Goal: Task Accomplishment & Management: Manage account settings

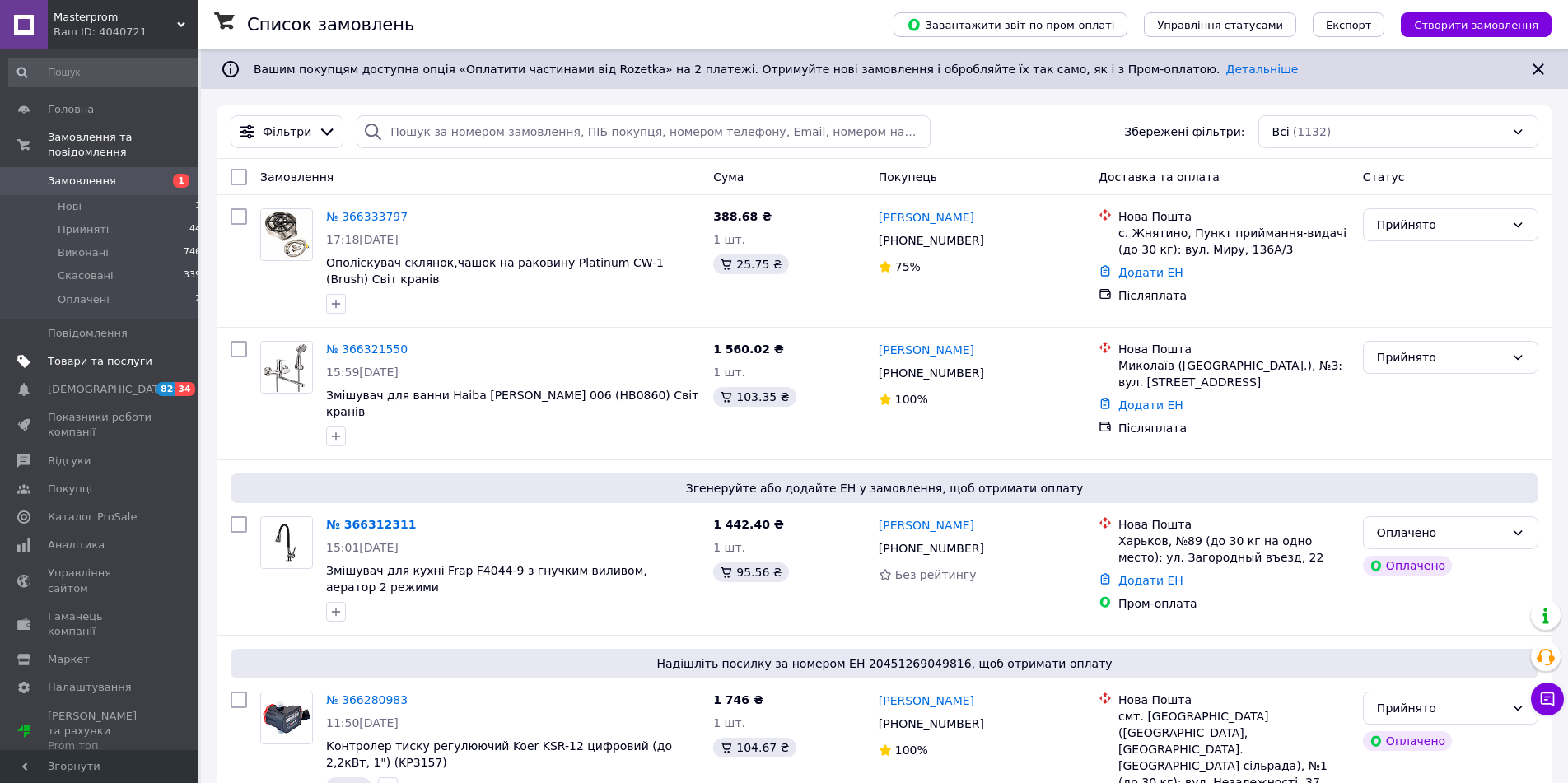
click at [99, 354] on span "Товари та послуги" at bounding box center [100, 361] width 104 height 15
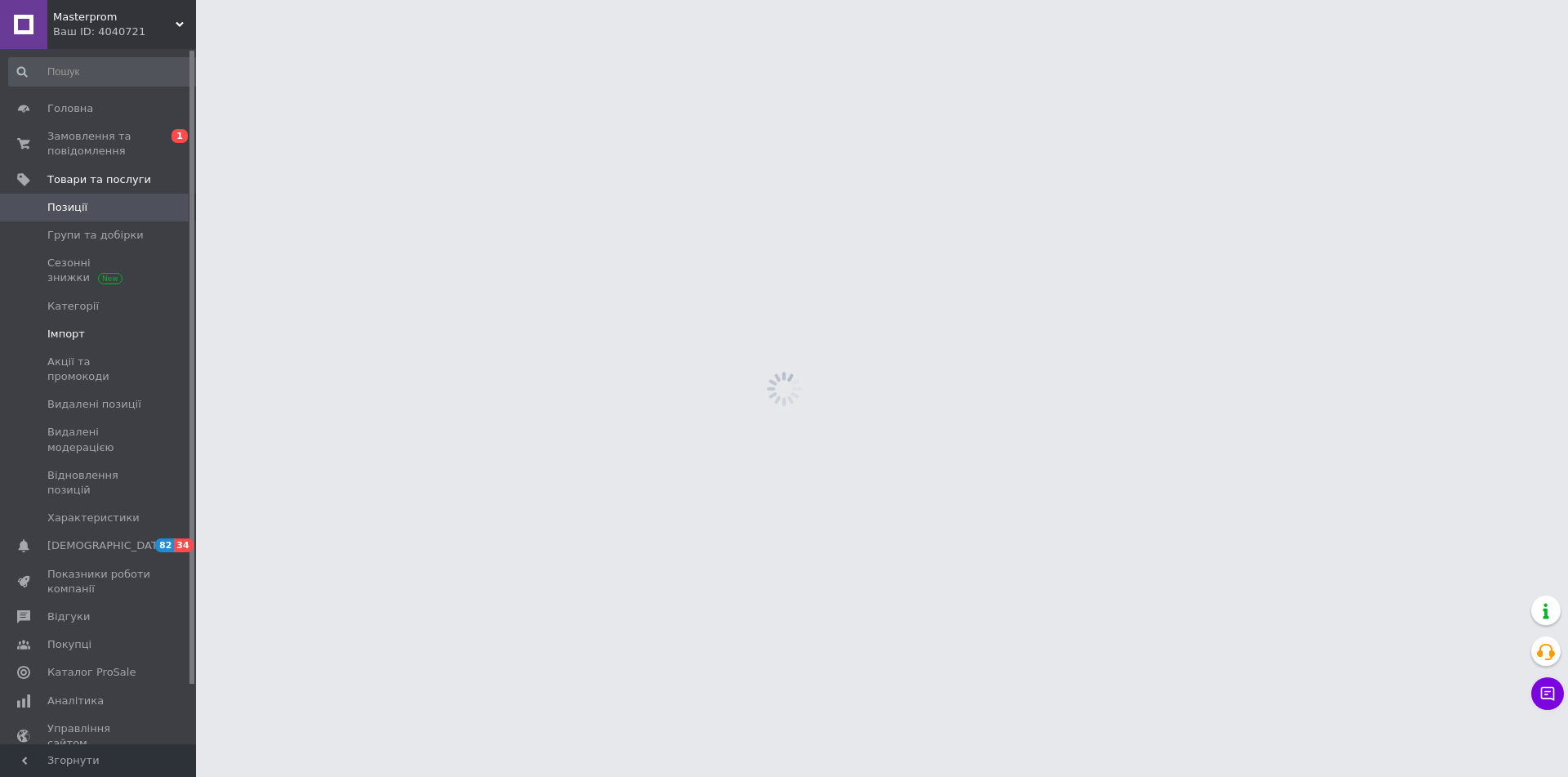
click at [86, 327] on span "Імпорт" at bounding box center [99, 334] width 103 height 15
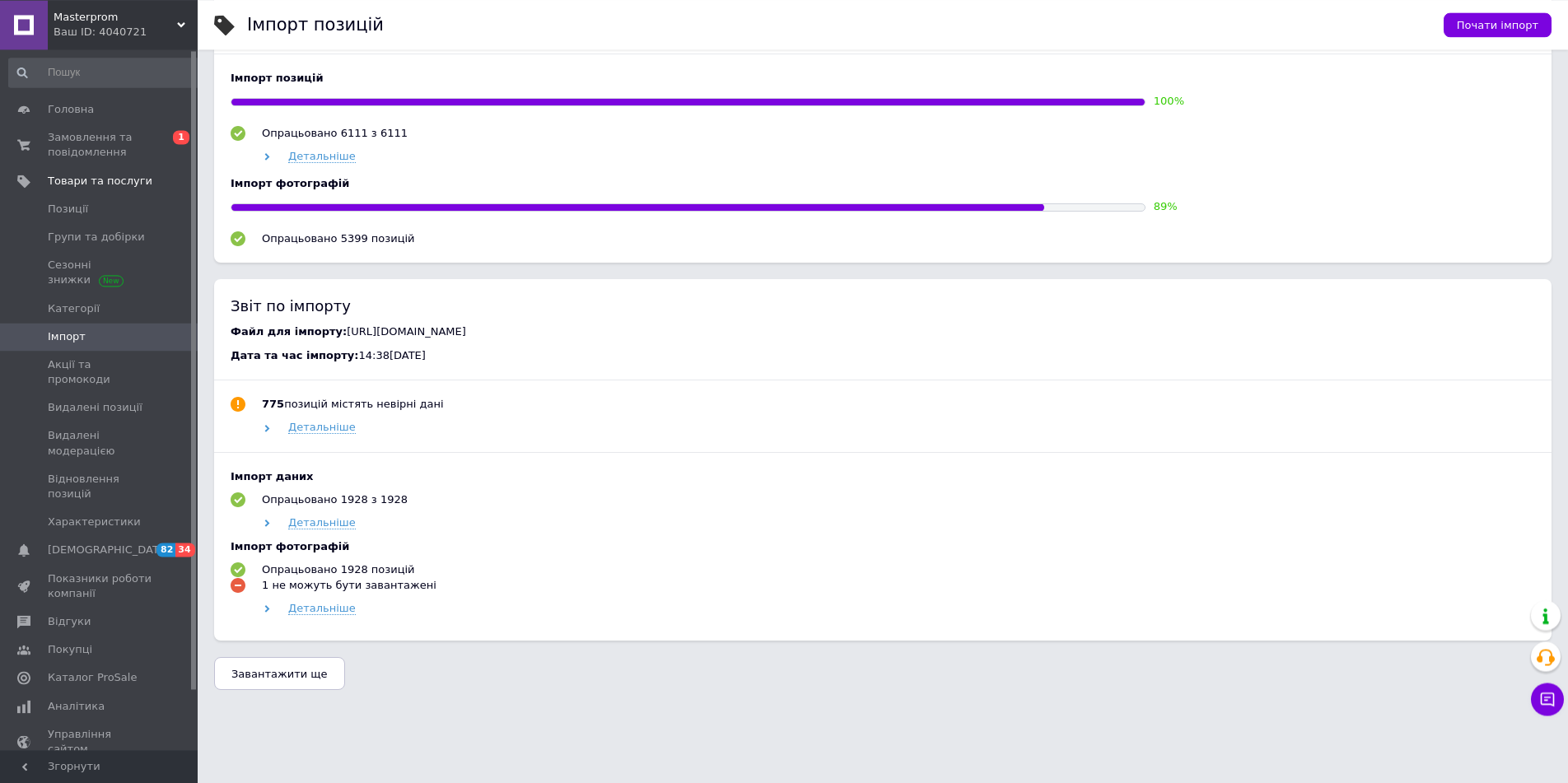
scroll to position [1203, 0]
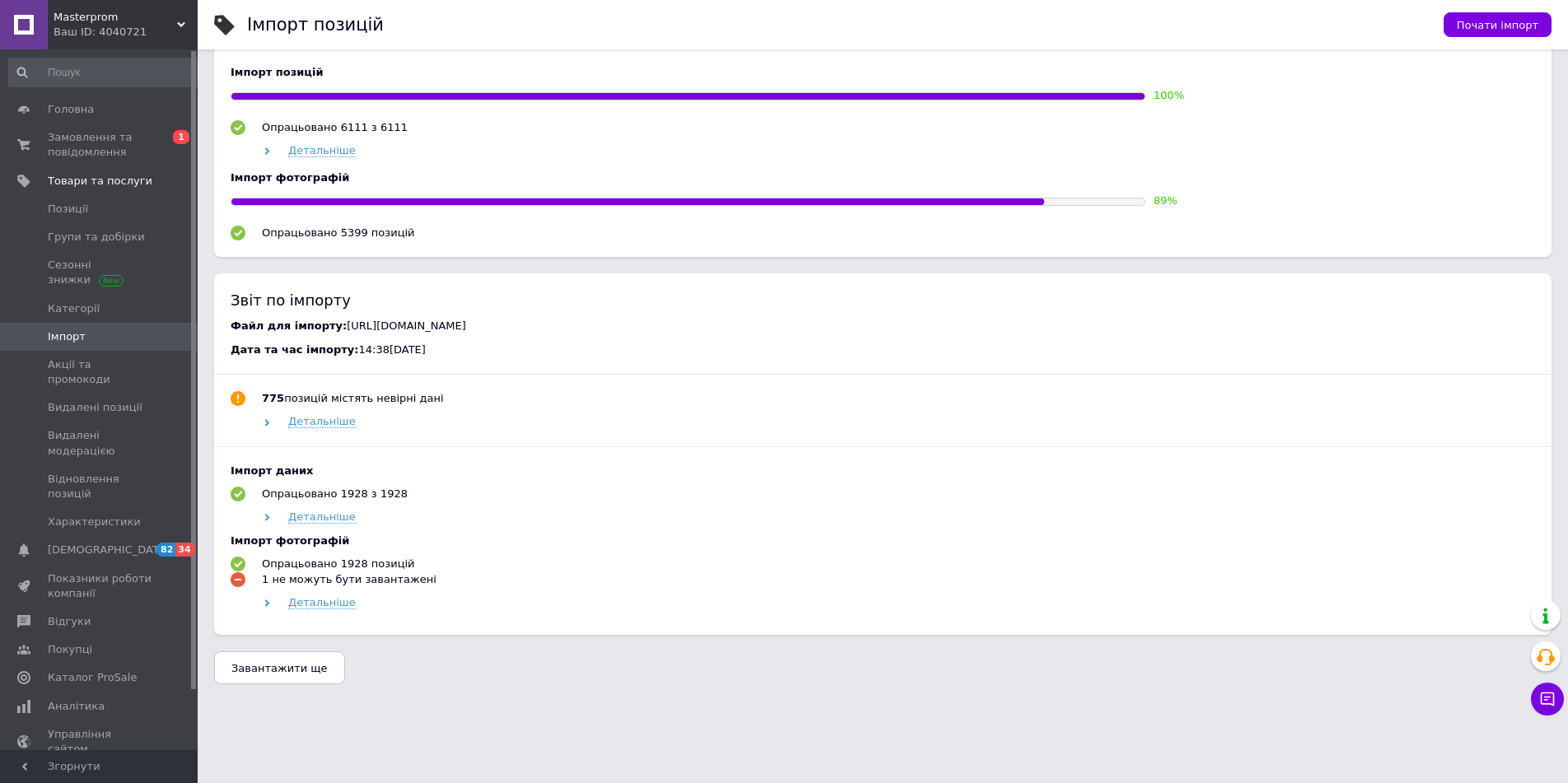
click at [294, 675] on button "Завантажити ще" at bounding box center [279, 667] width 131 height 33
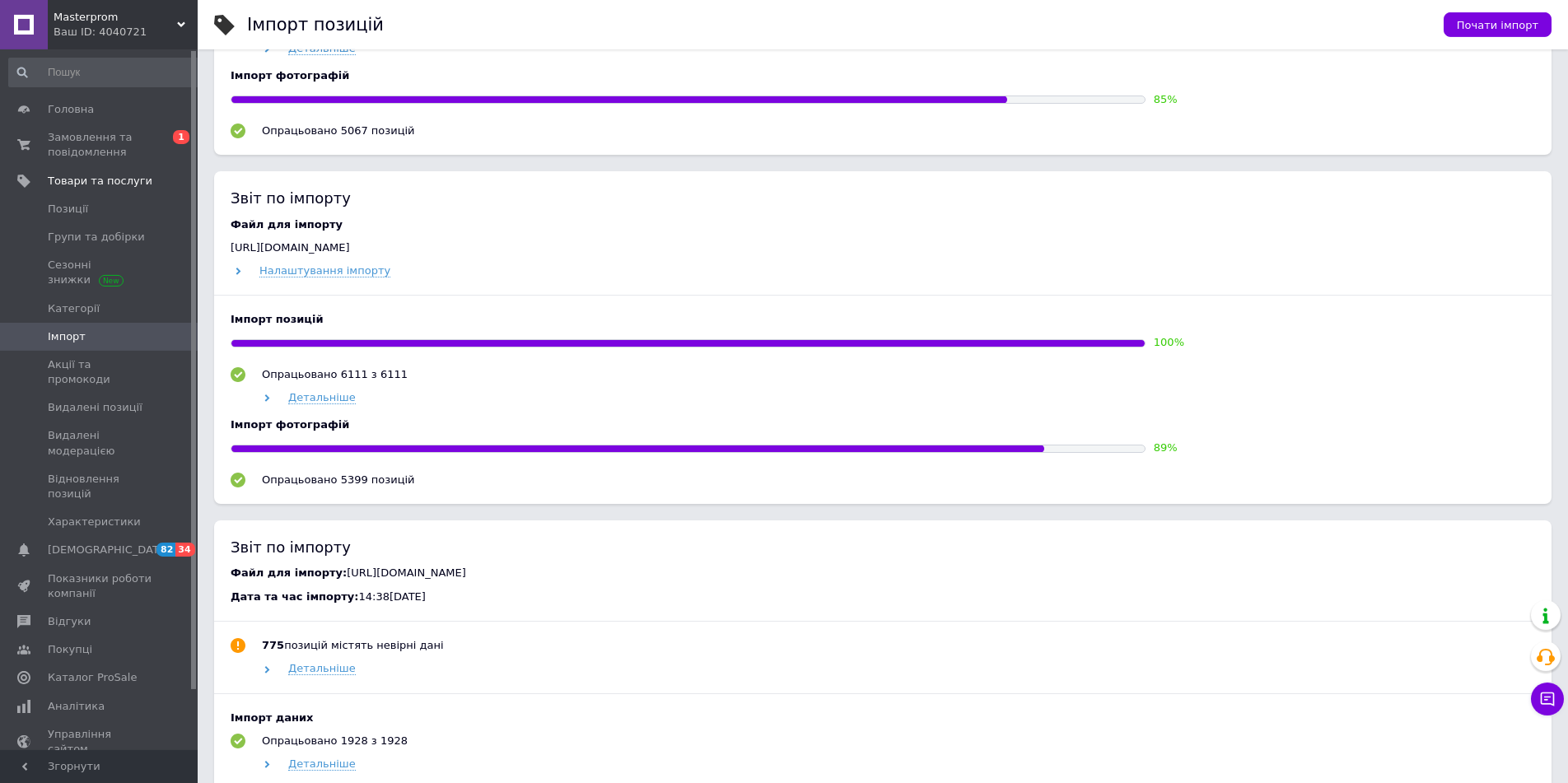
scroll to position [531, 0]
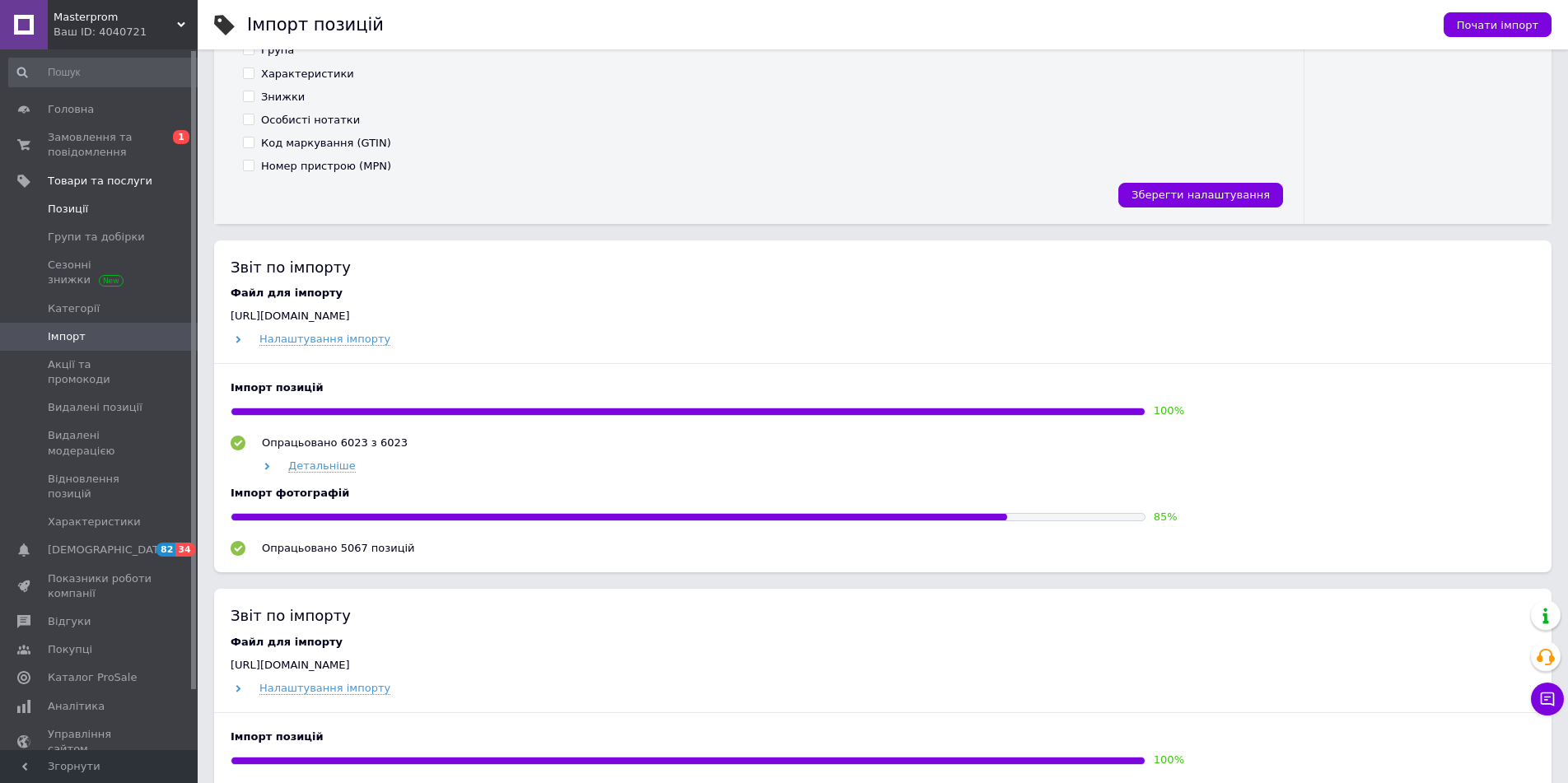
click at [73, 205] on span "Позиції" at bounding box center [68, 208] width 40 height 15
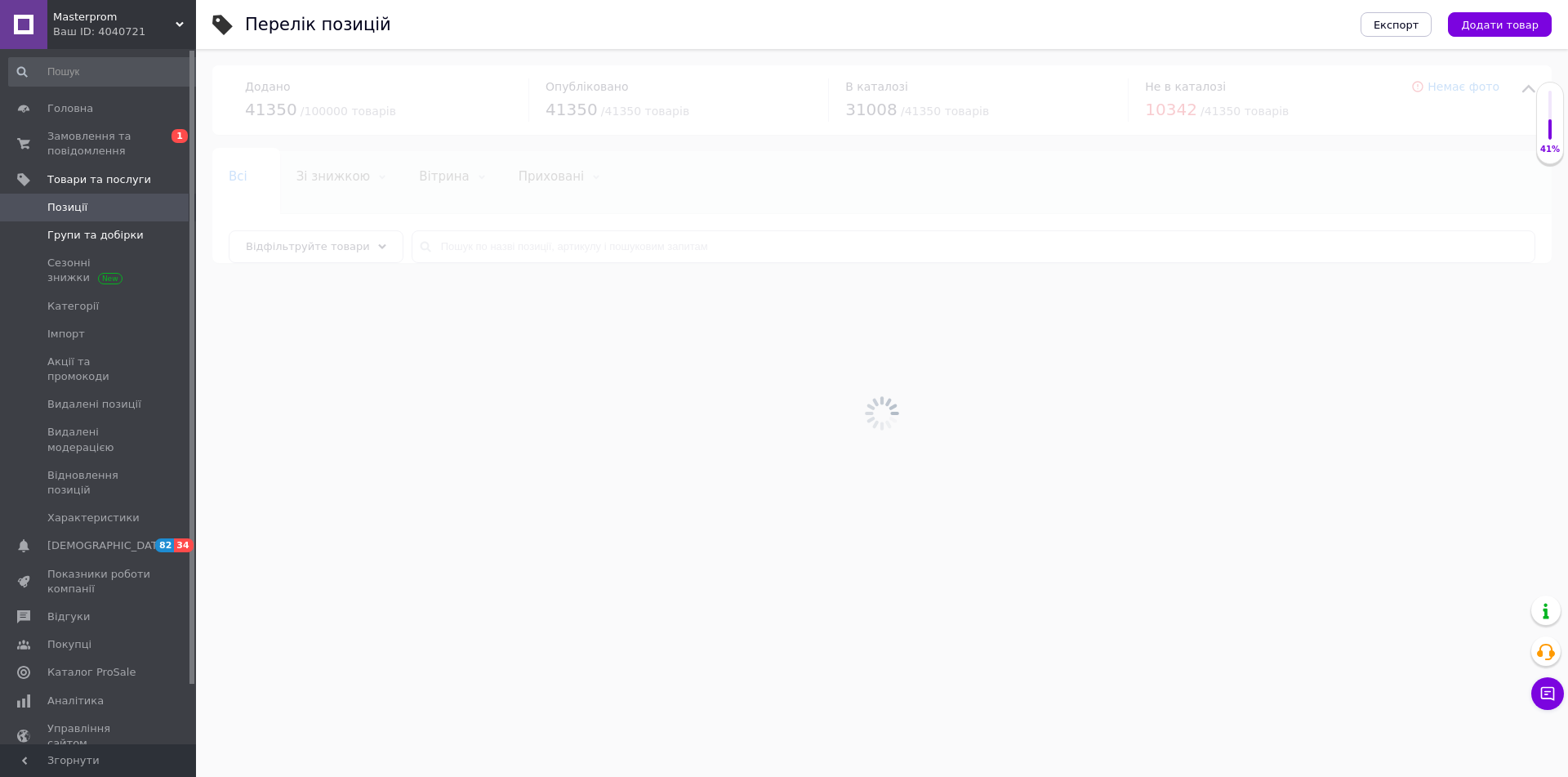
click at [145, 239] on span "Групи та добірки" at bounding box center [99, 235] width 103 height 15
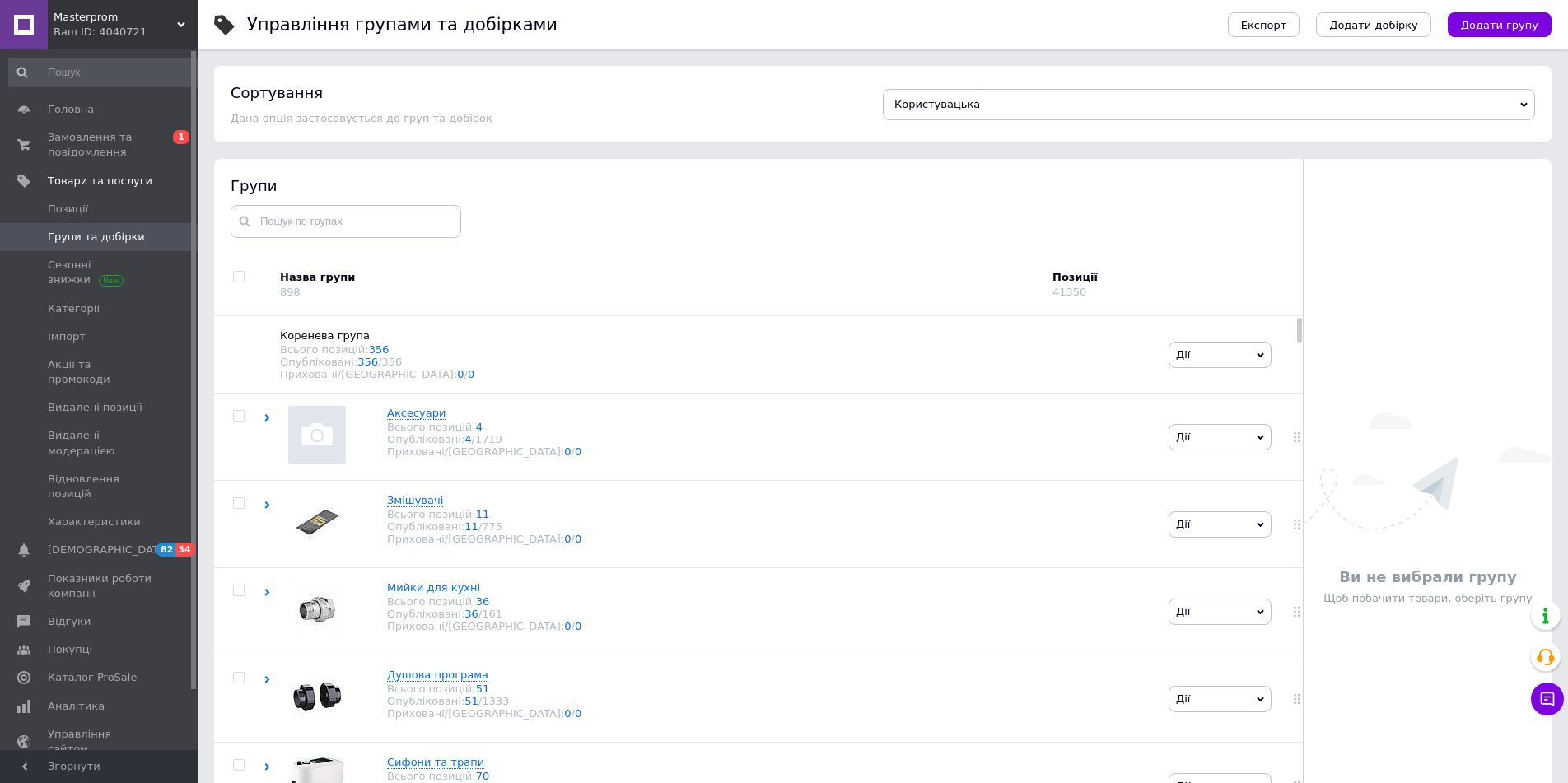
click at [237, 279] on input "checkbox" at bounding box center [238, 277] width 11 height 11
checkbox input "true"
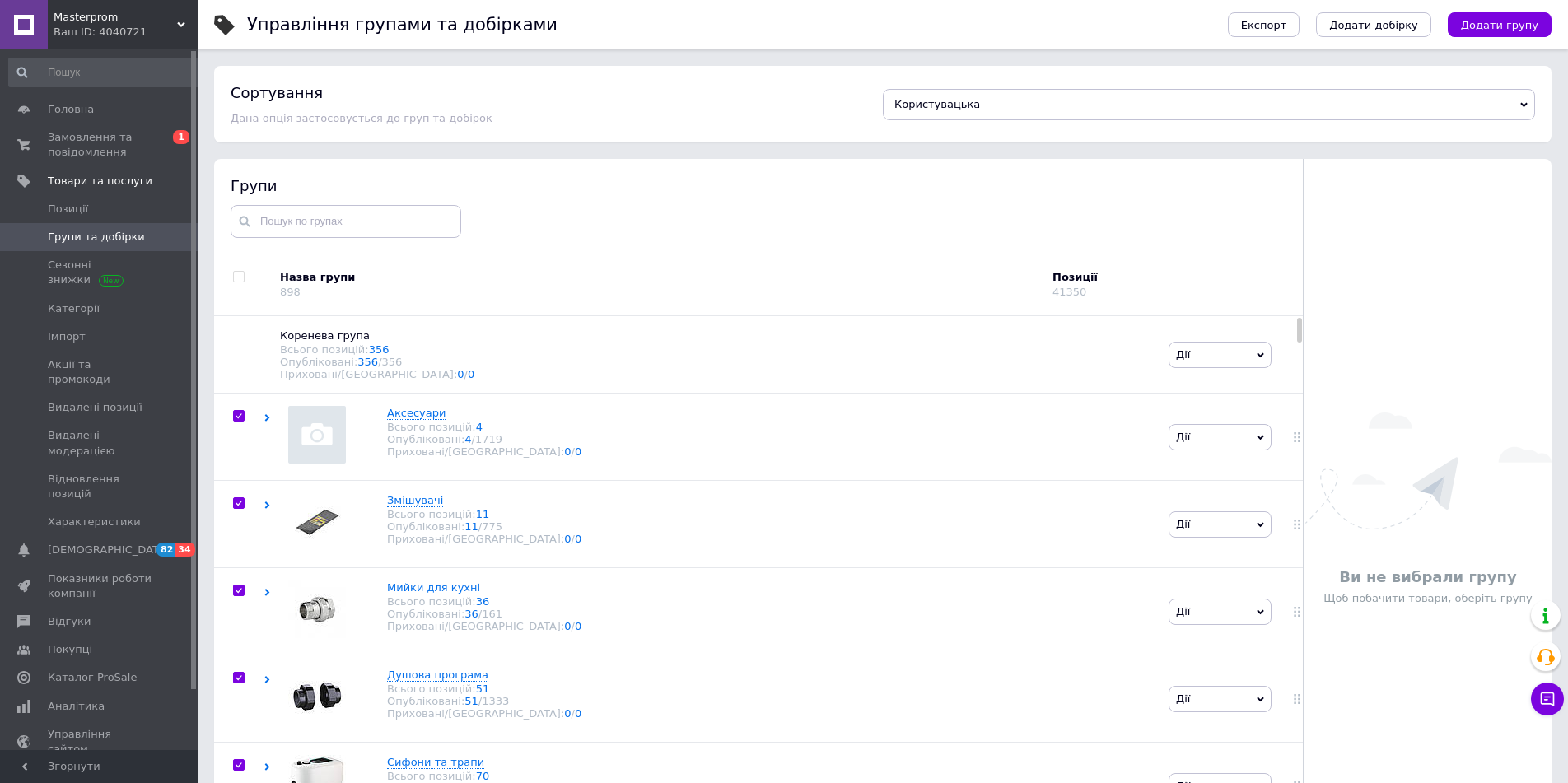
checkbox input "true"
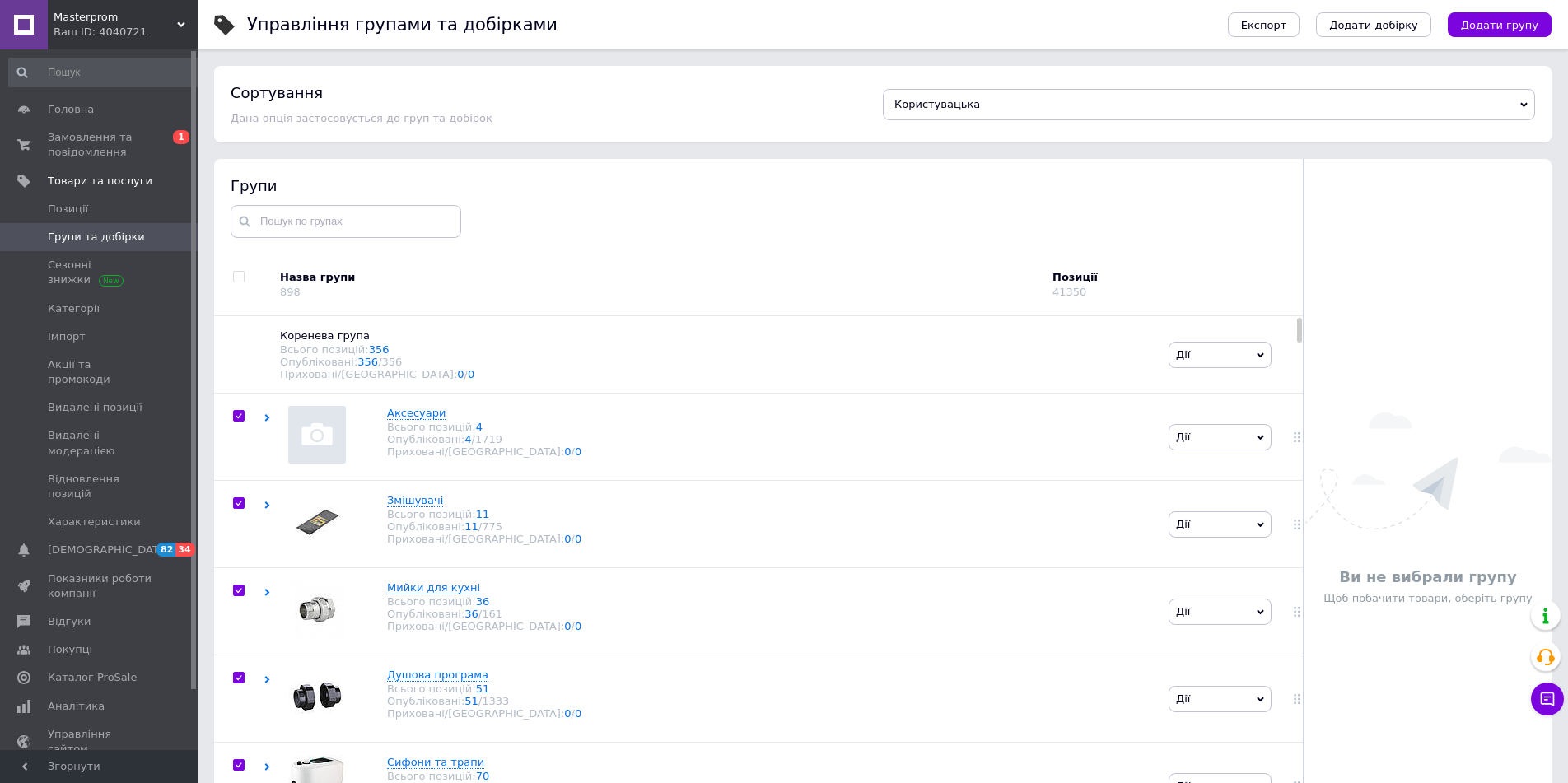
checkbox input "true"
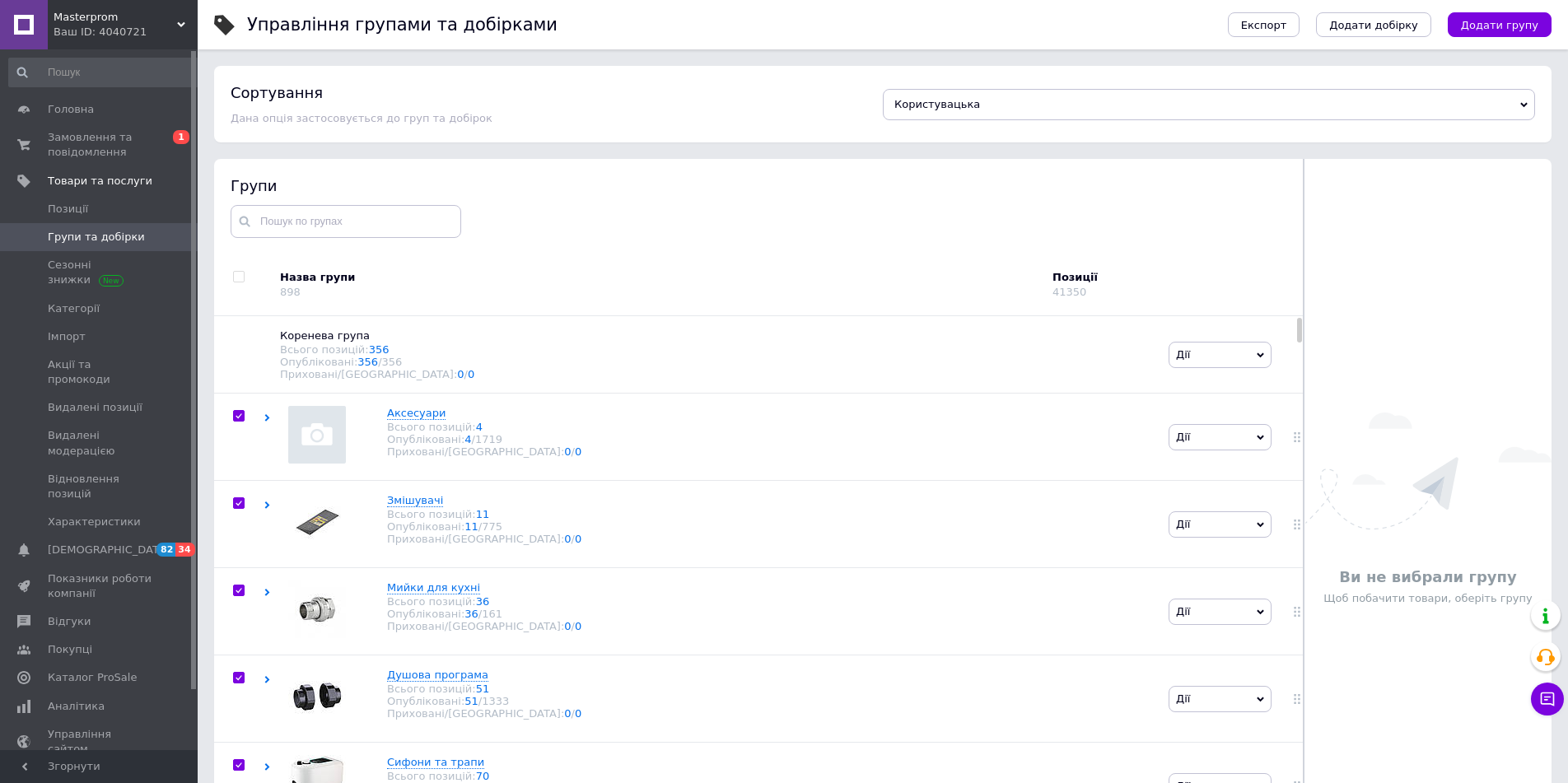
checkbox input "true"
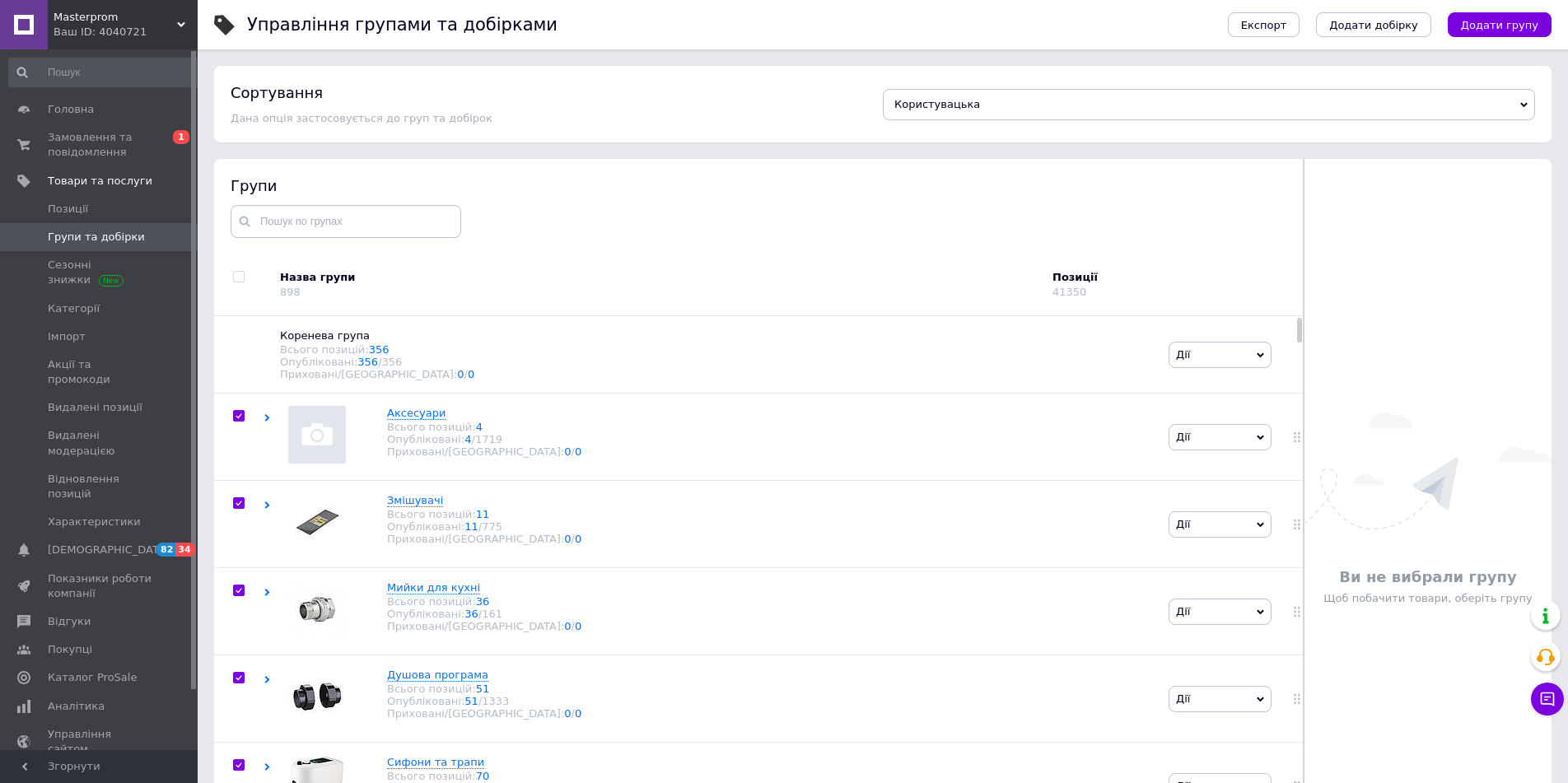
checkbox input "true"
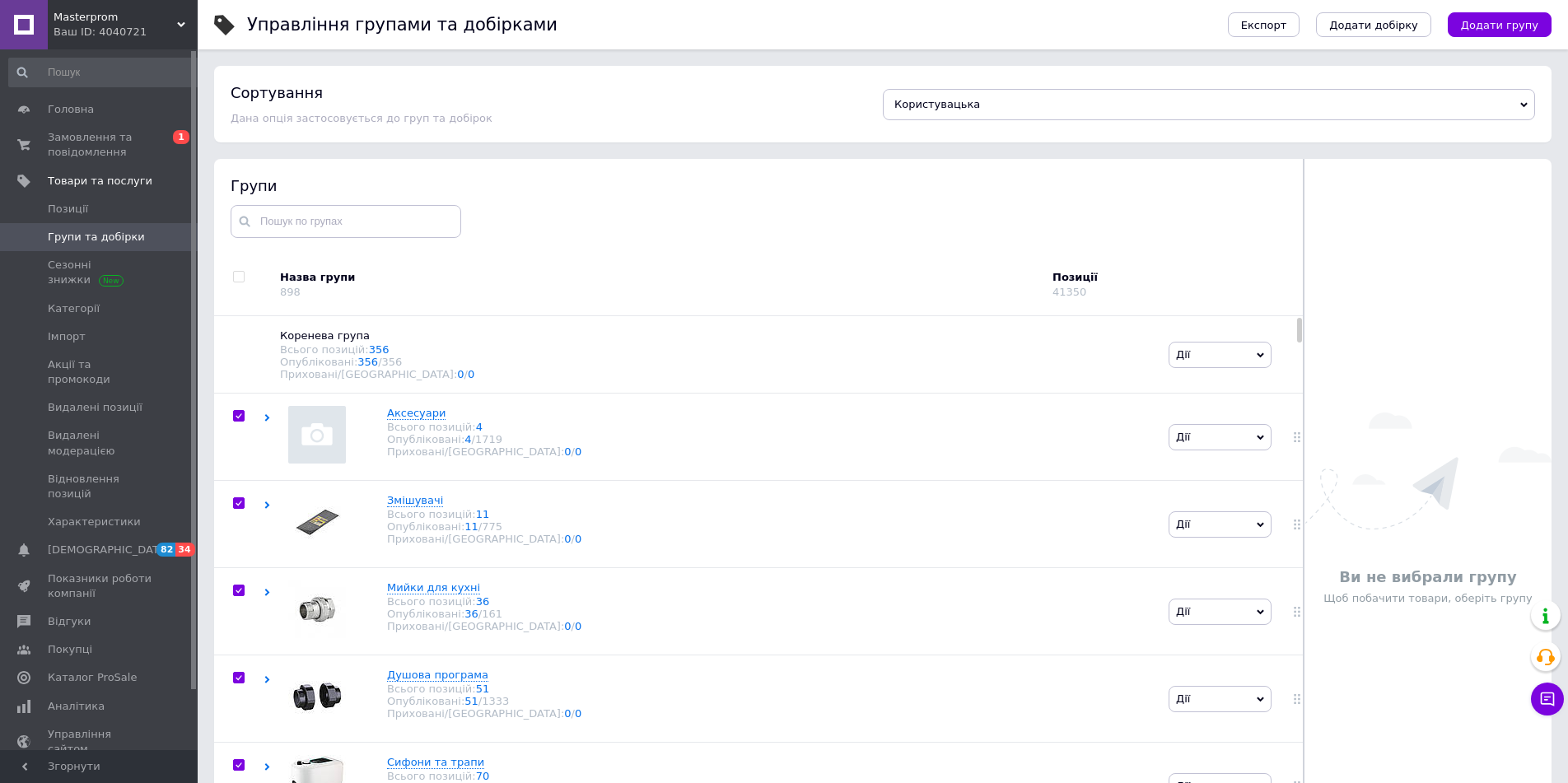
checkbox input "true"
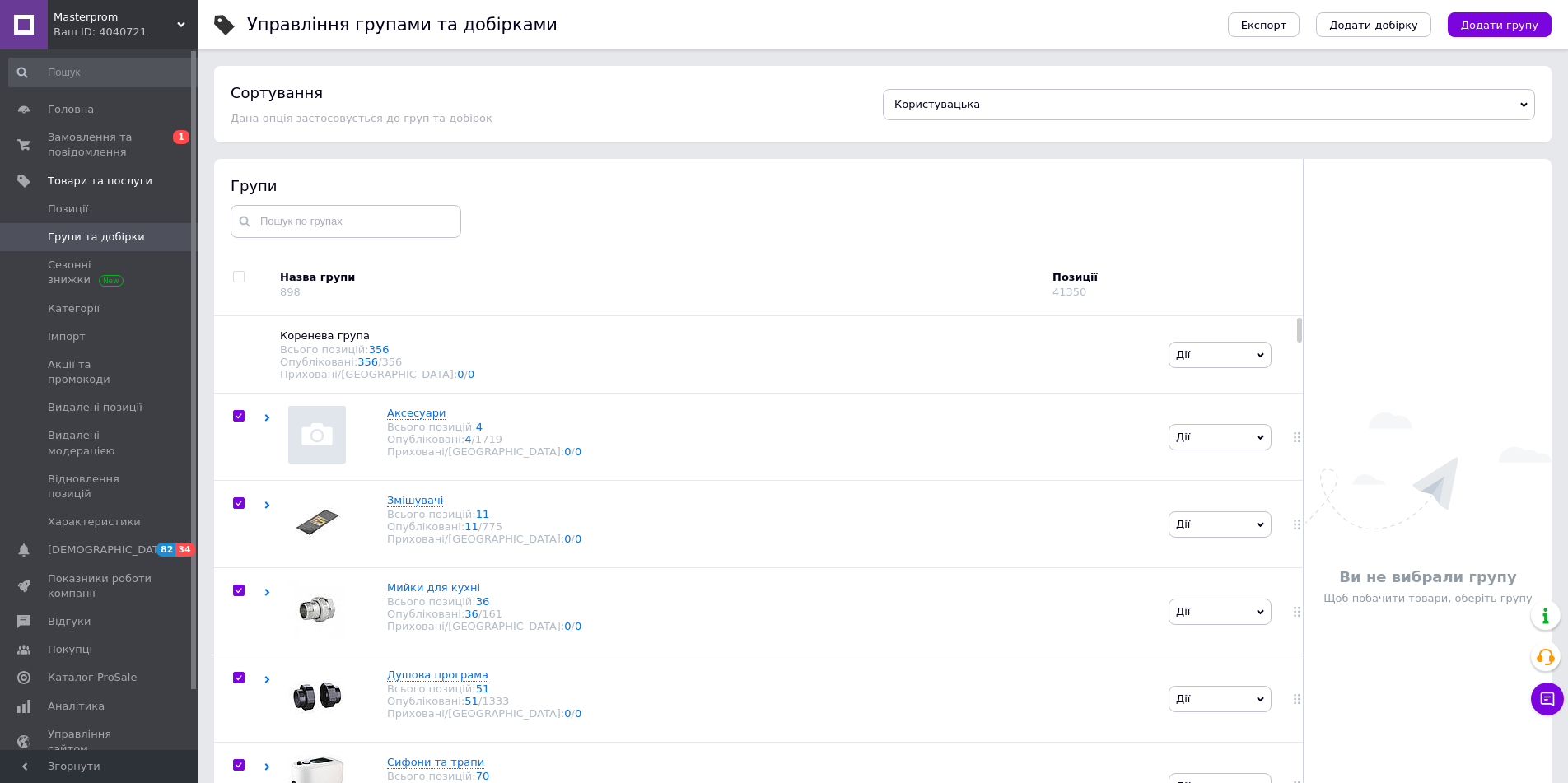
checkbox input "true"
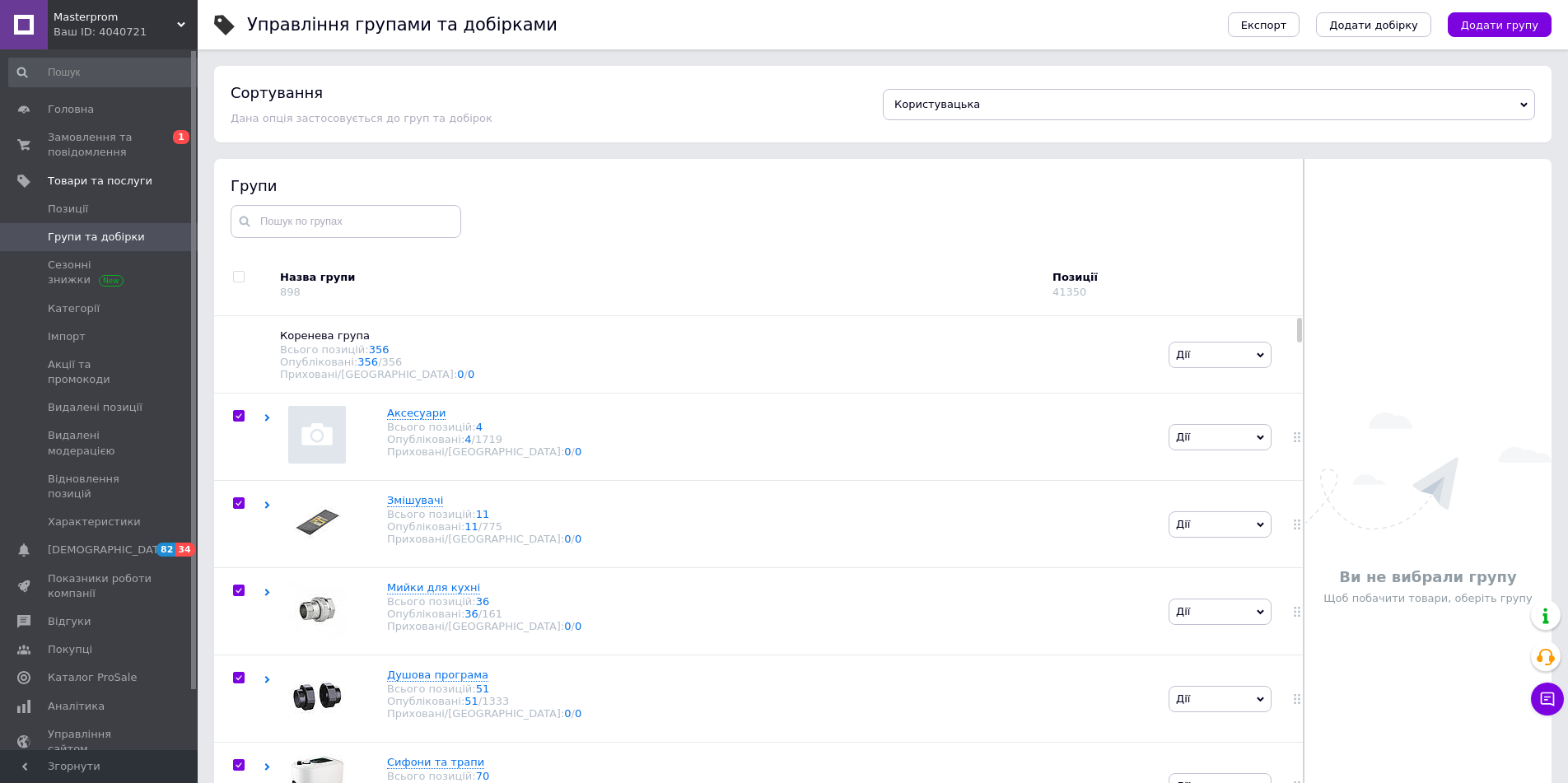
checkbox input "true"
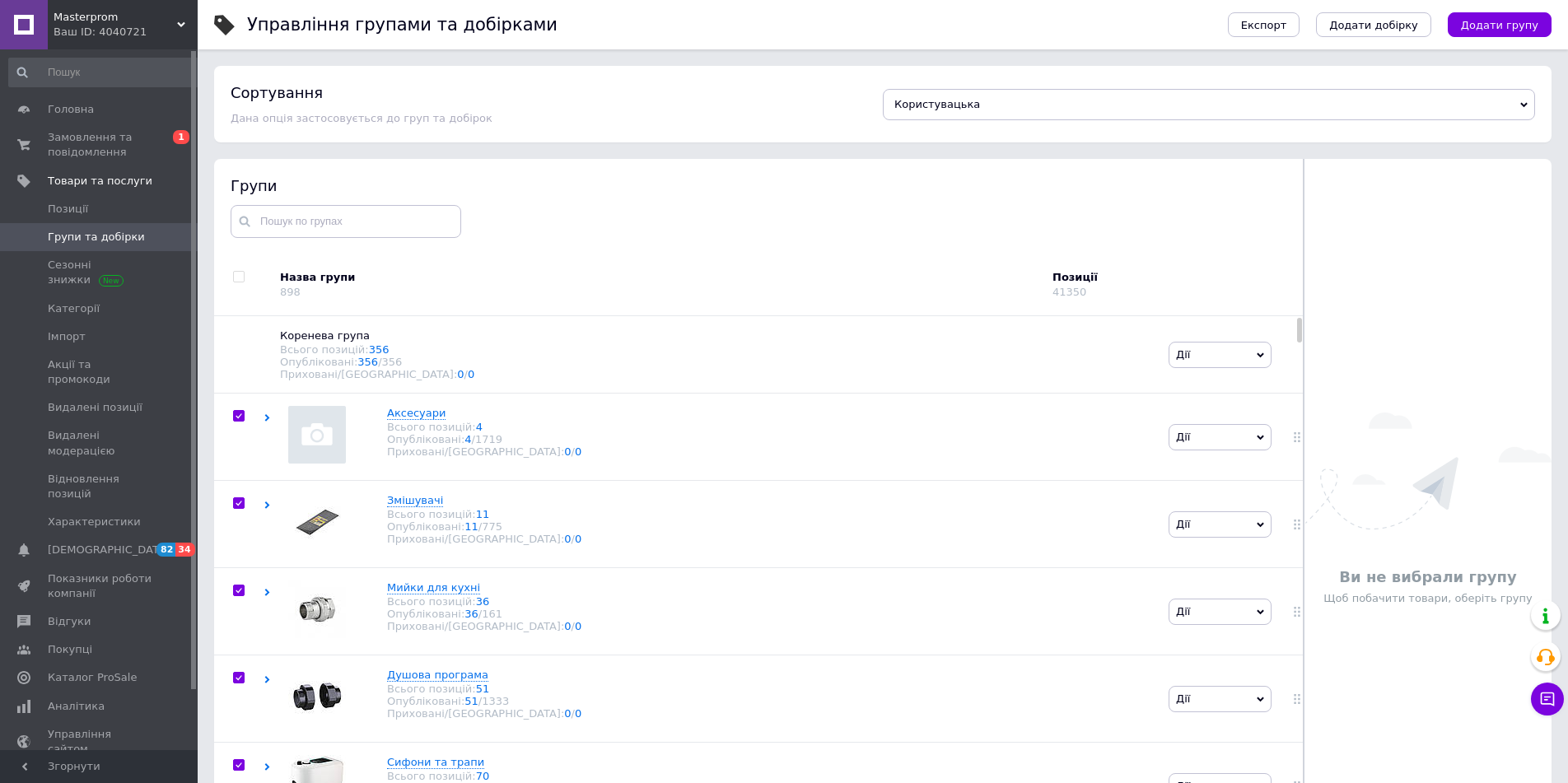
checkbox input "true"
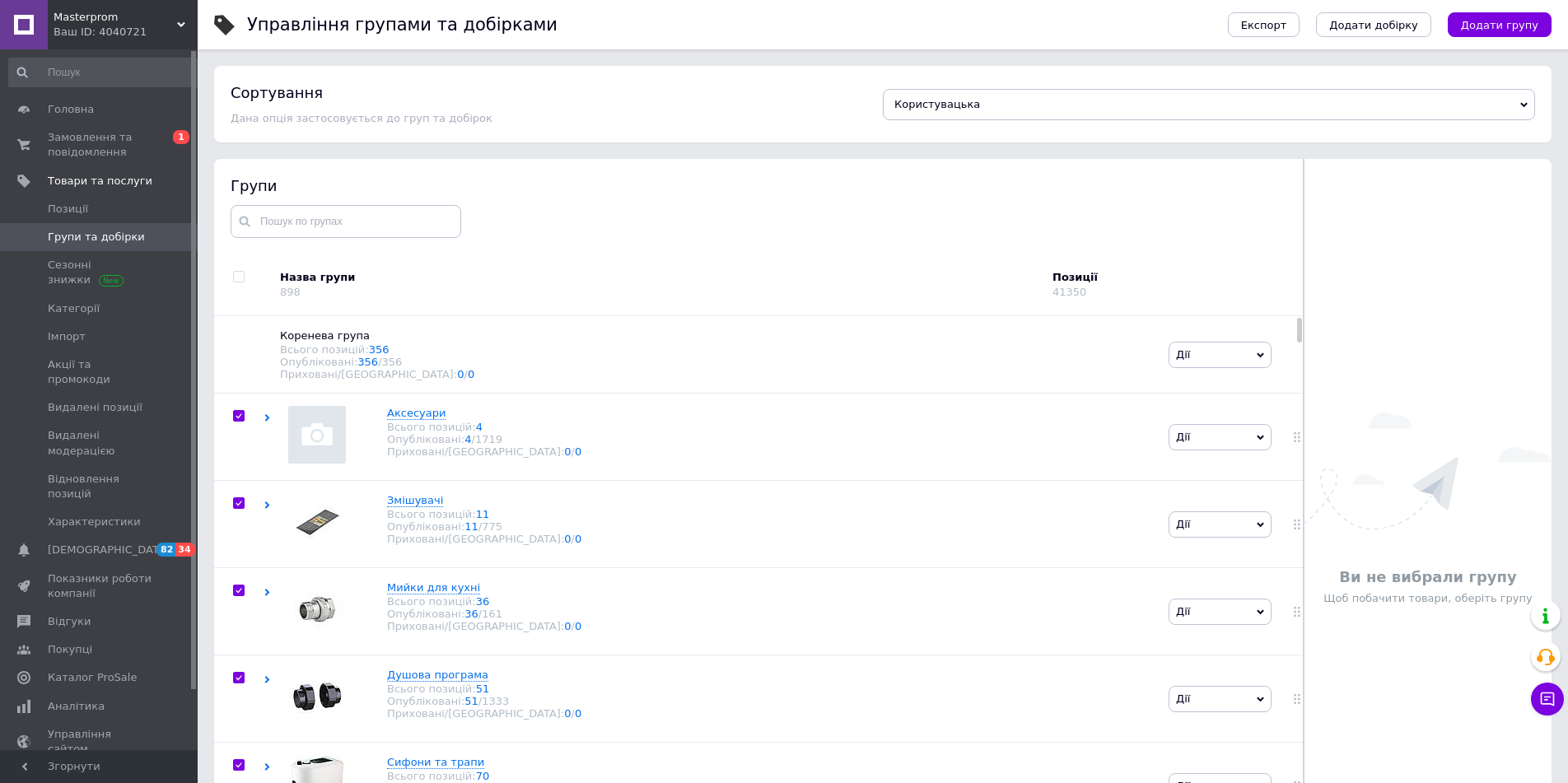
checkbox input "true"
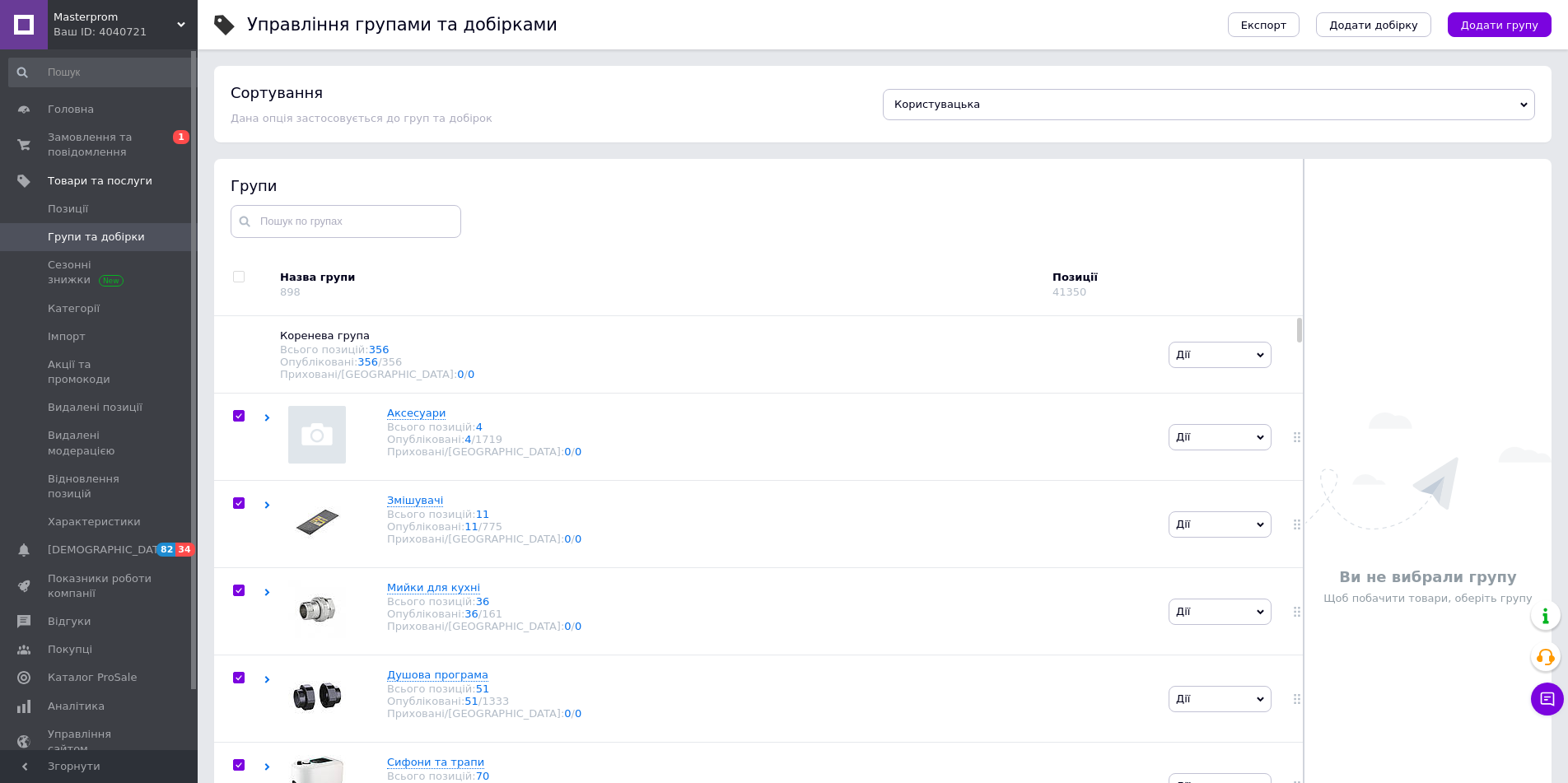
checkbox input "true"
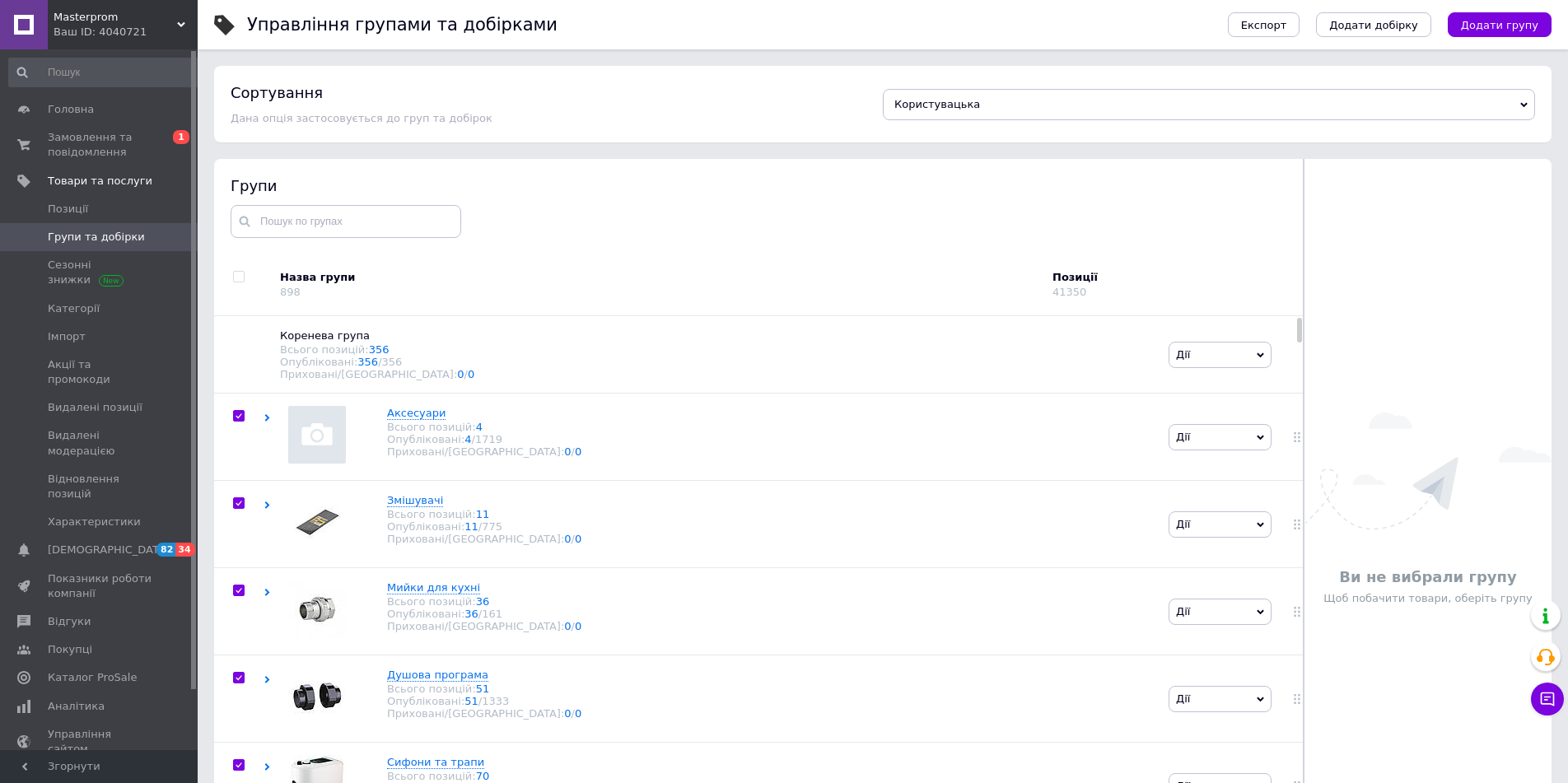
checkbox input "true"
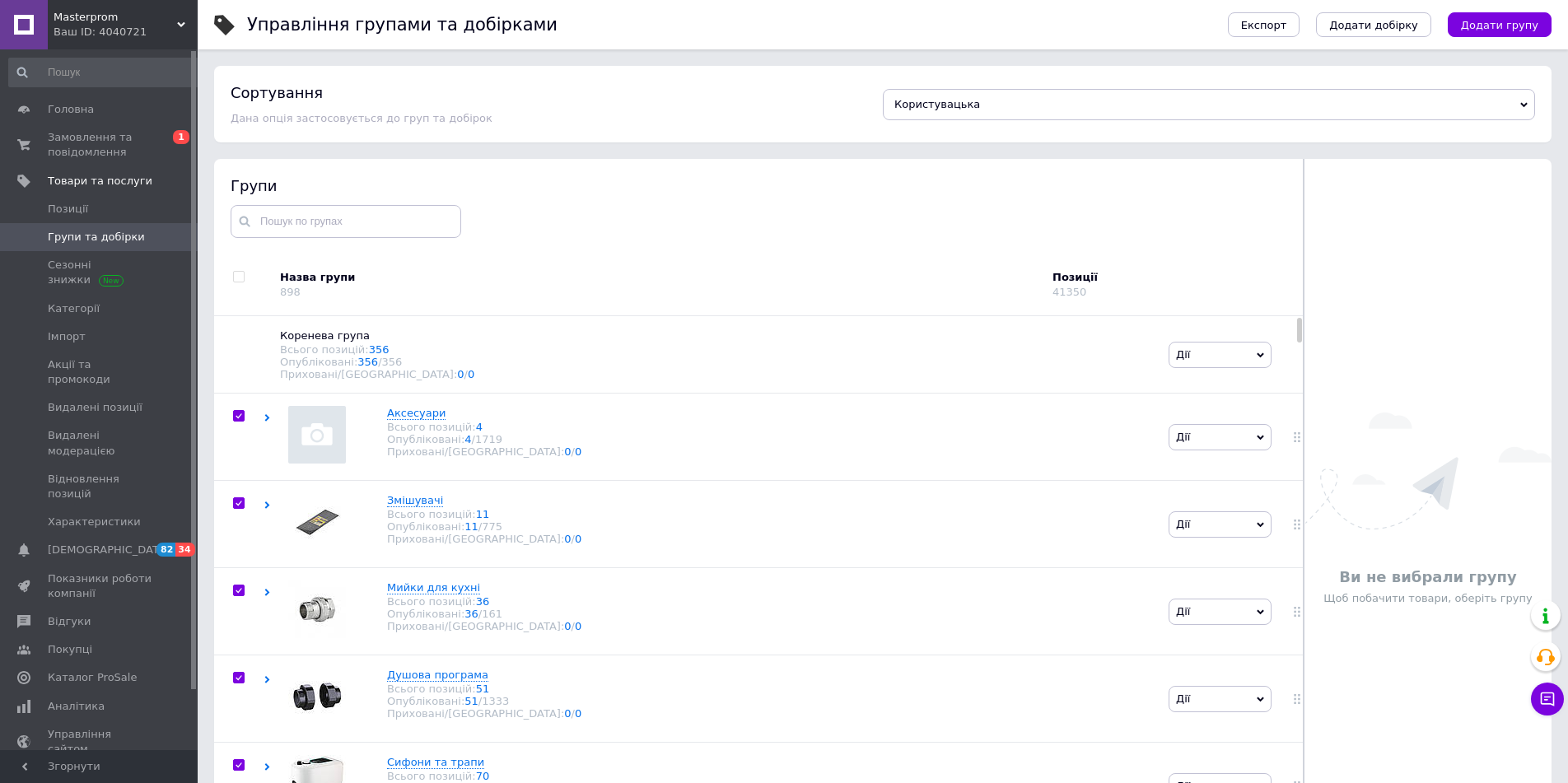
checkbox input "true"
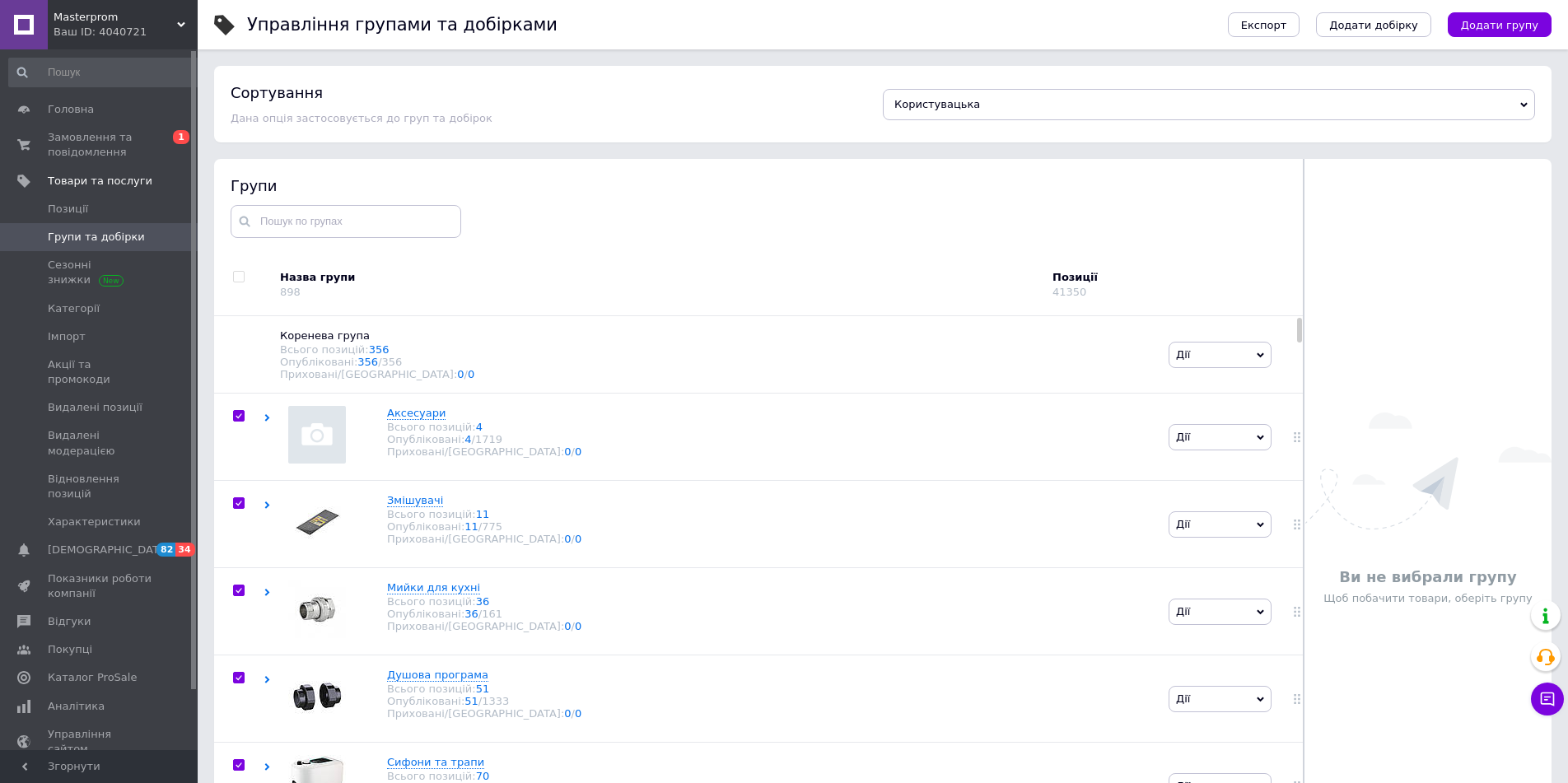
checkbox input "true"
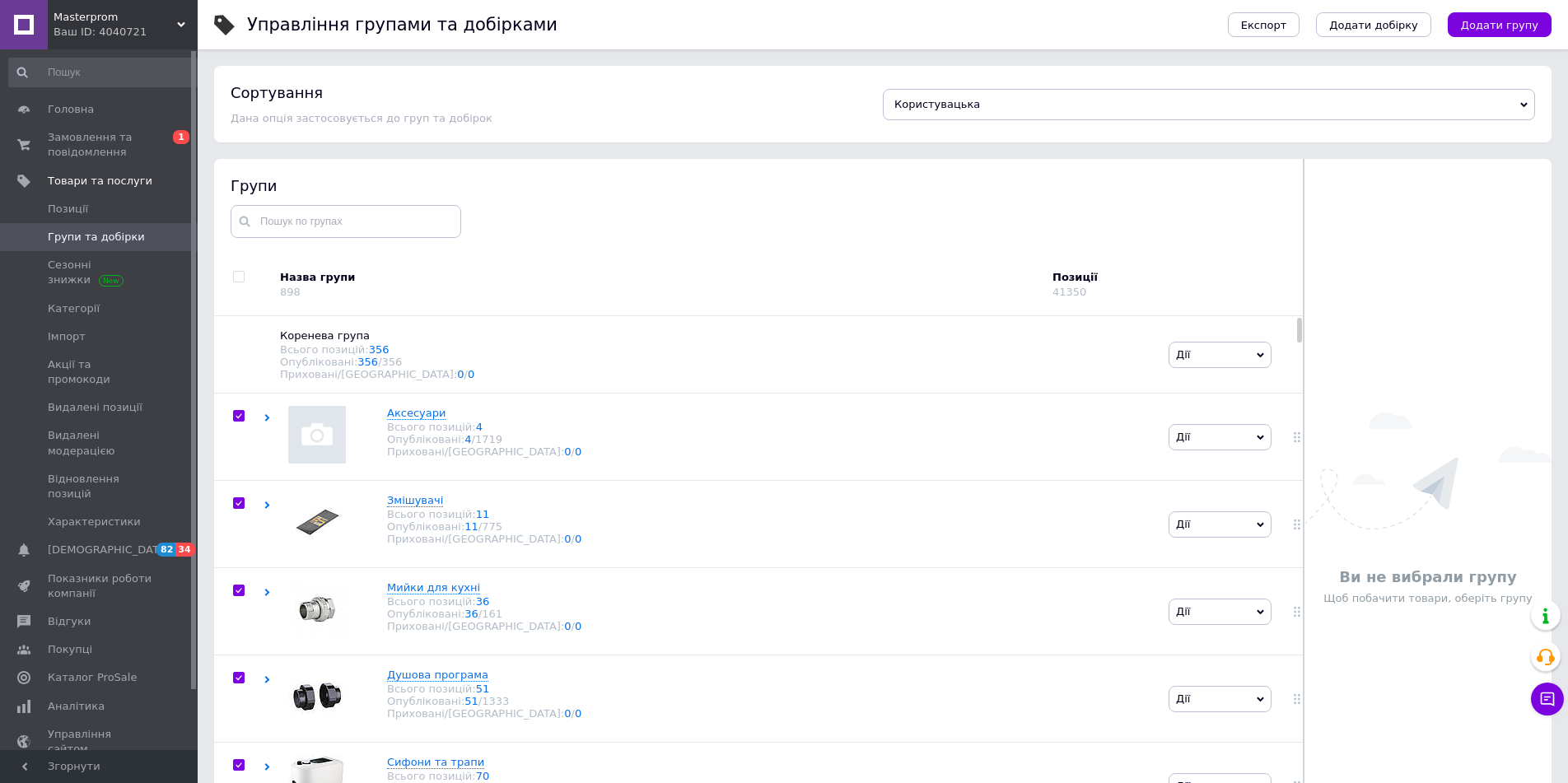
checkbox input "true"
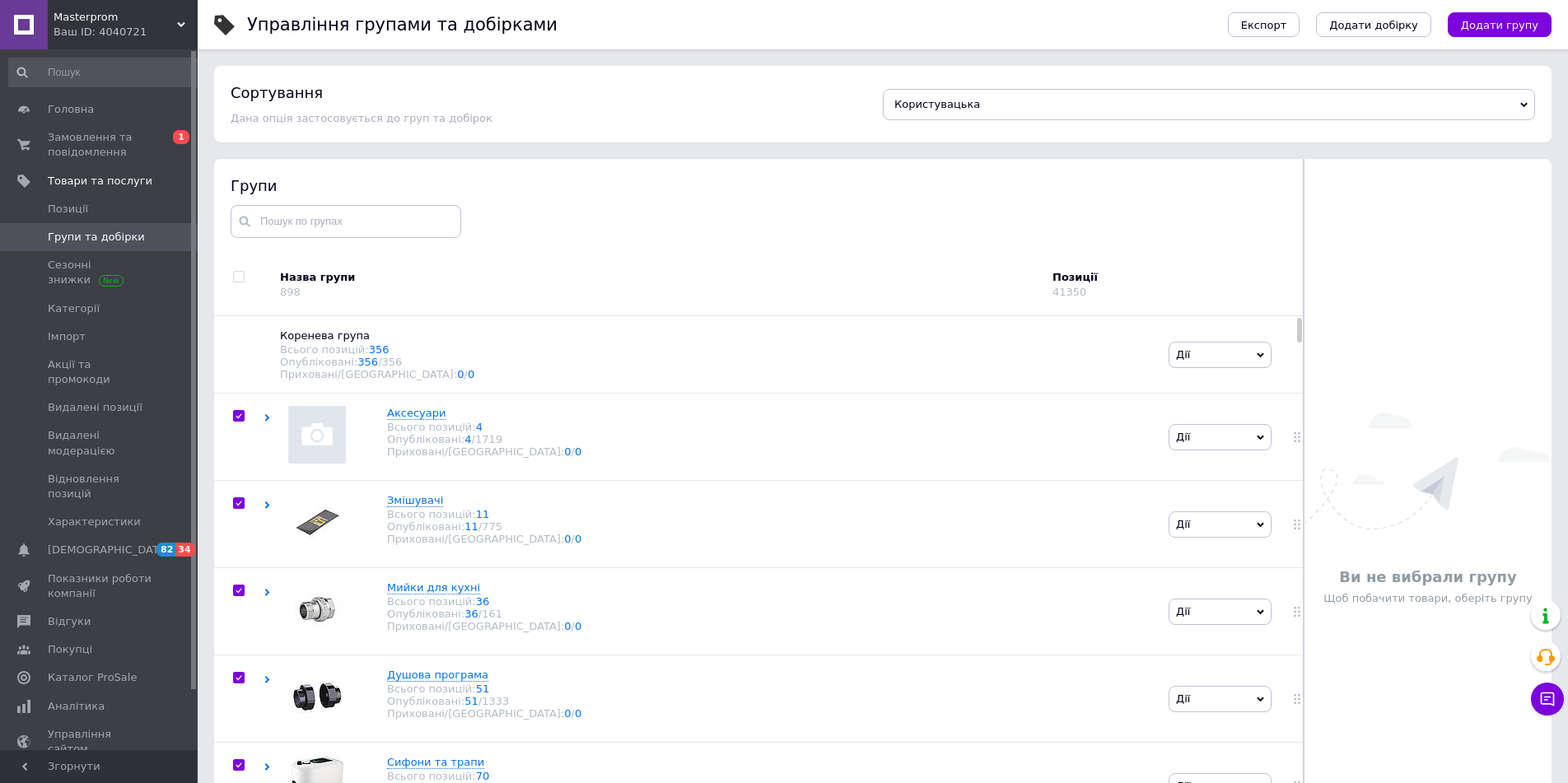
checkbox input "true"
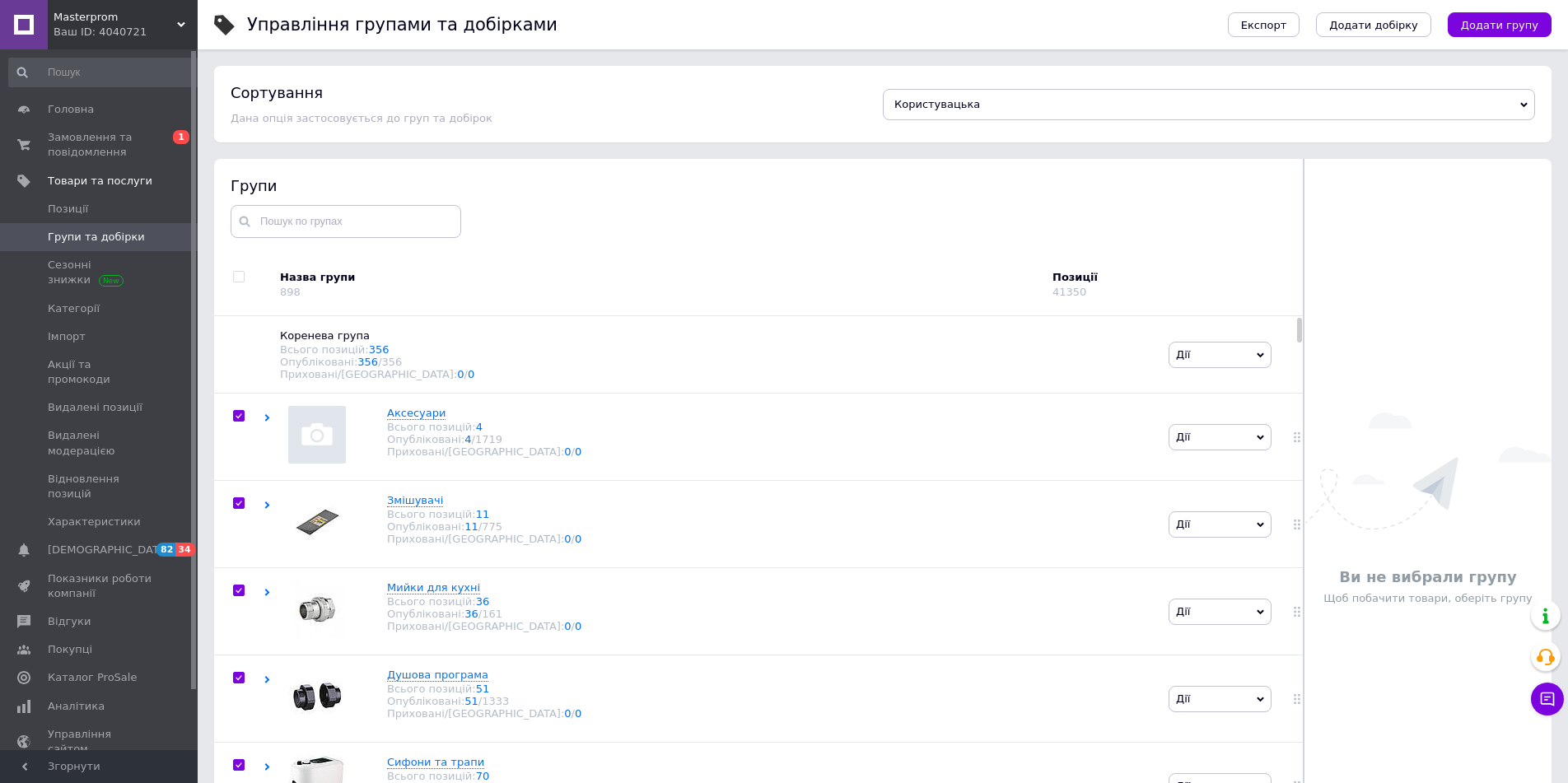
checkbox input "true"
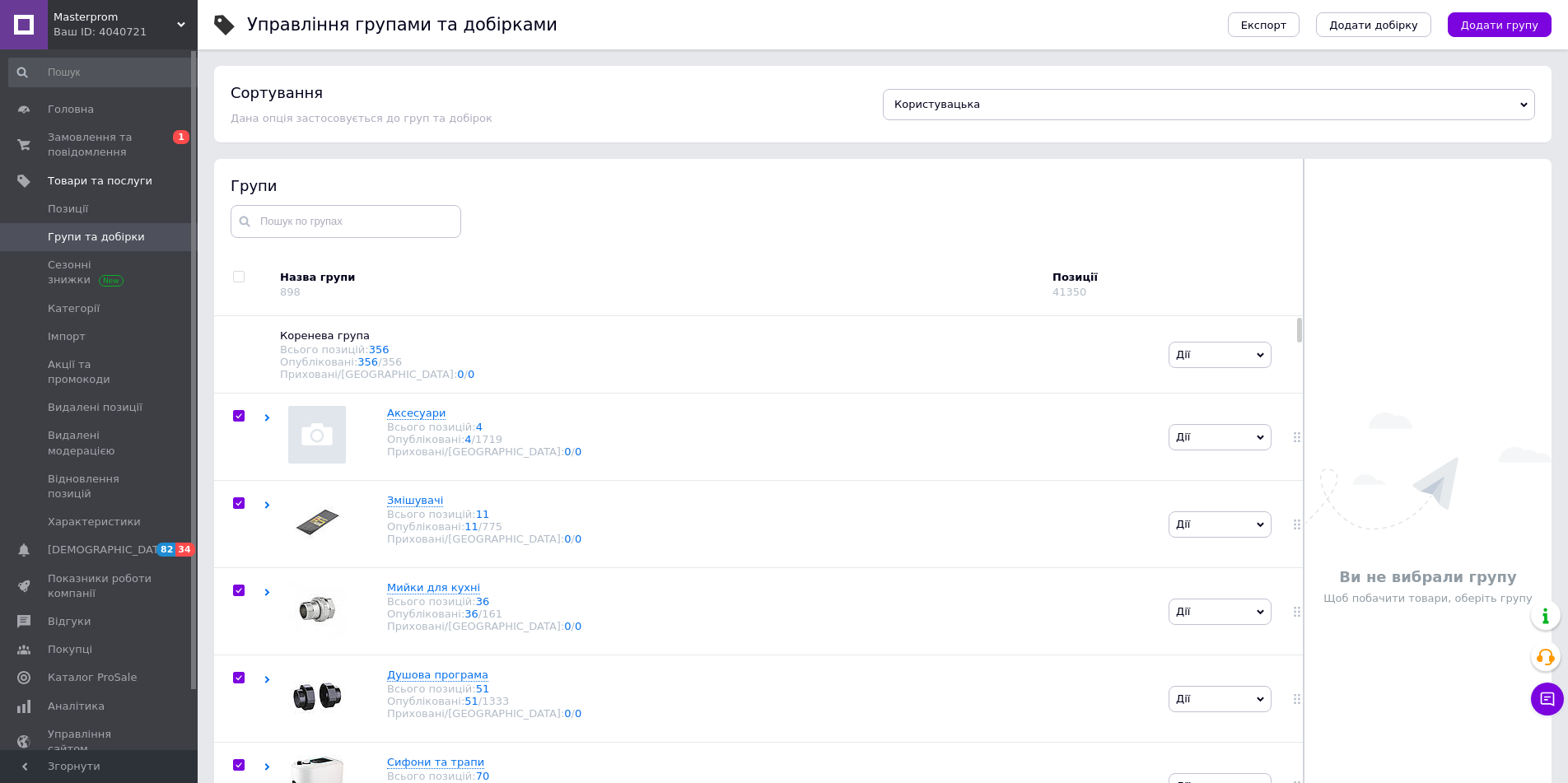
checkbox input "true"
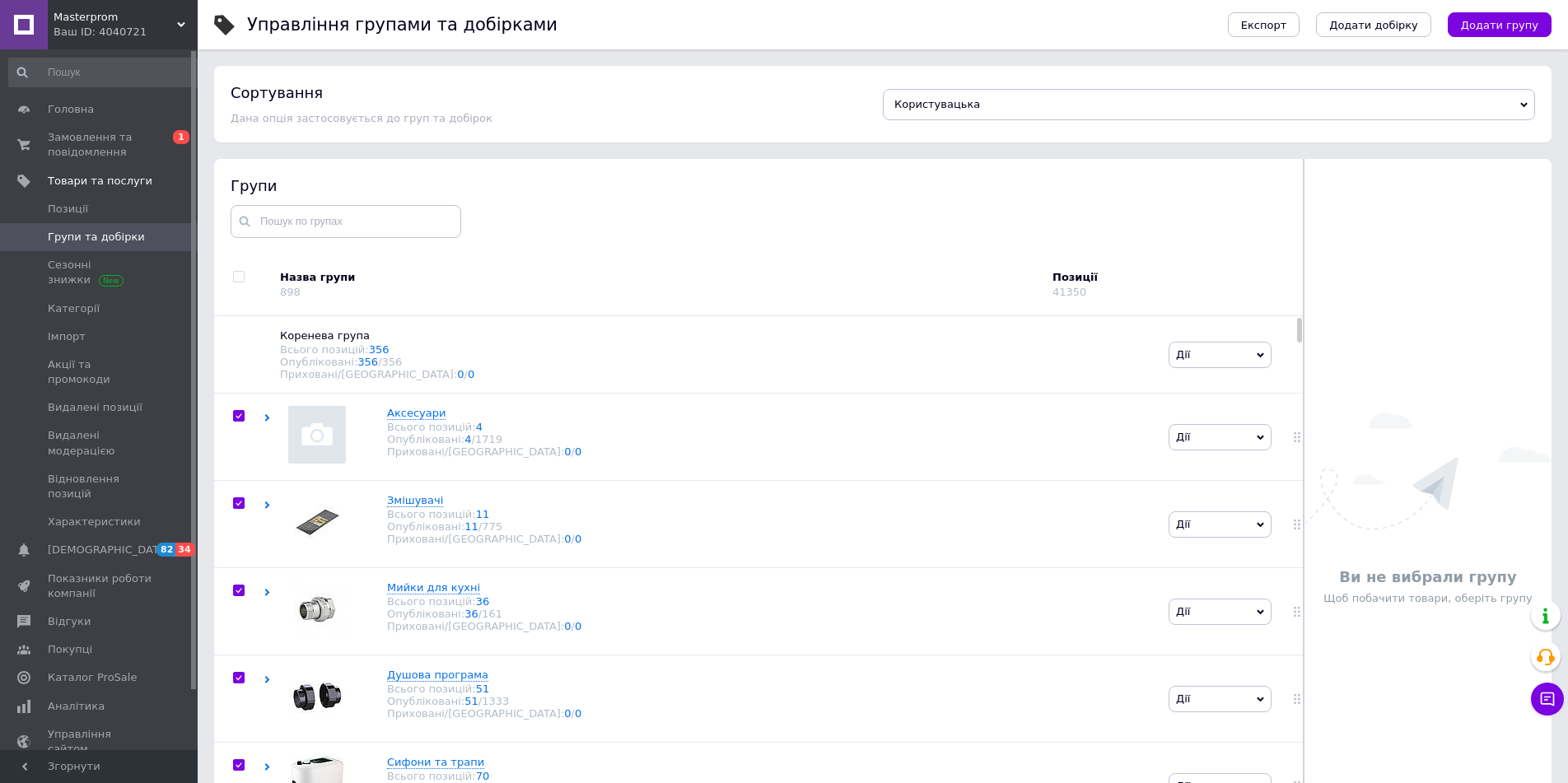
checkbox input "true"
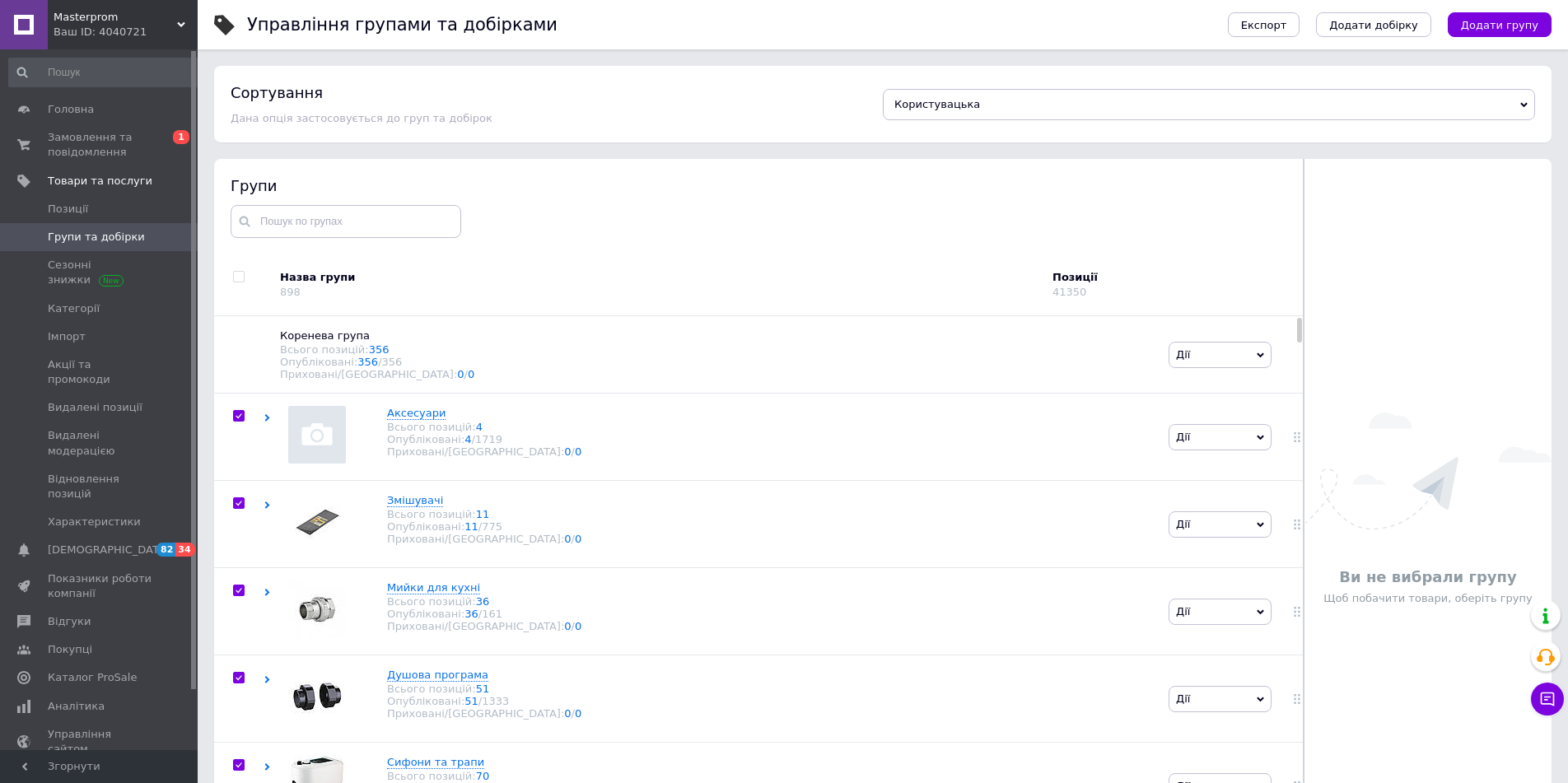
checkbox input "true"
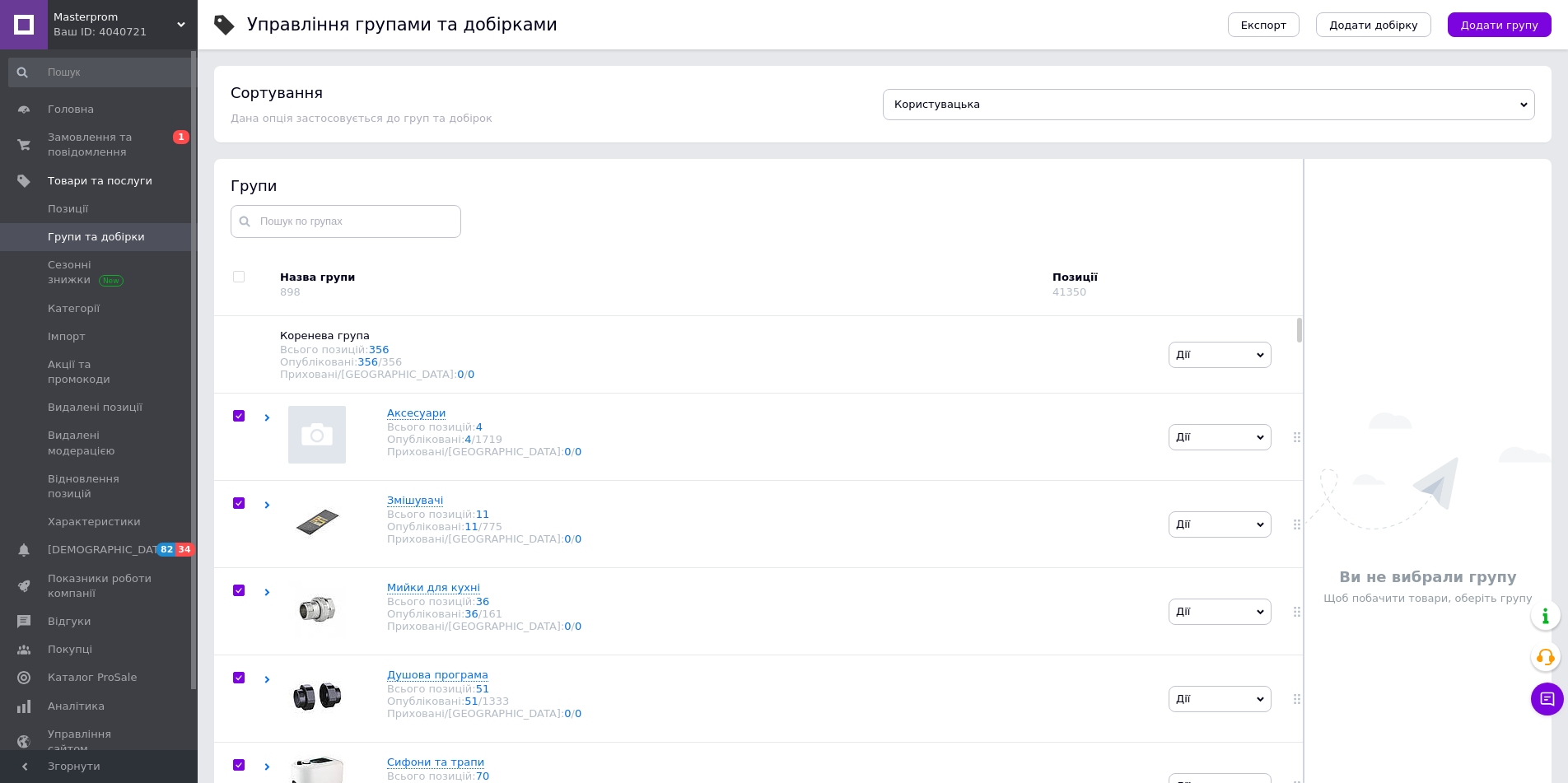
checkbox input "true"
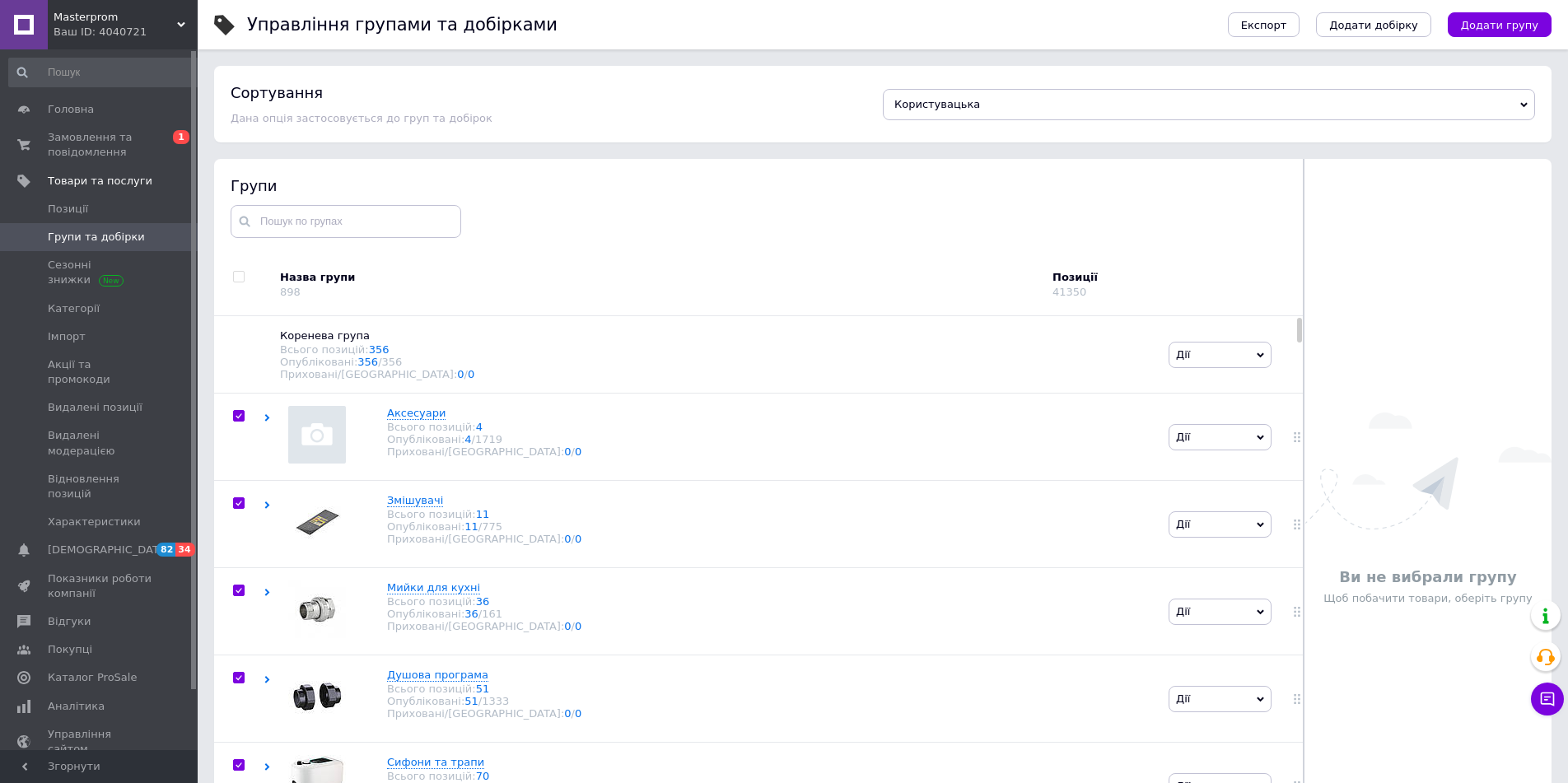
checkbox input "true"
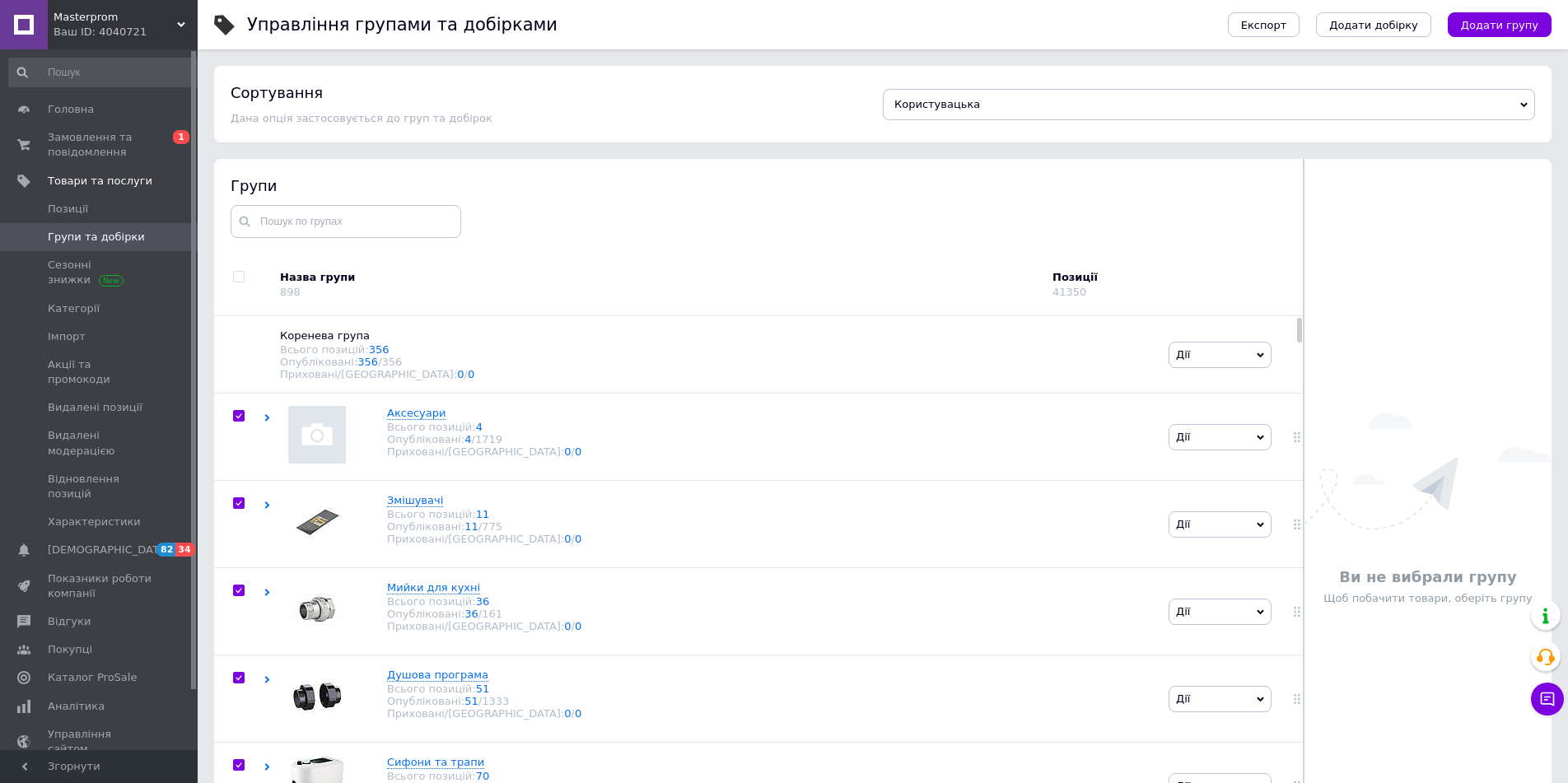
checkbox input "true"
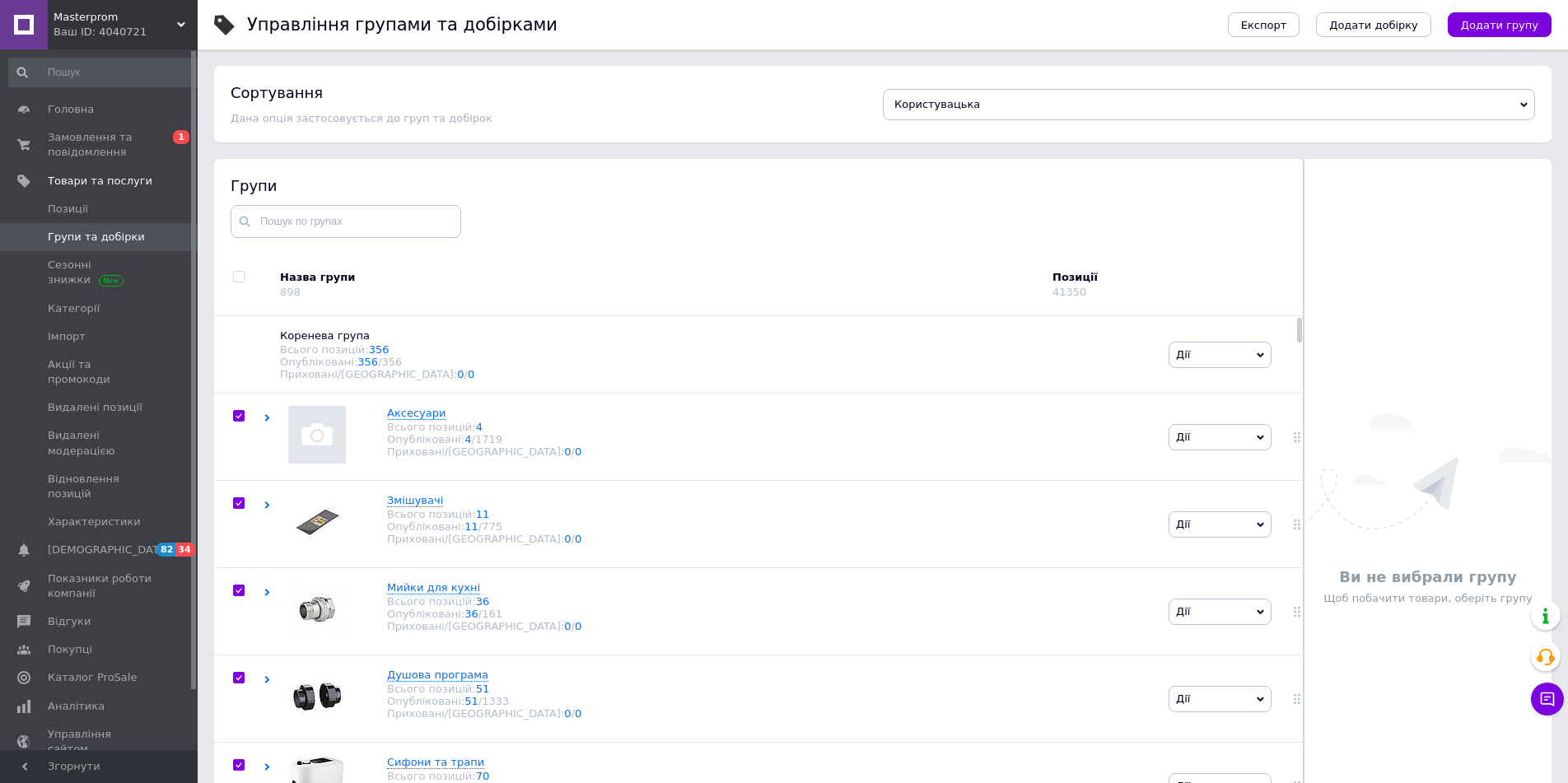
checkbox input "true"
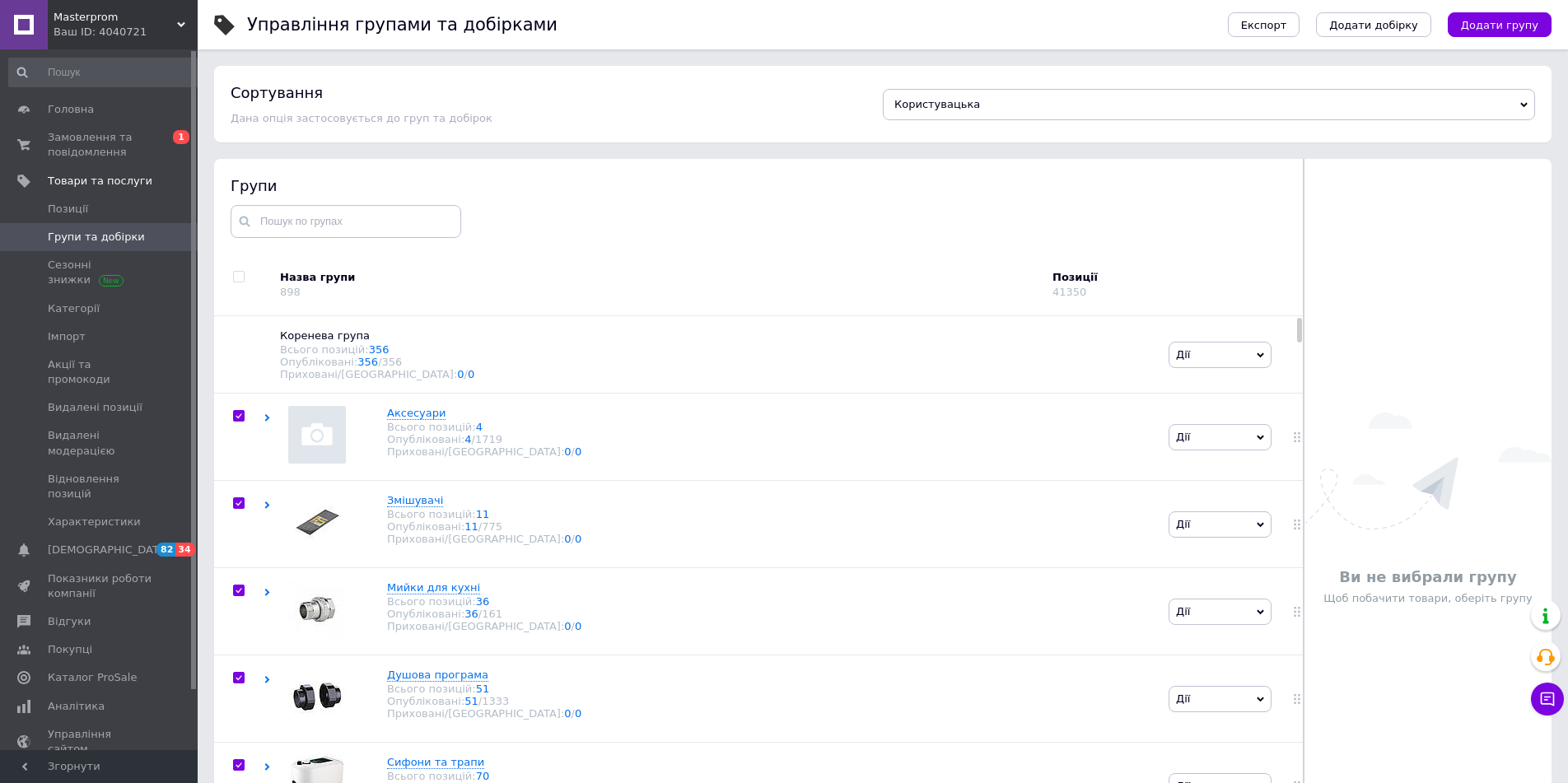
checkbox input "true"
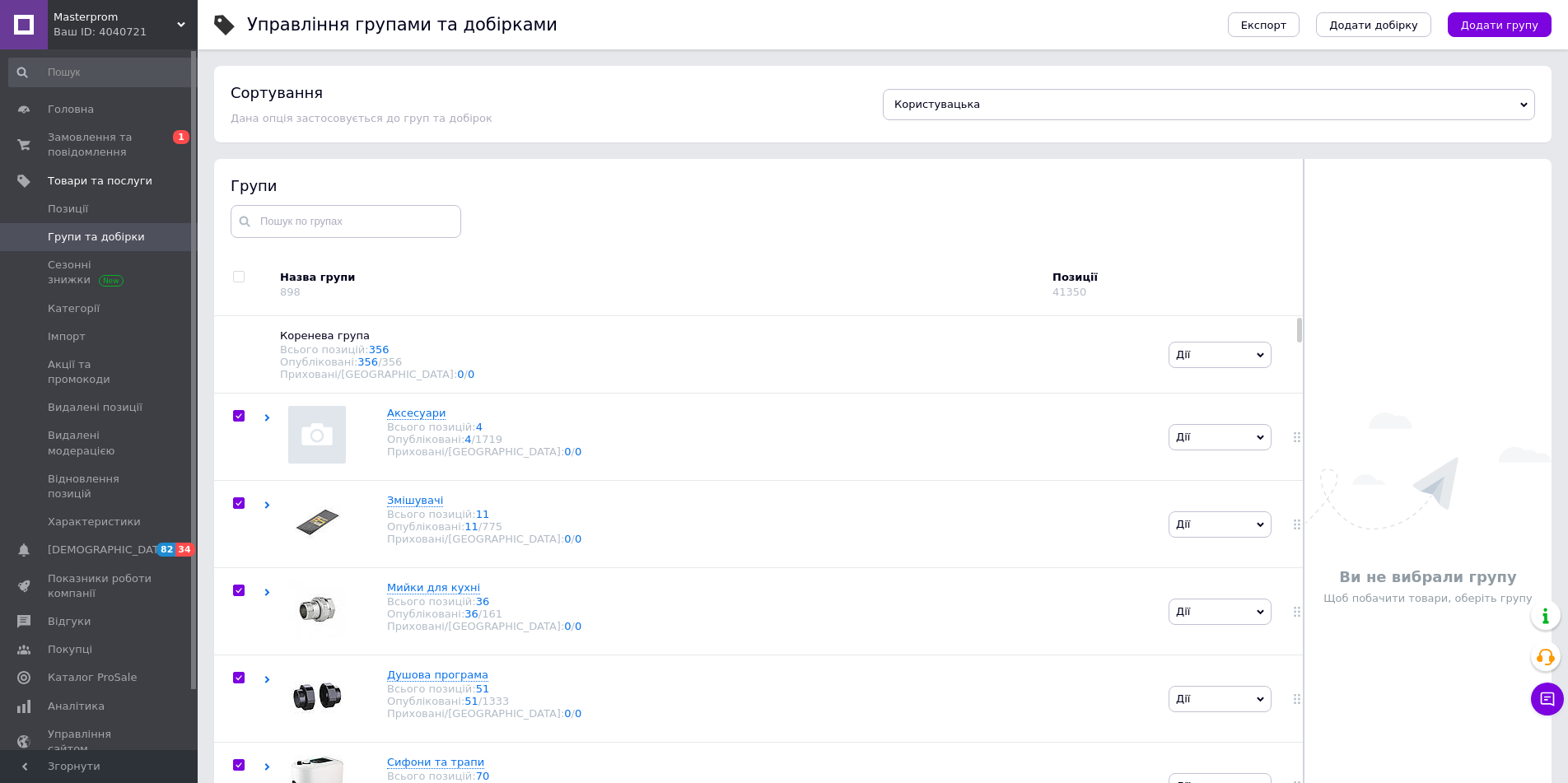
checkbox input "true"
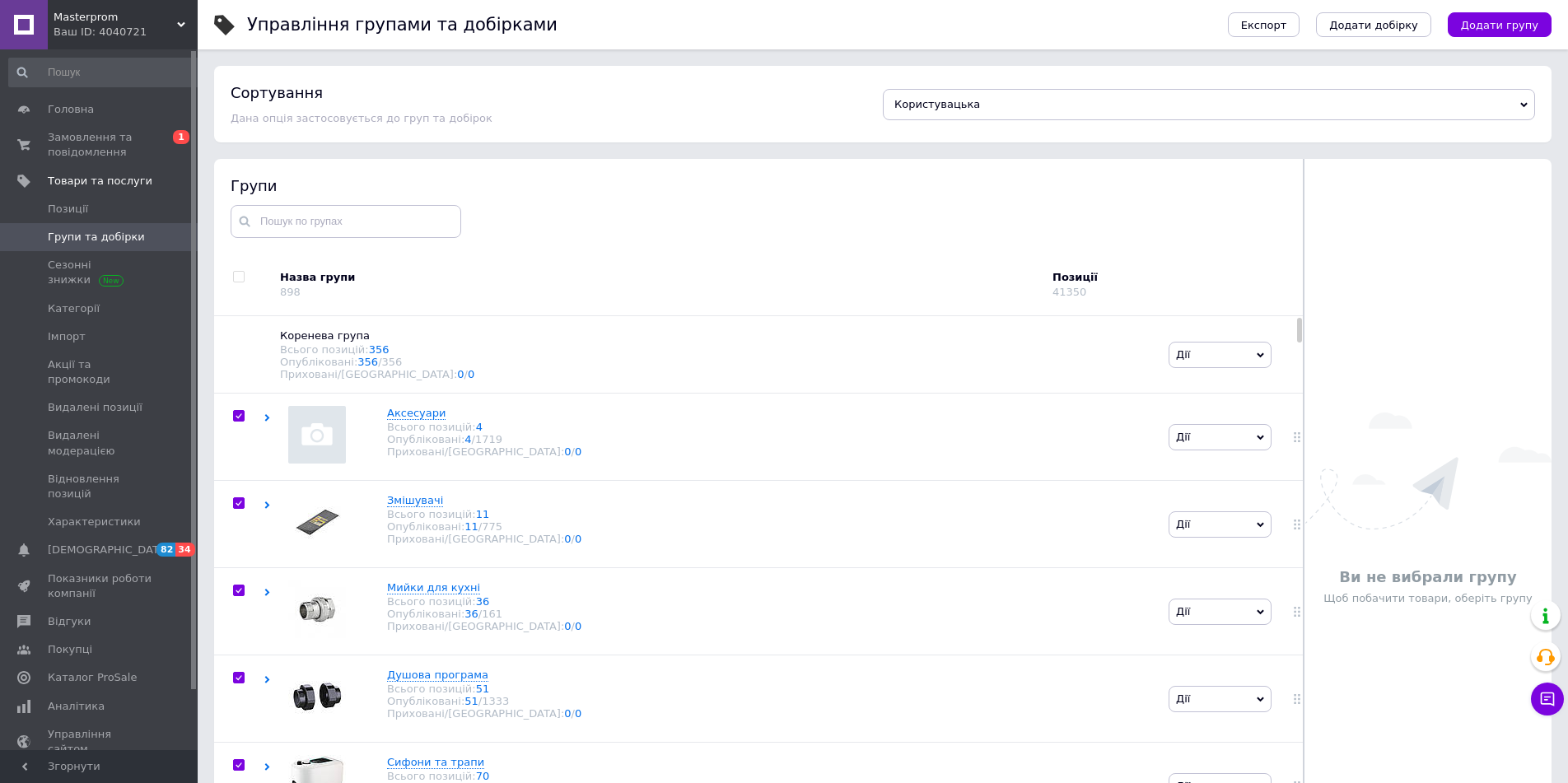
checkbox input "true"
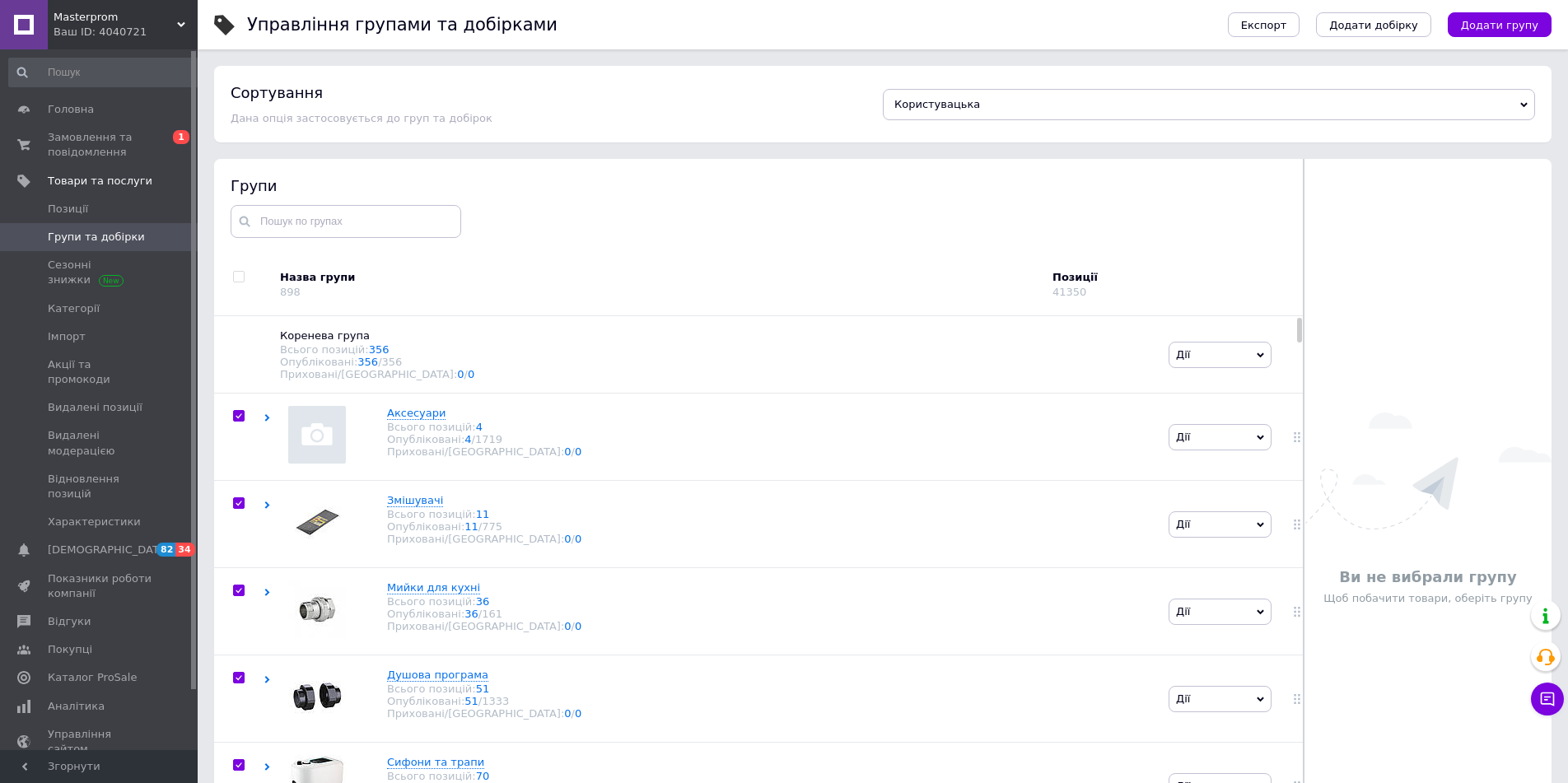
checkbox input "true"
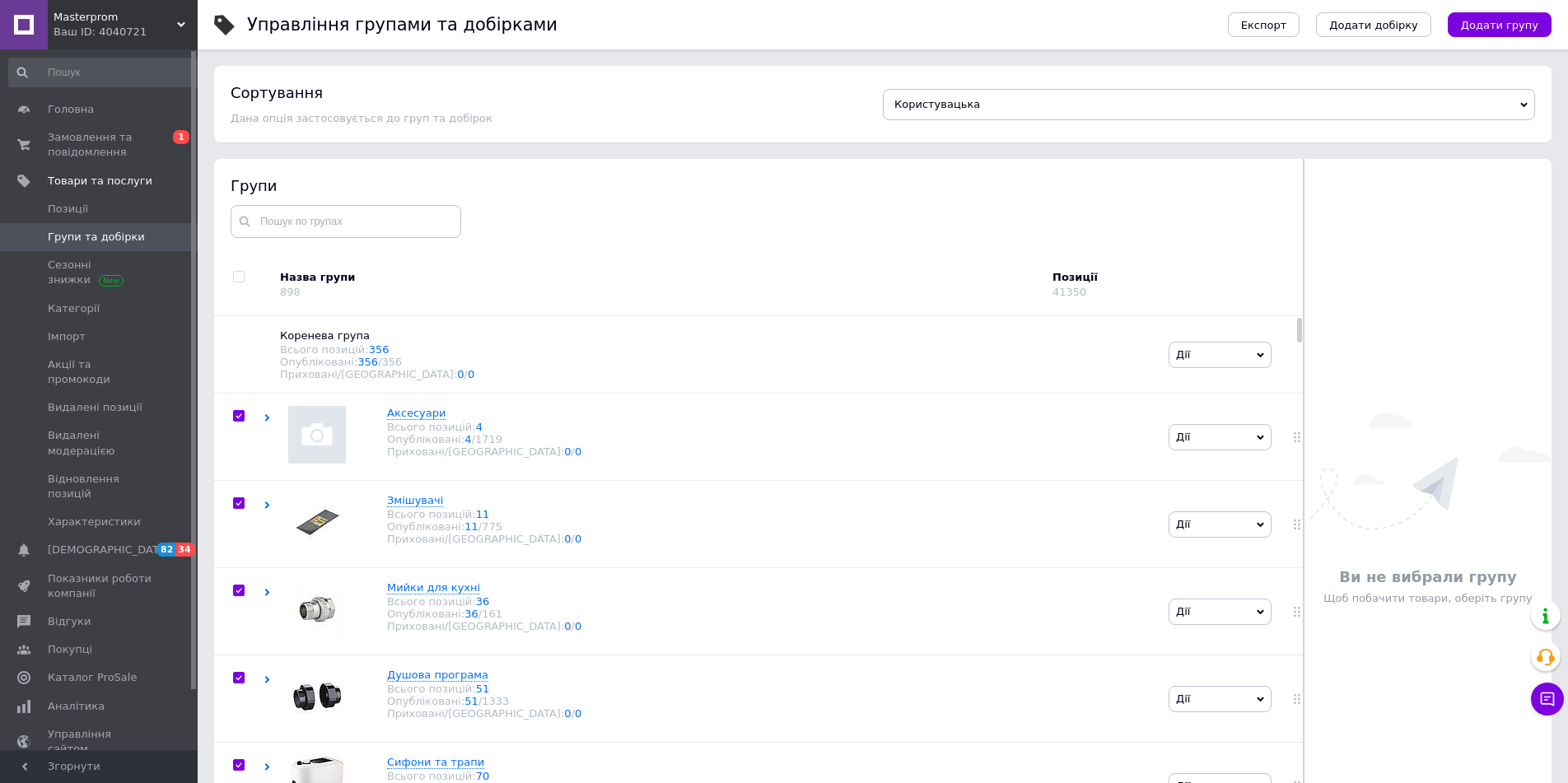
checkbox input "true"
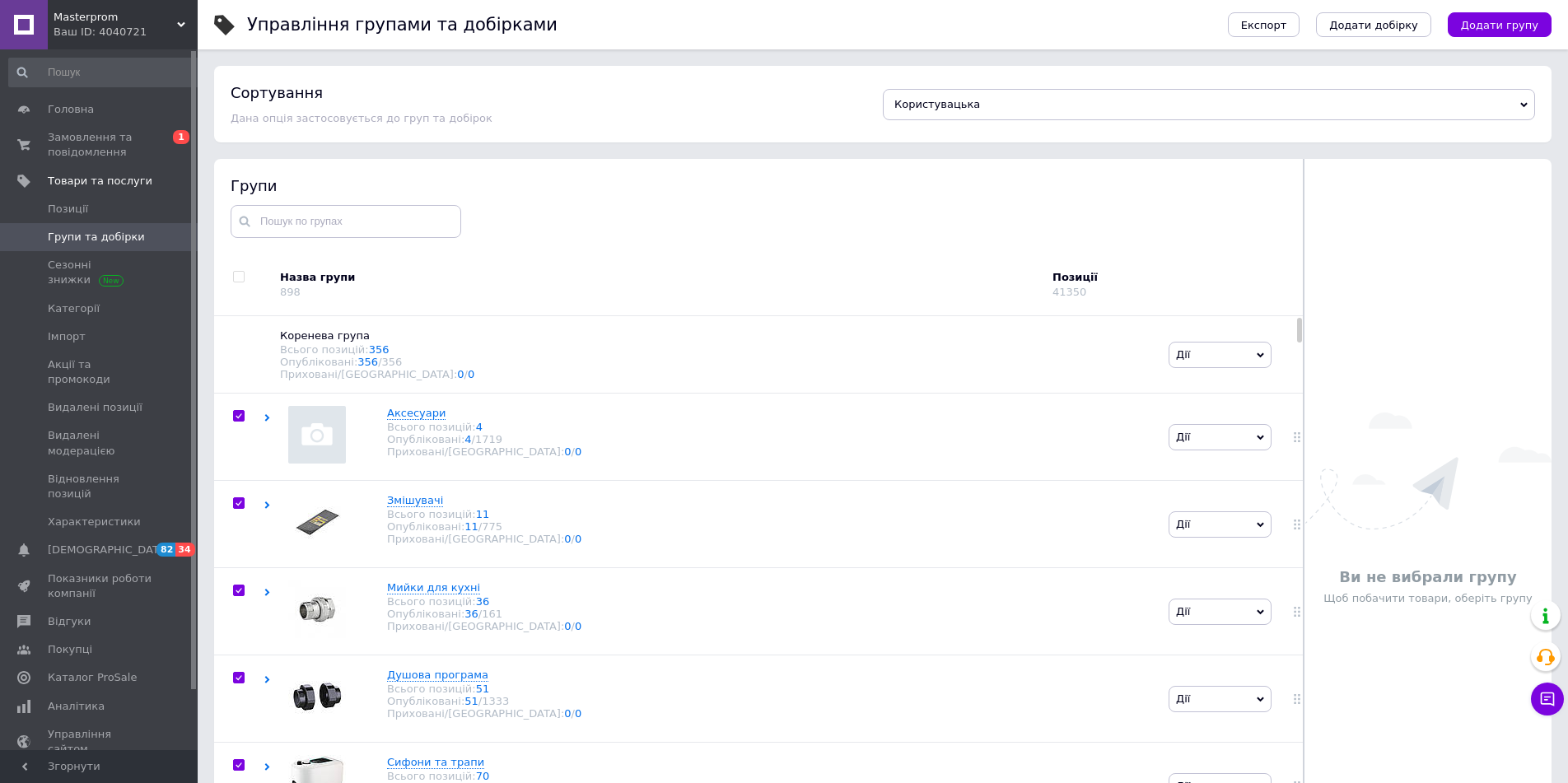
checkbox input "true"
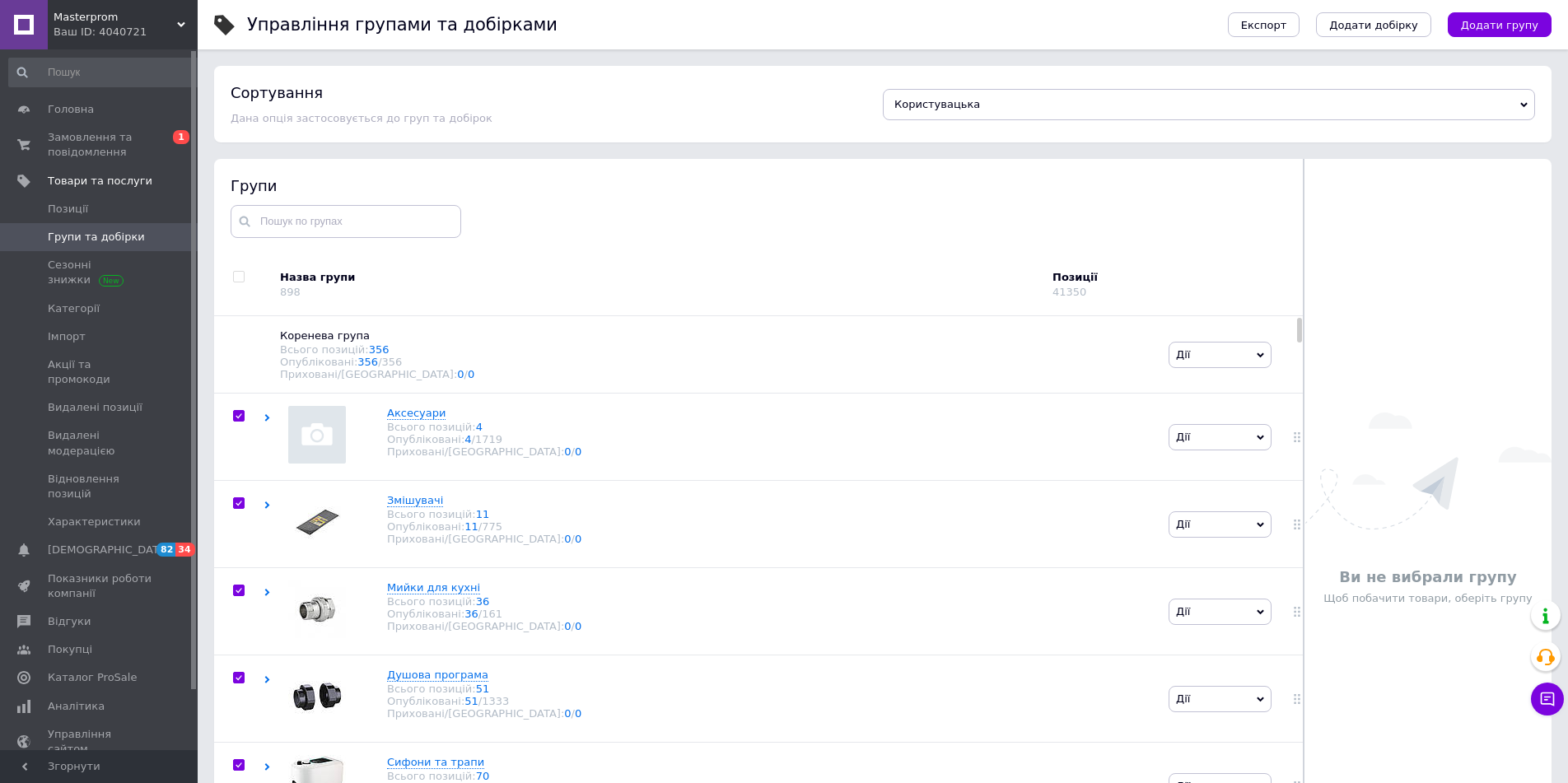
checkbox input "true"
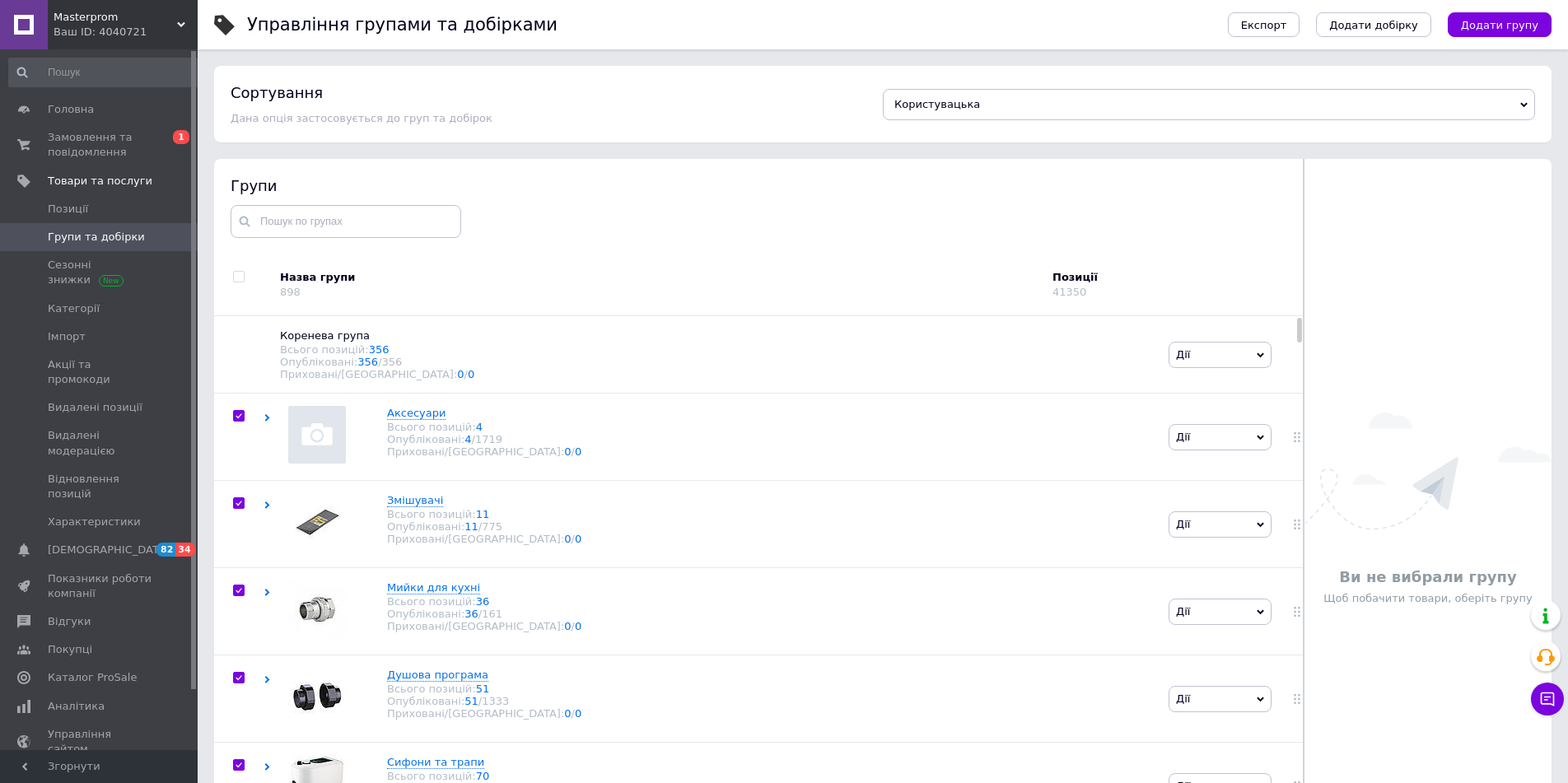
checkbox input "true"
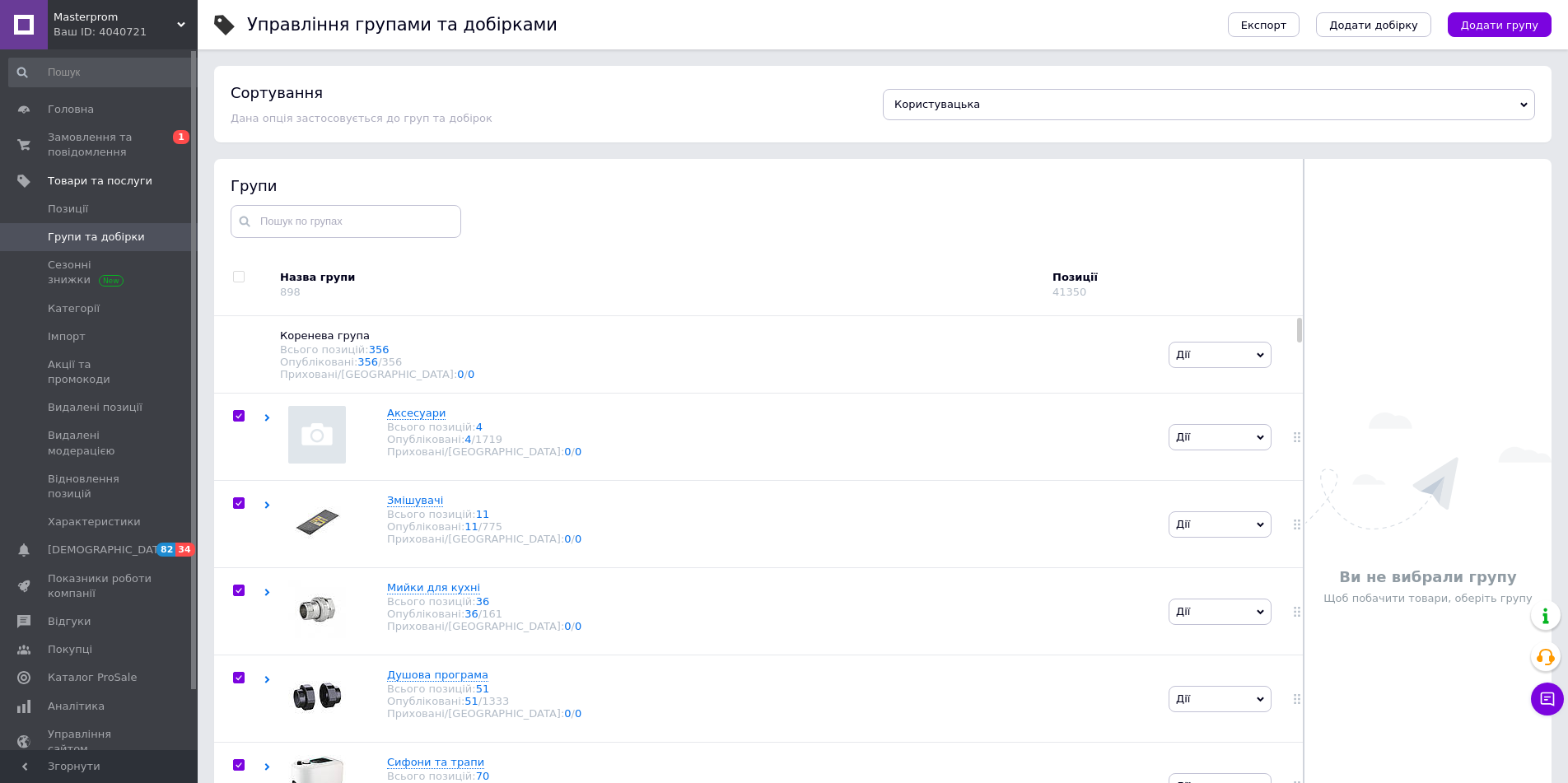
checkbox input "true"
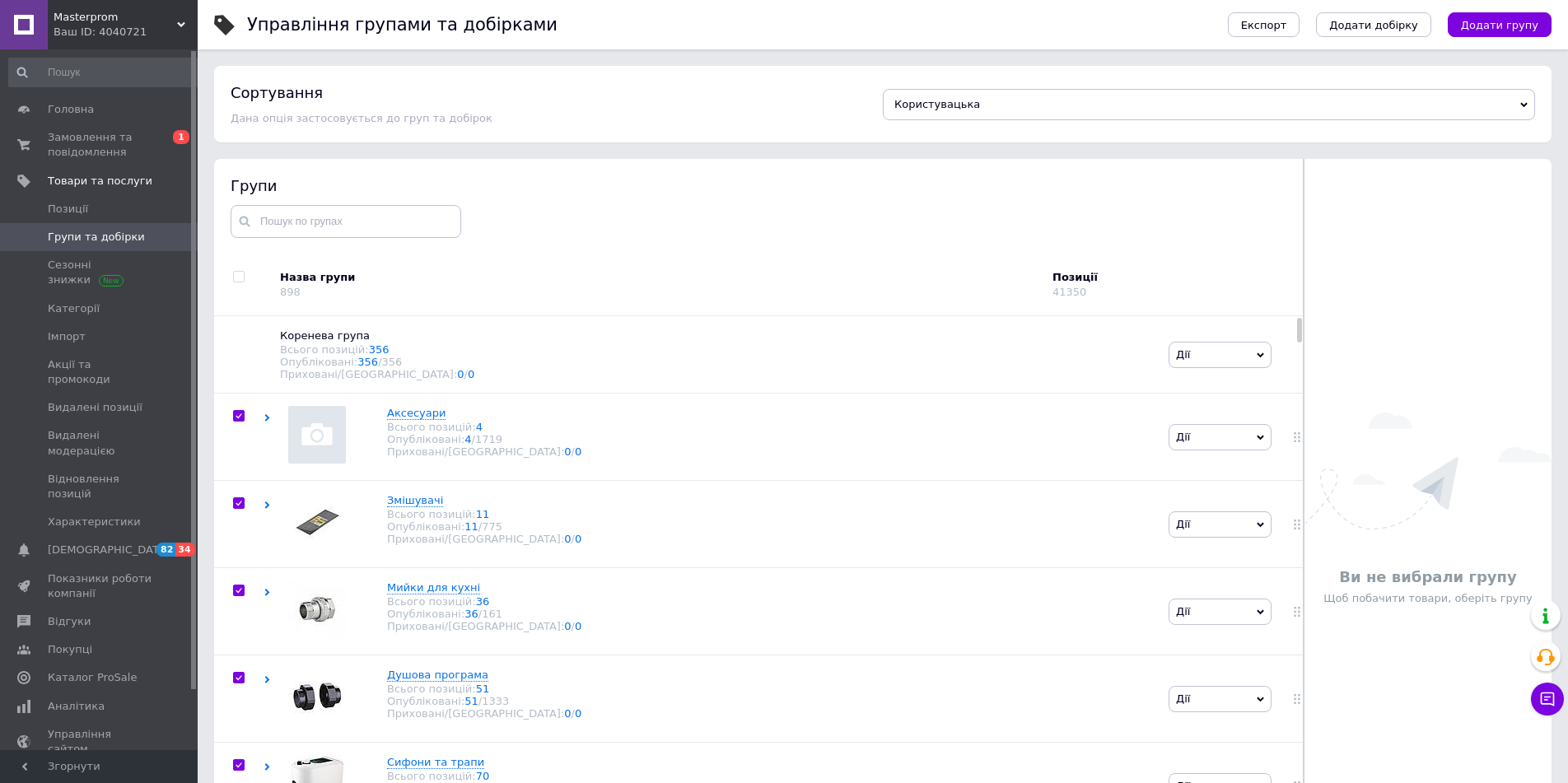
checkbox input "true"
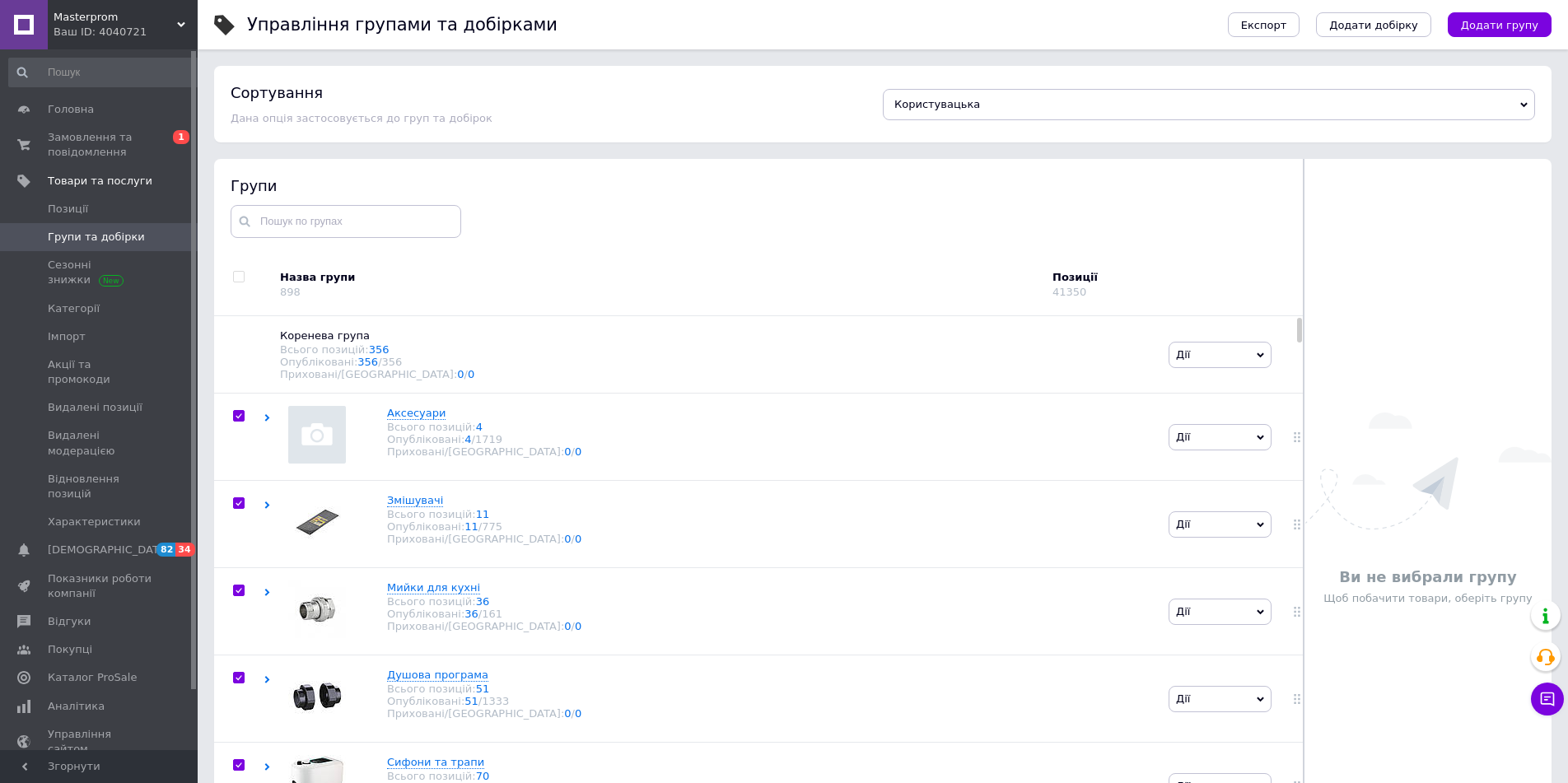
checkbox input "true"
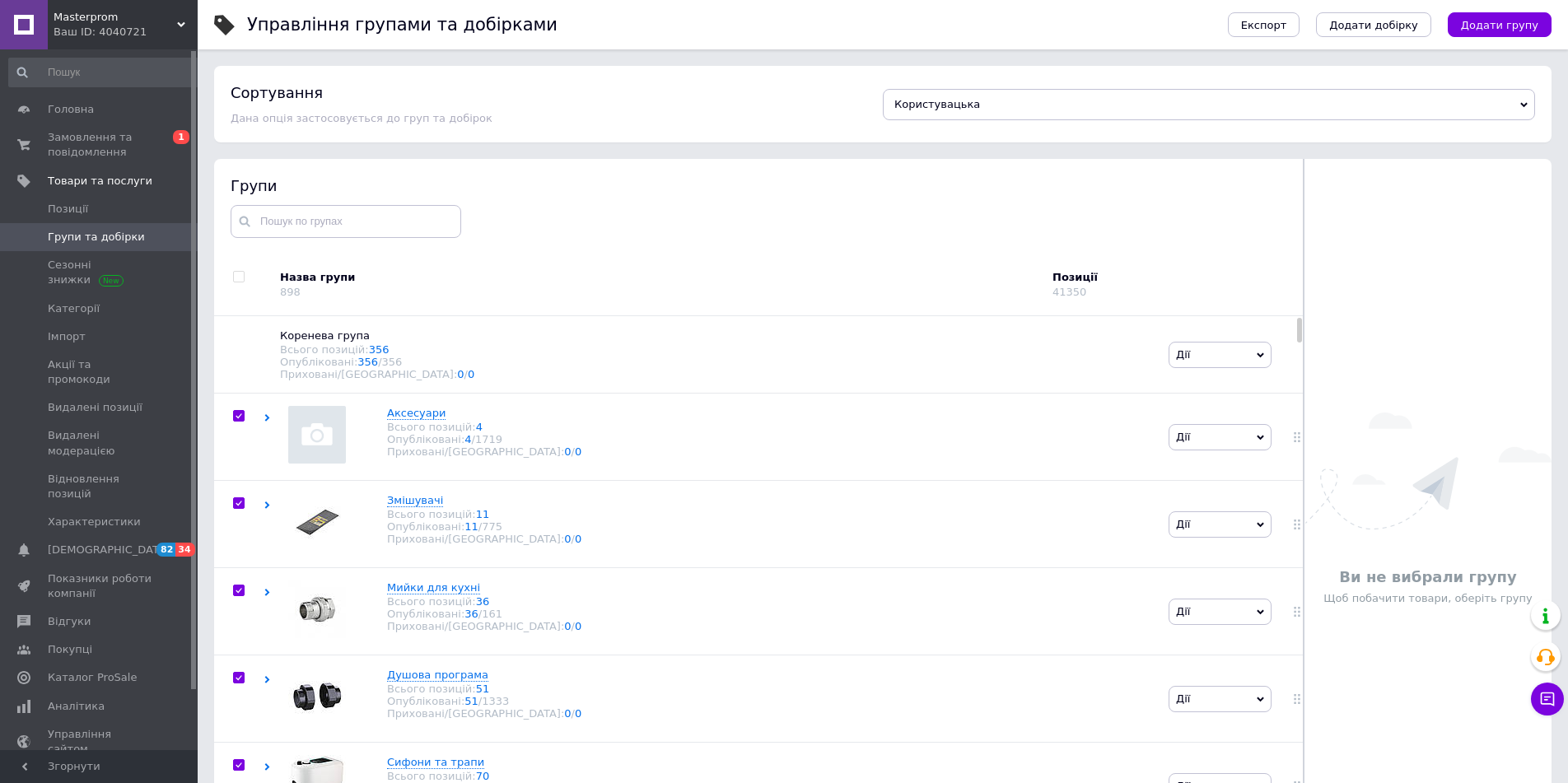
checkbox input "true"
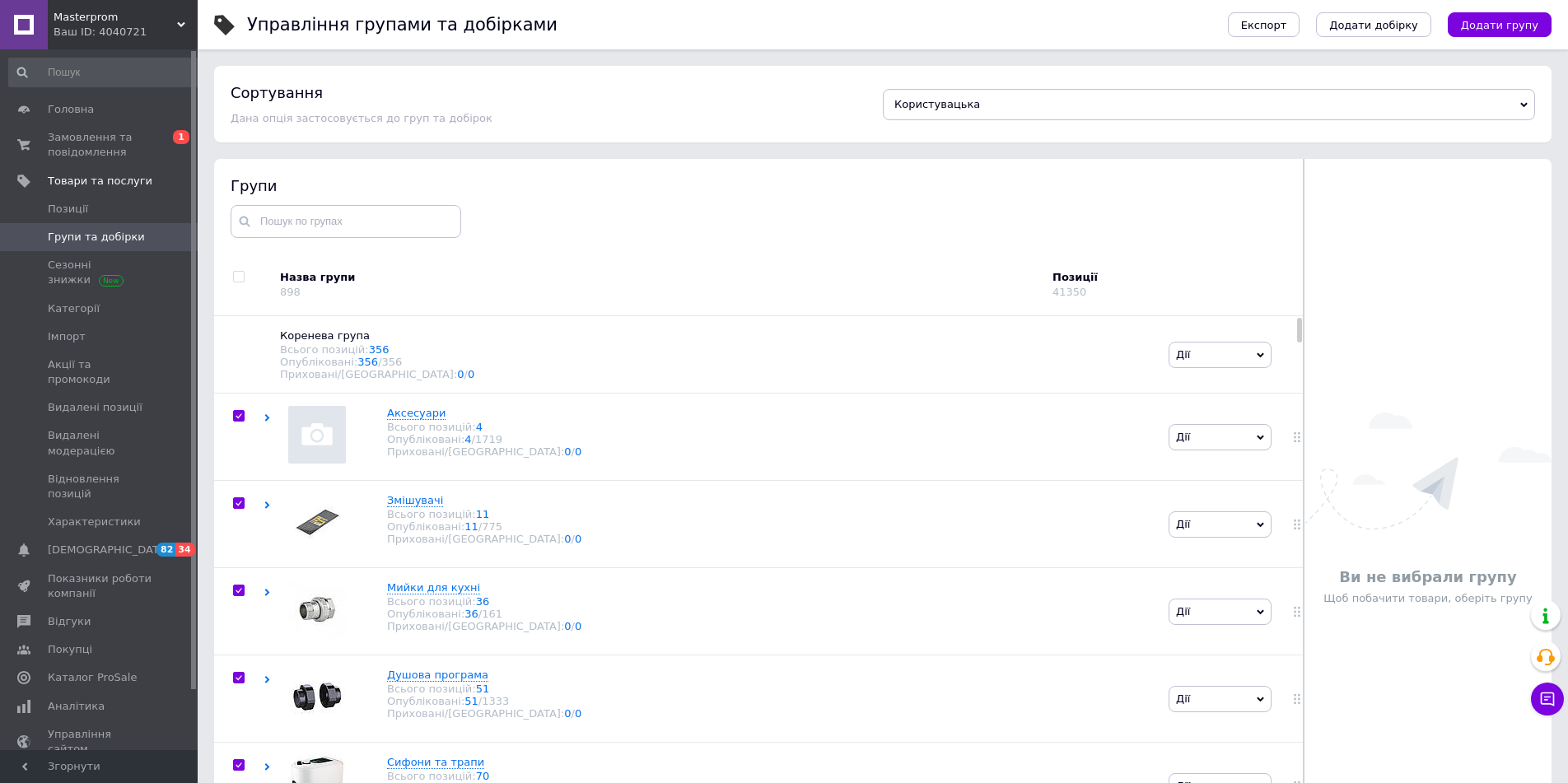
checkbox input "true"
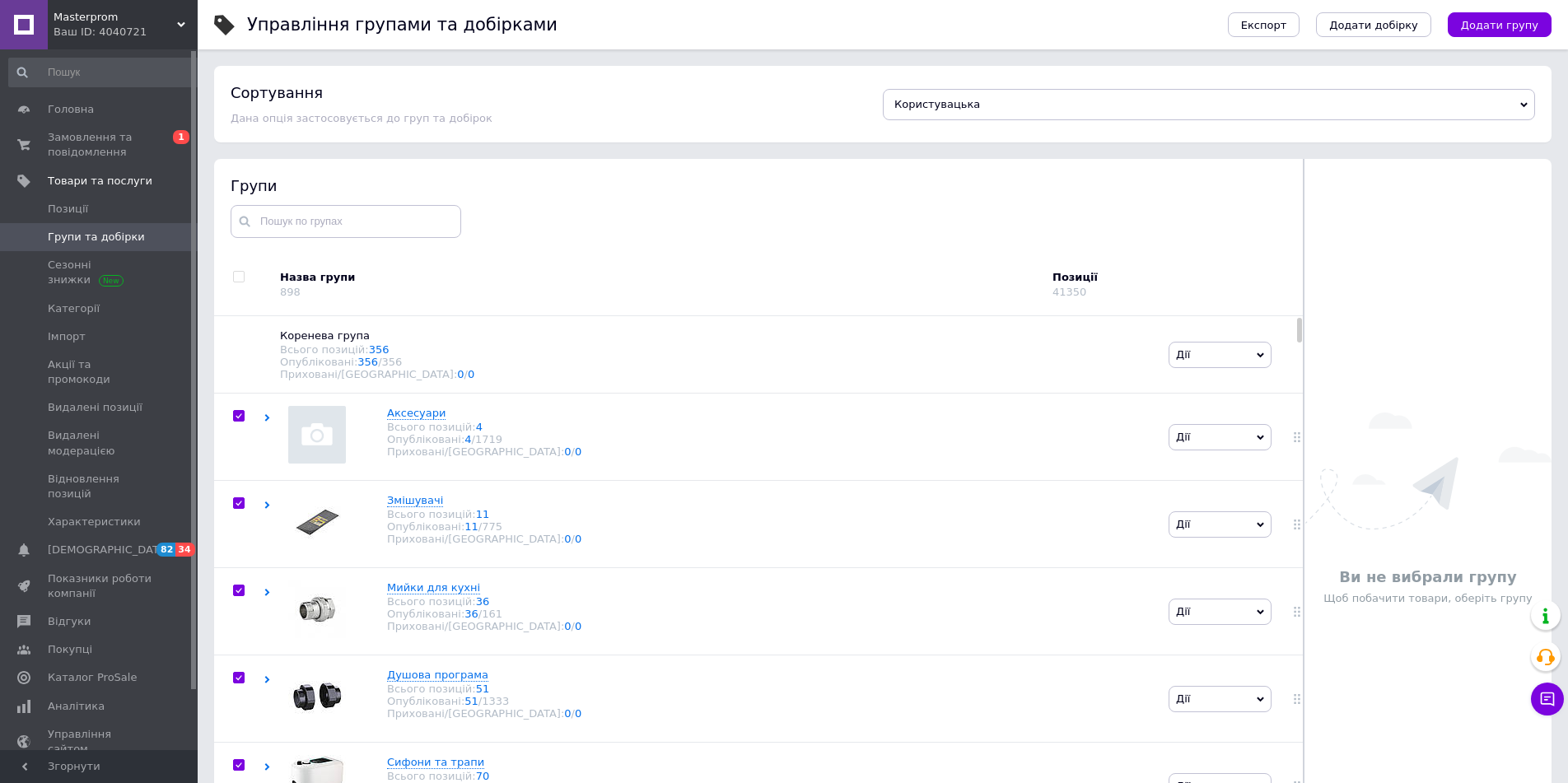
checkbox input "true"
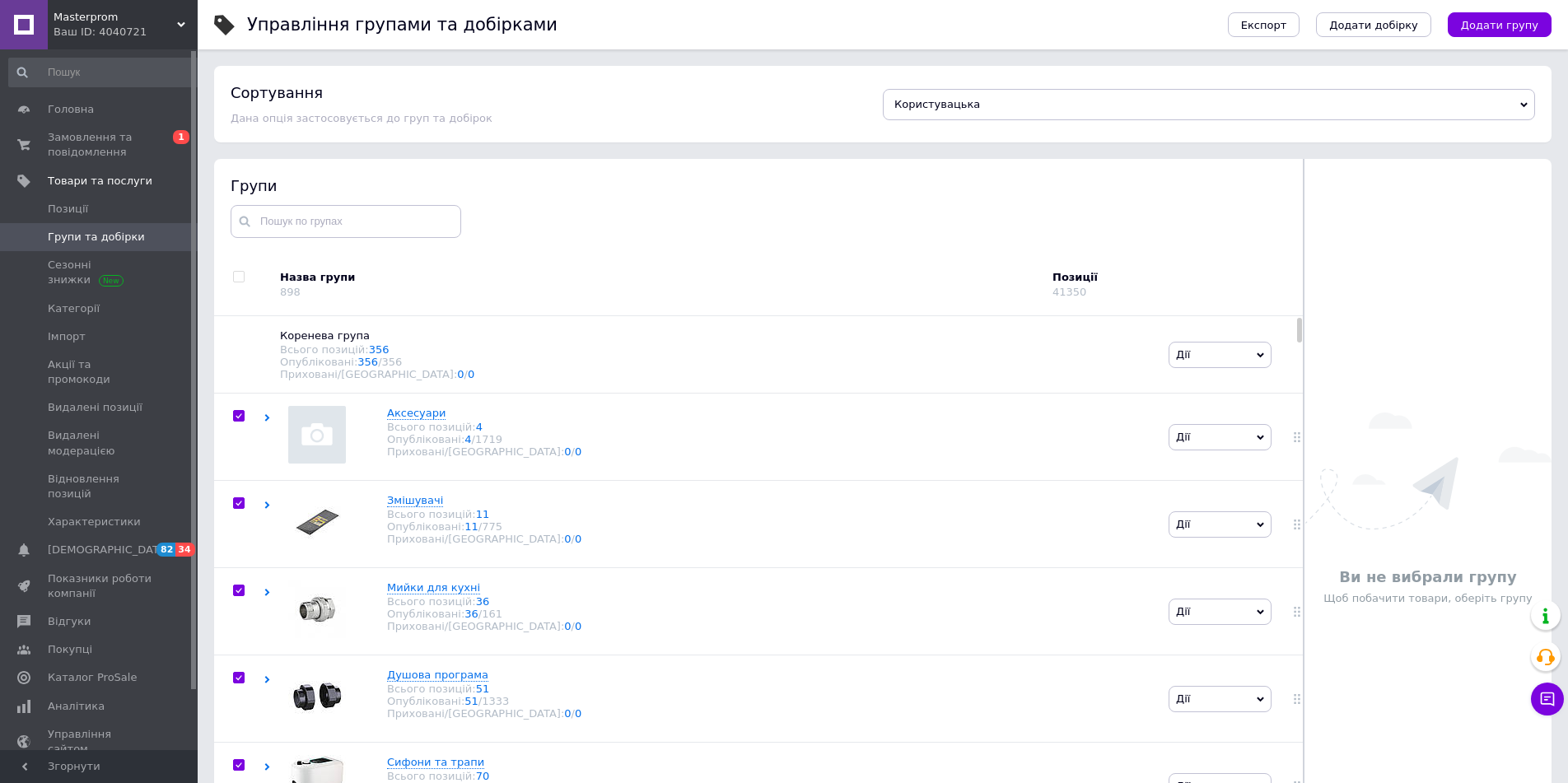
checkbox input "true"
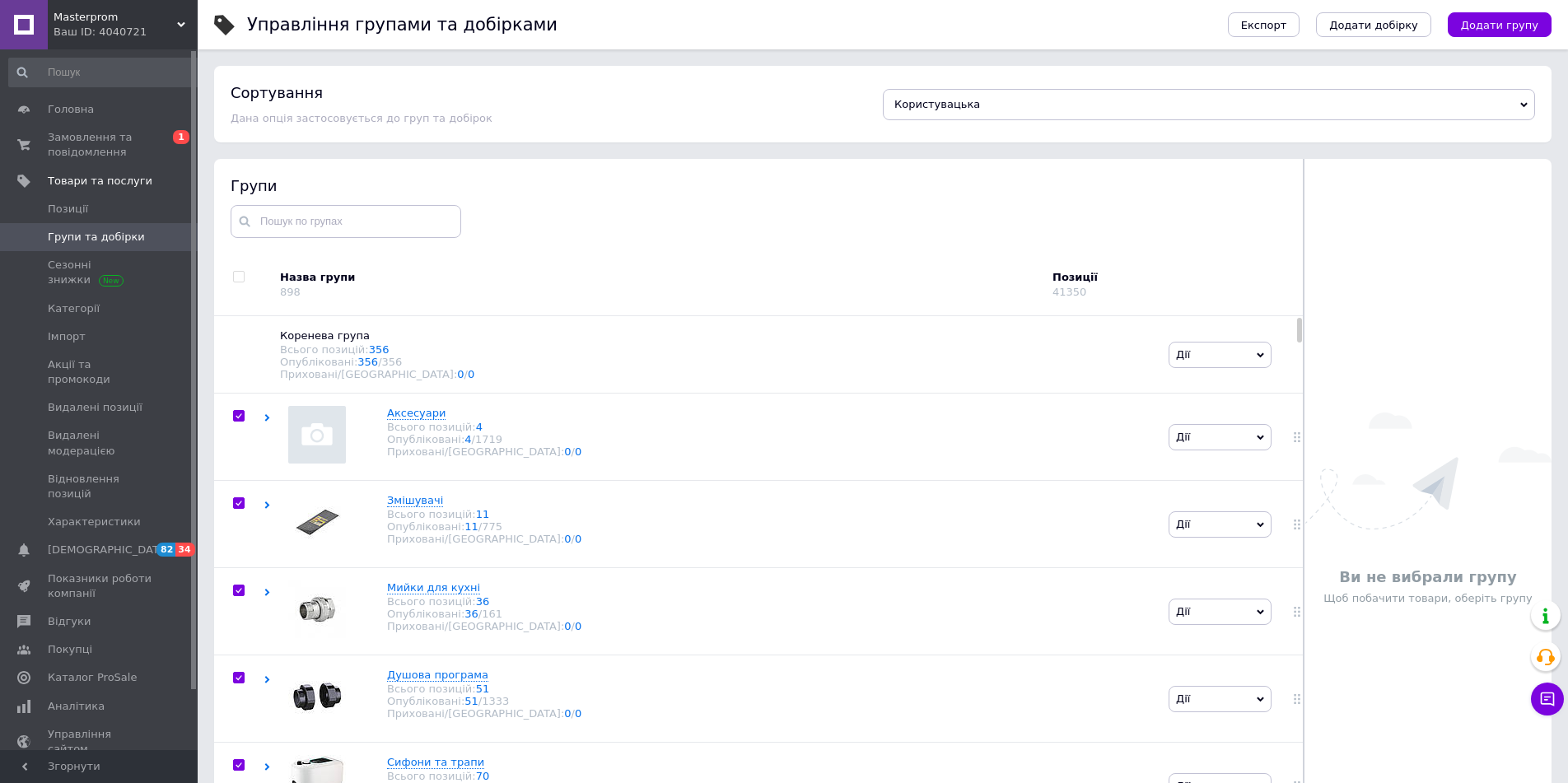
checkbox input "true"
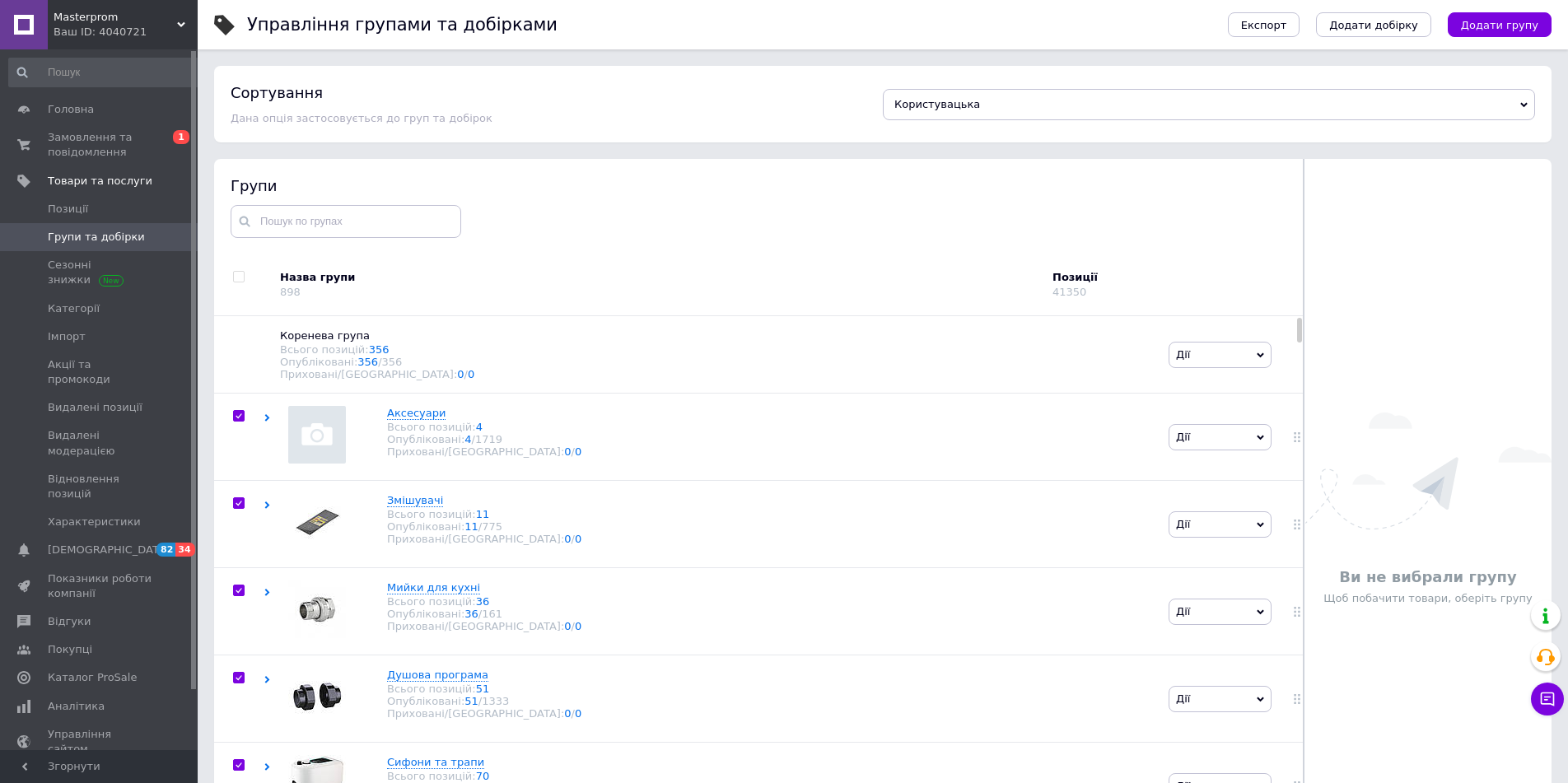
checkbox input "true"
click at [350, 284] on use at bounding box center [354, 285] width 8 height 5
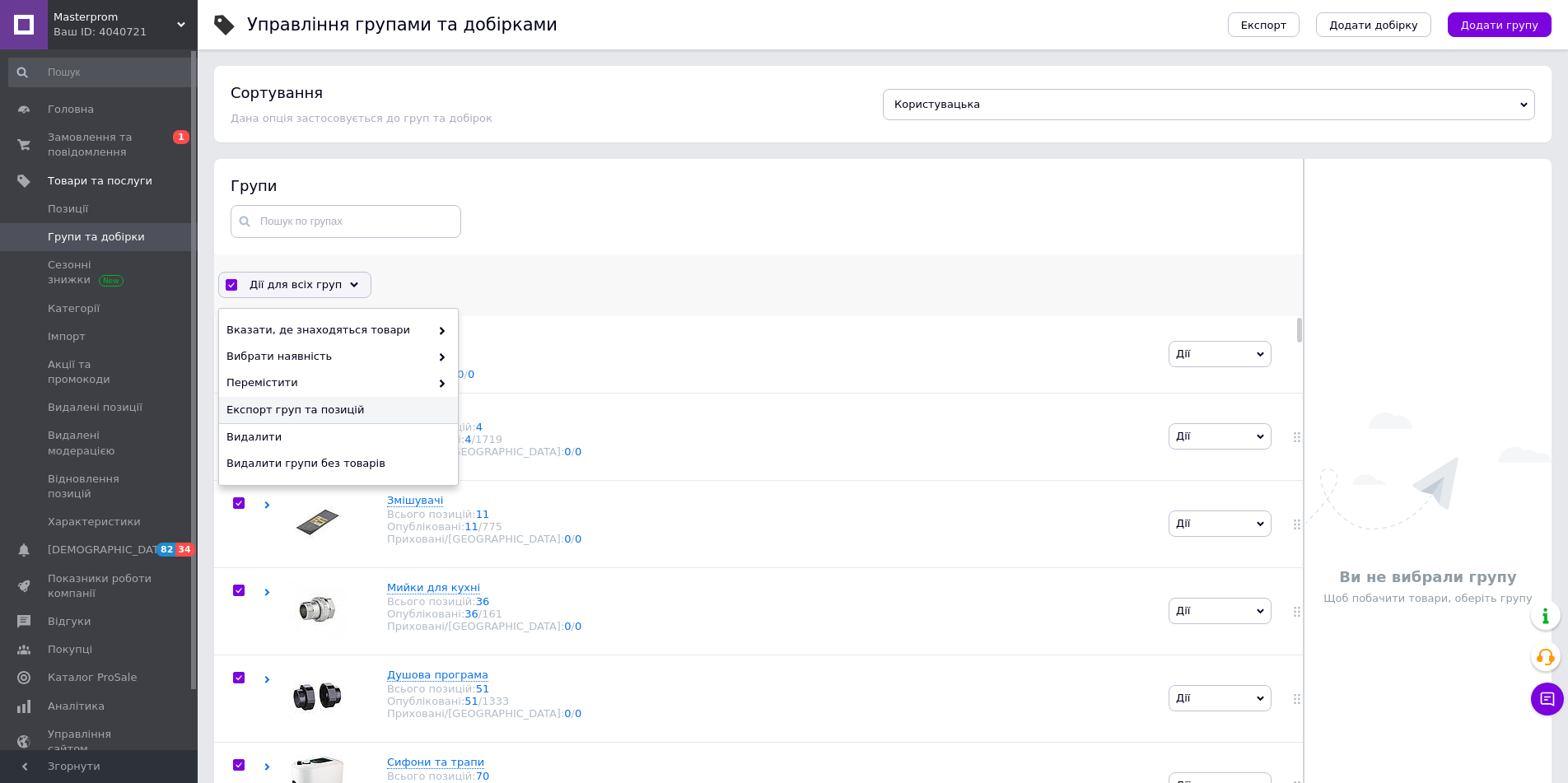
click at [286, 406] on span "Експорт груп та позицій" at bounding box center [335, 410] width 220 height 15
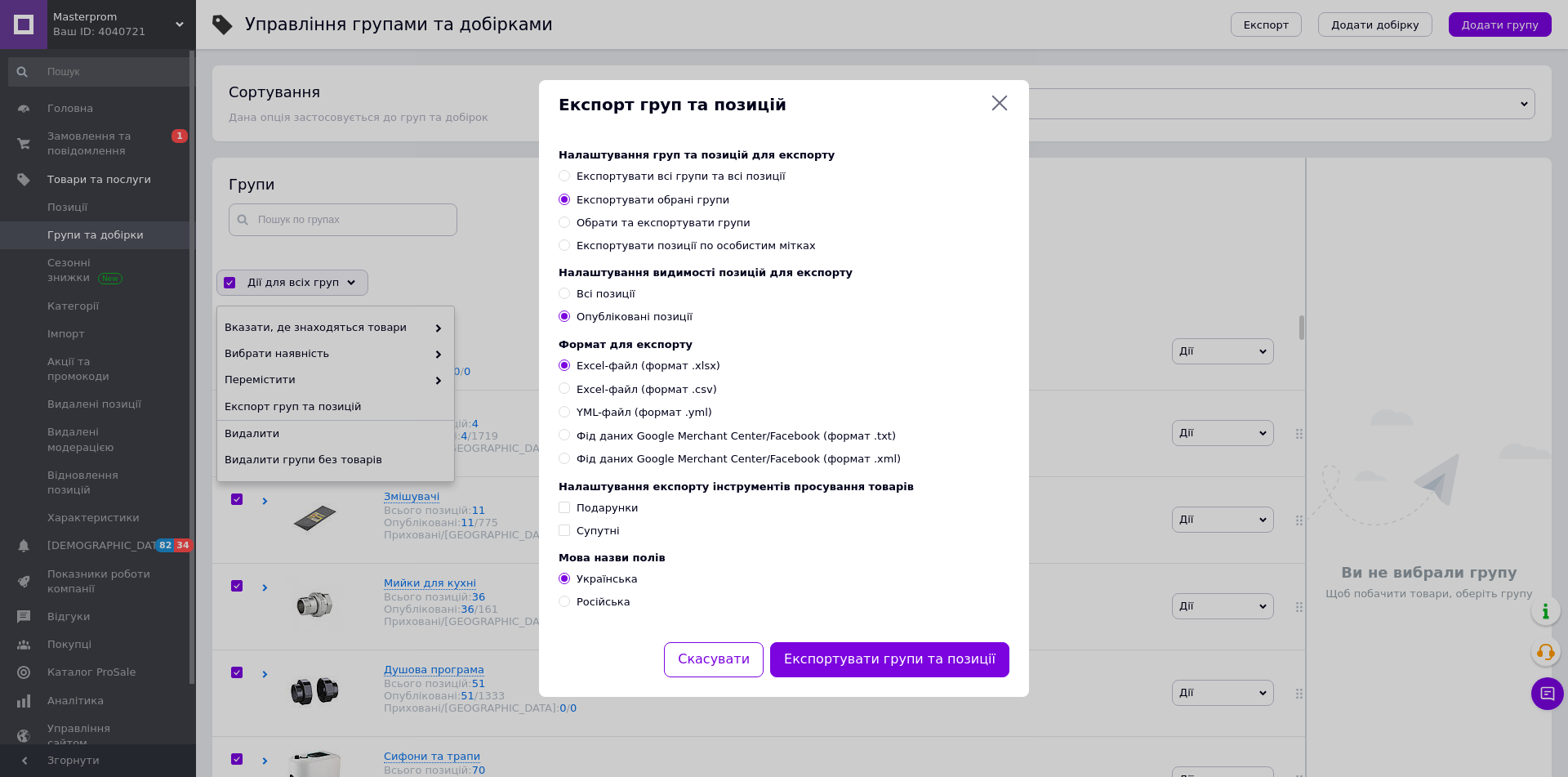
click at [661, 169] on span "Експортувати всі групи та всі позиції" at bounding box center [681, 176] width 209 height 12
click at [569, 169] on input "Експортувати всі групи та всі позиції" at bounding box center [564, 175] width 10 height 10
click at [586, 296] on span "Всі позиції" at bounding box center [606, 294] width 59 height 12
click at [569, 296] on input "Всі позиції" at bounding box center [564, 293] width 10 height 10
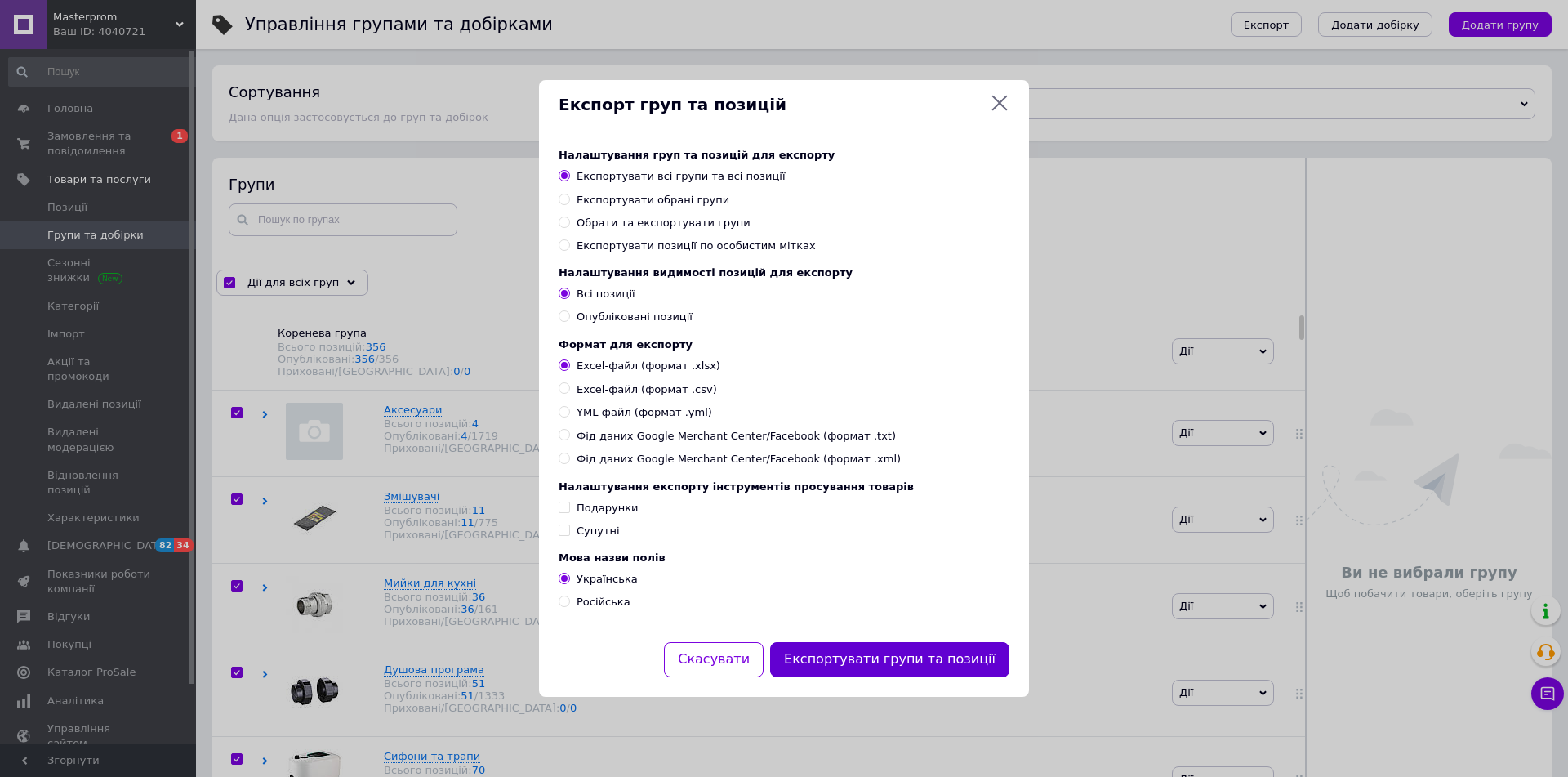
click at [953, 666] on button "Експортувати групи та позиції" at bounding box center [889, 660] width 239 height 35
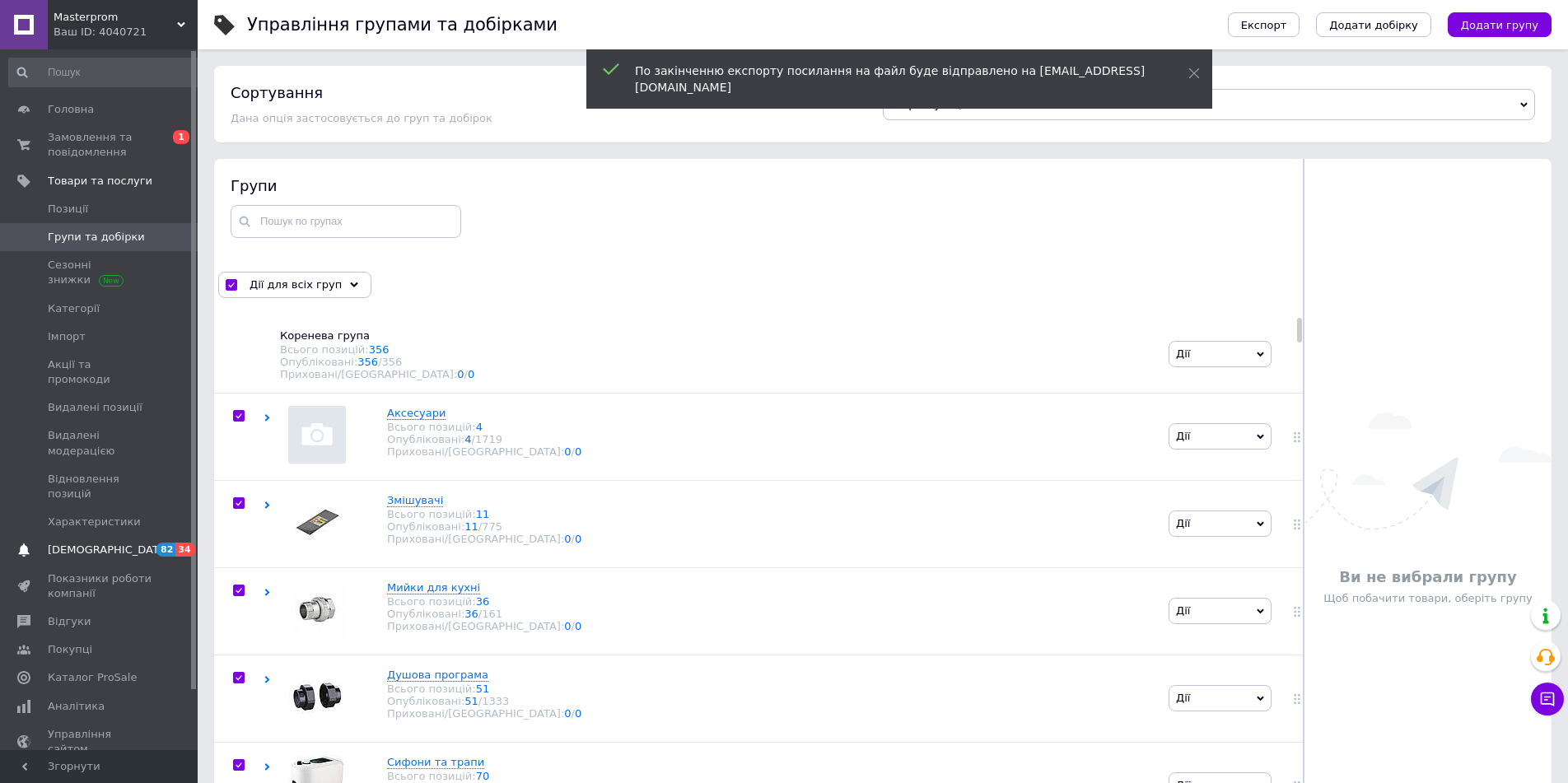
click at [156, 542] on span "82 34" at bounding box center [175, 549] width 46 height 15
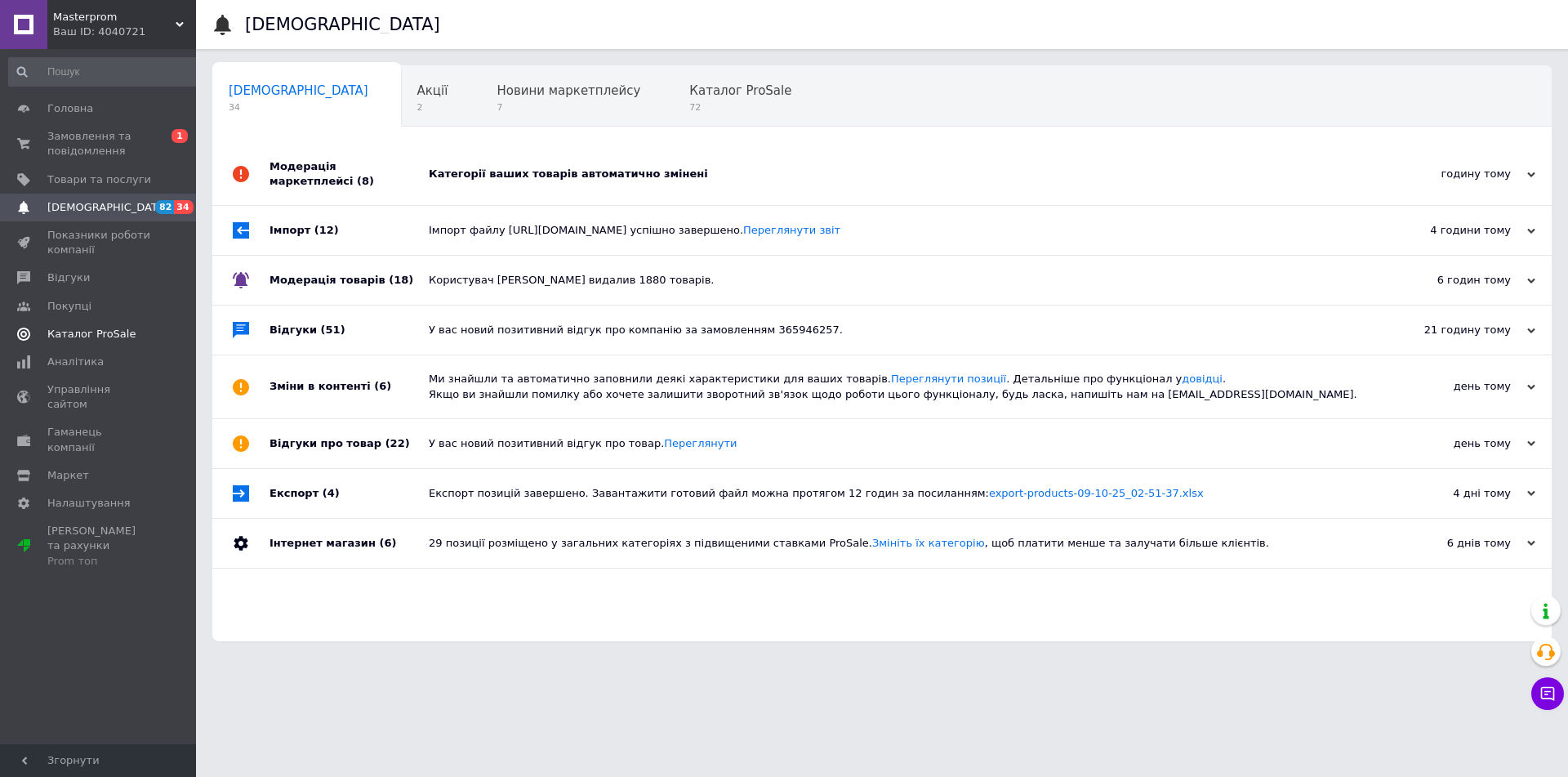
click at [118, 333] on span "Каталог ProSale" at bounding box center [92, 334] width 89 height 15
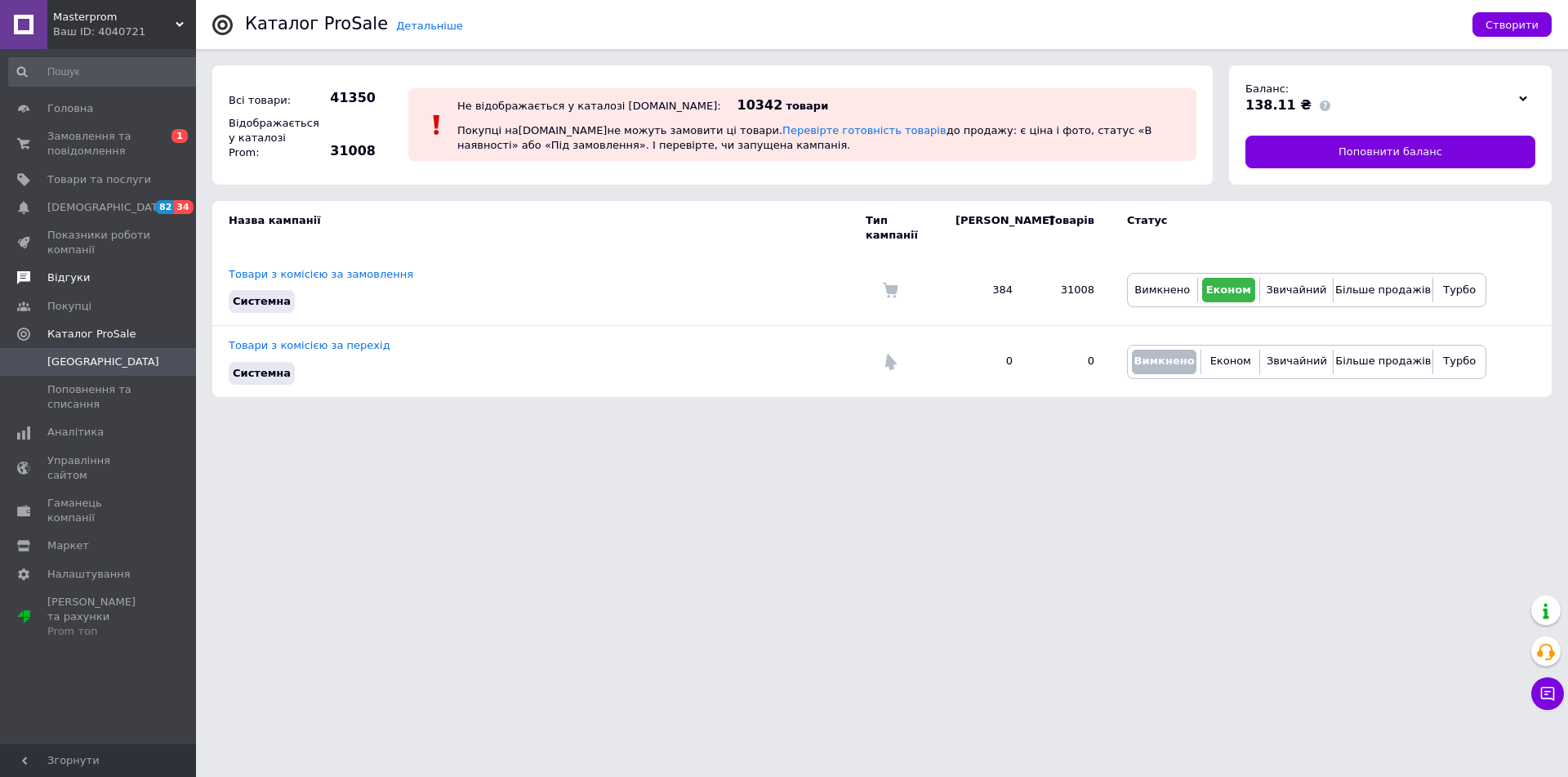
click at [111, 276] on span "Відгуки" at bounding box center [99, 277] width 103 height 15
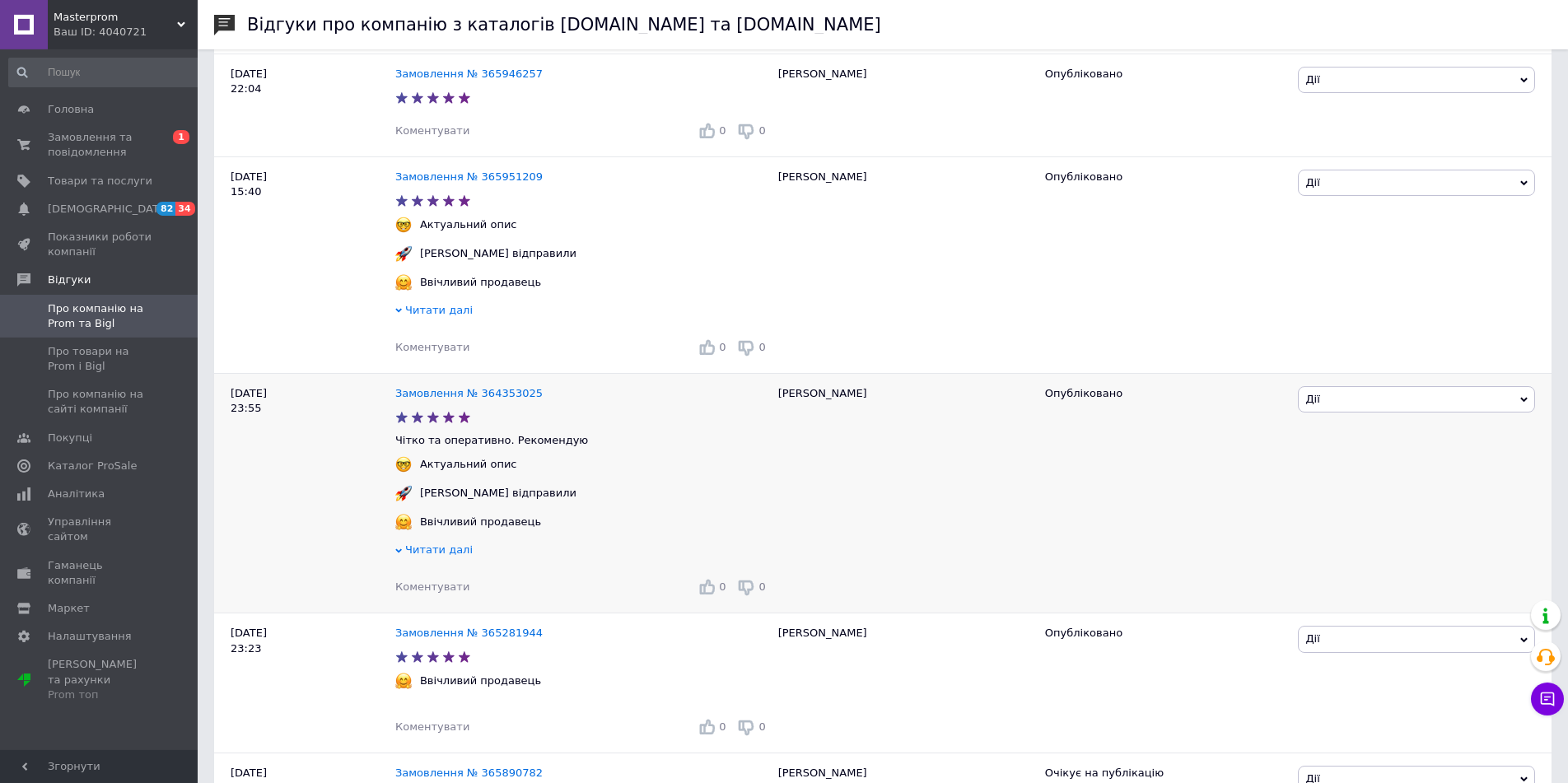
scroll to position [504, 0]
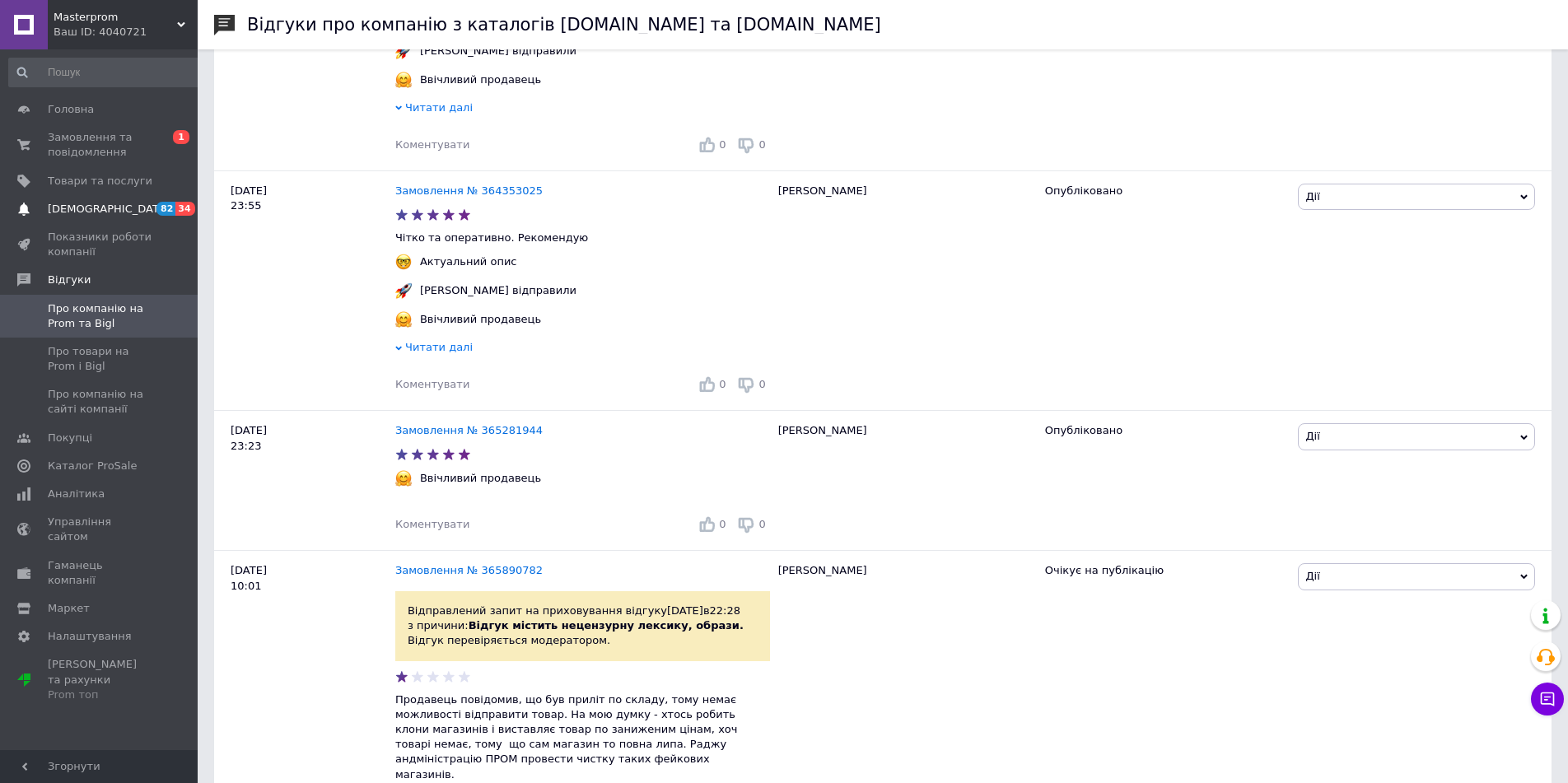
click at [107, 205] on span "[DEMOGRAPHIC_DATA]" at bounding box center [100, 208] width 104 height 15
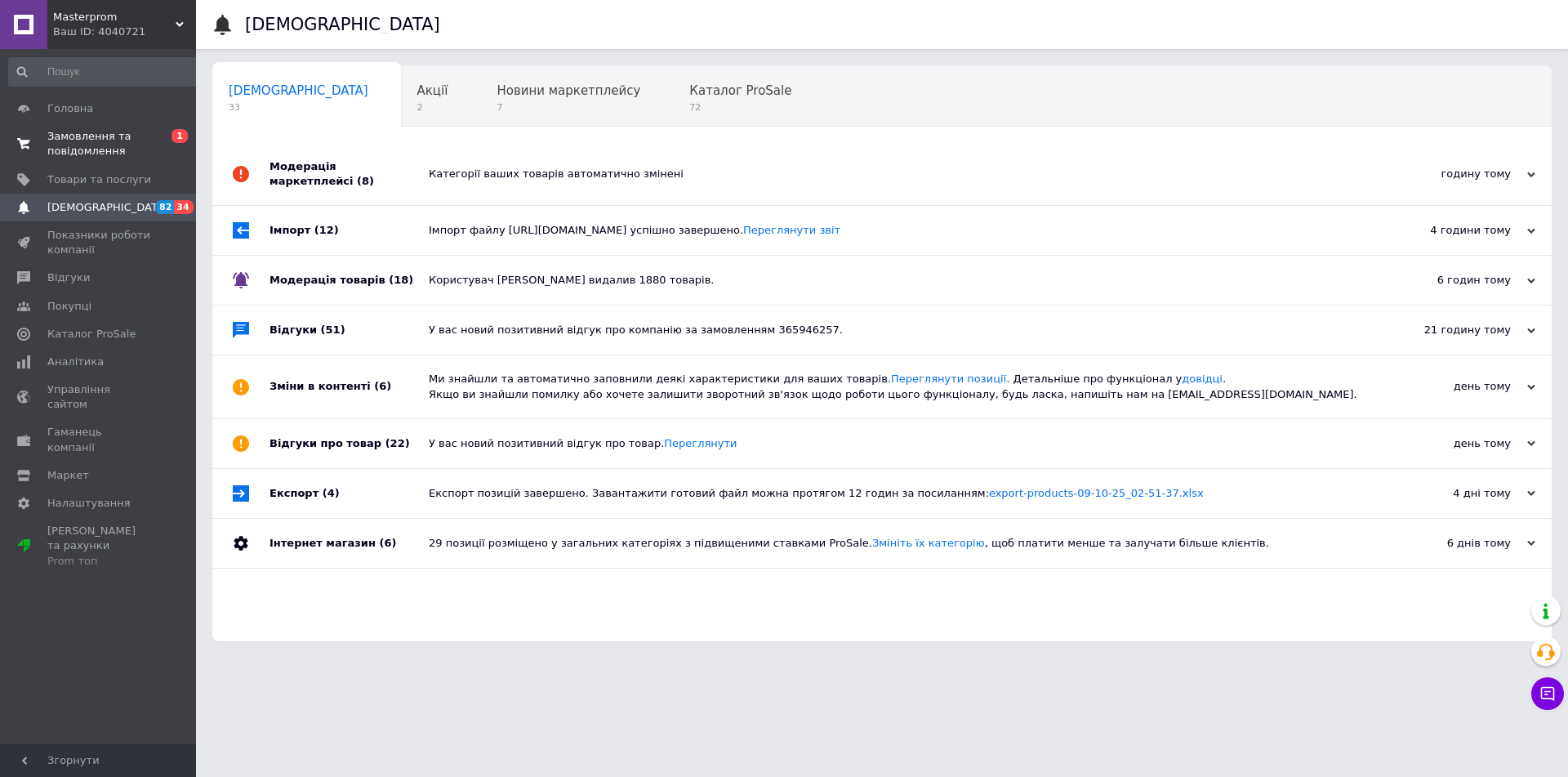
click at [107, 146] on span "Замовлення та повідомлення" at bounding box center [99, 143] width 103 height 30
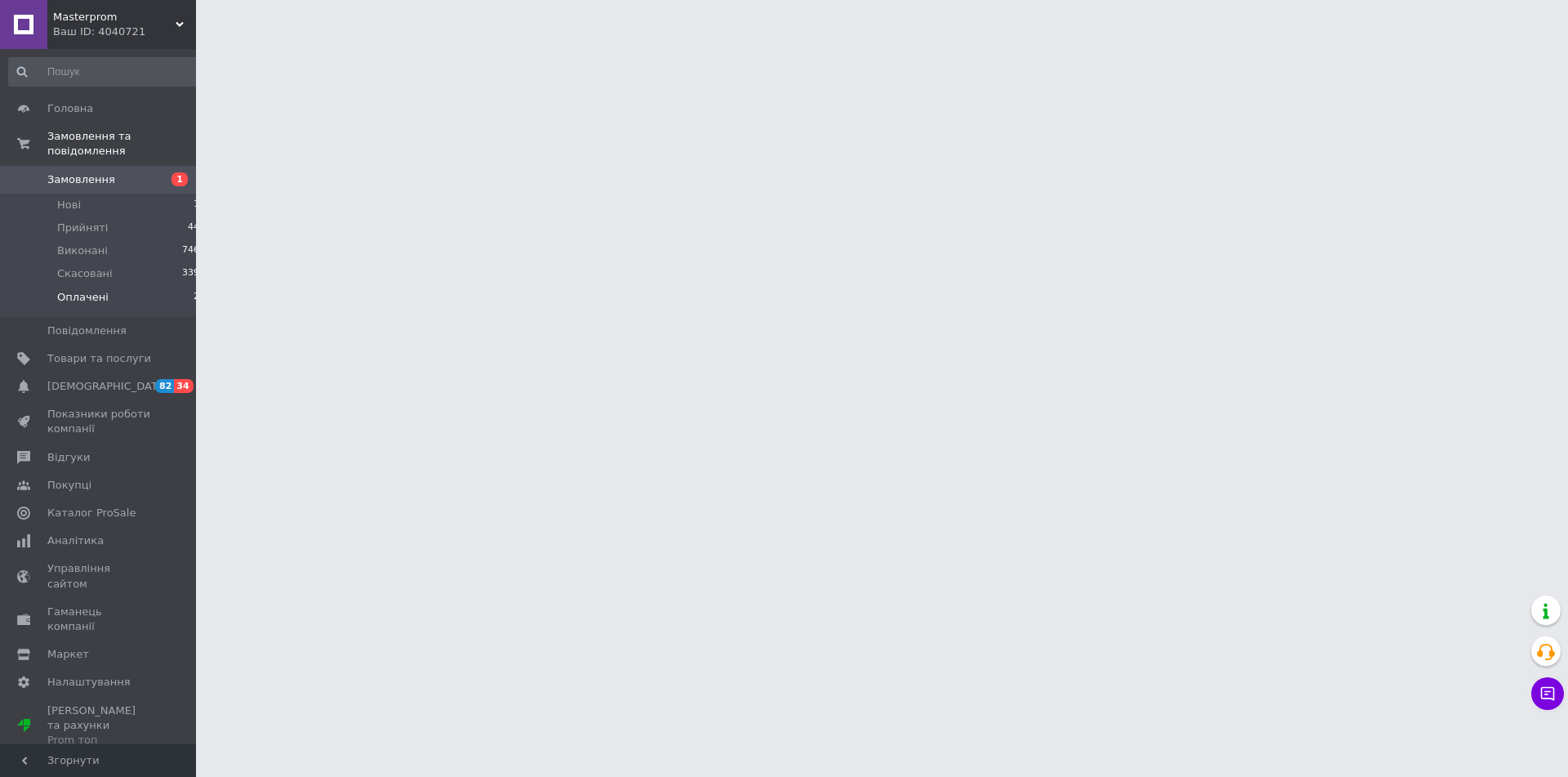
click at [122, 286] on li "Оплачені 2" at bounding box center [104, 302] width 209 height 31
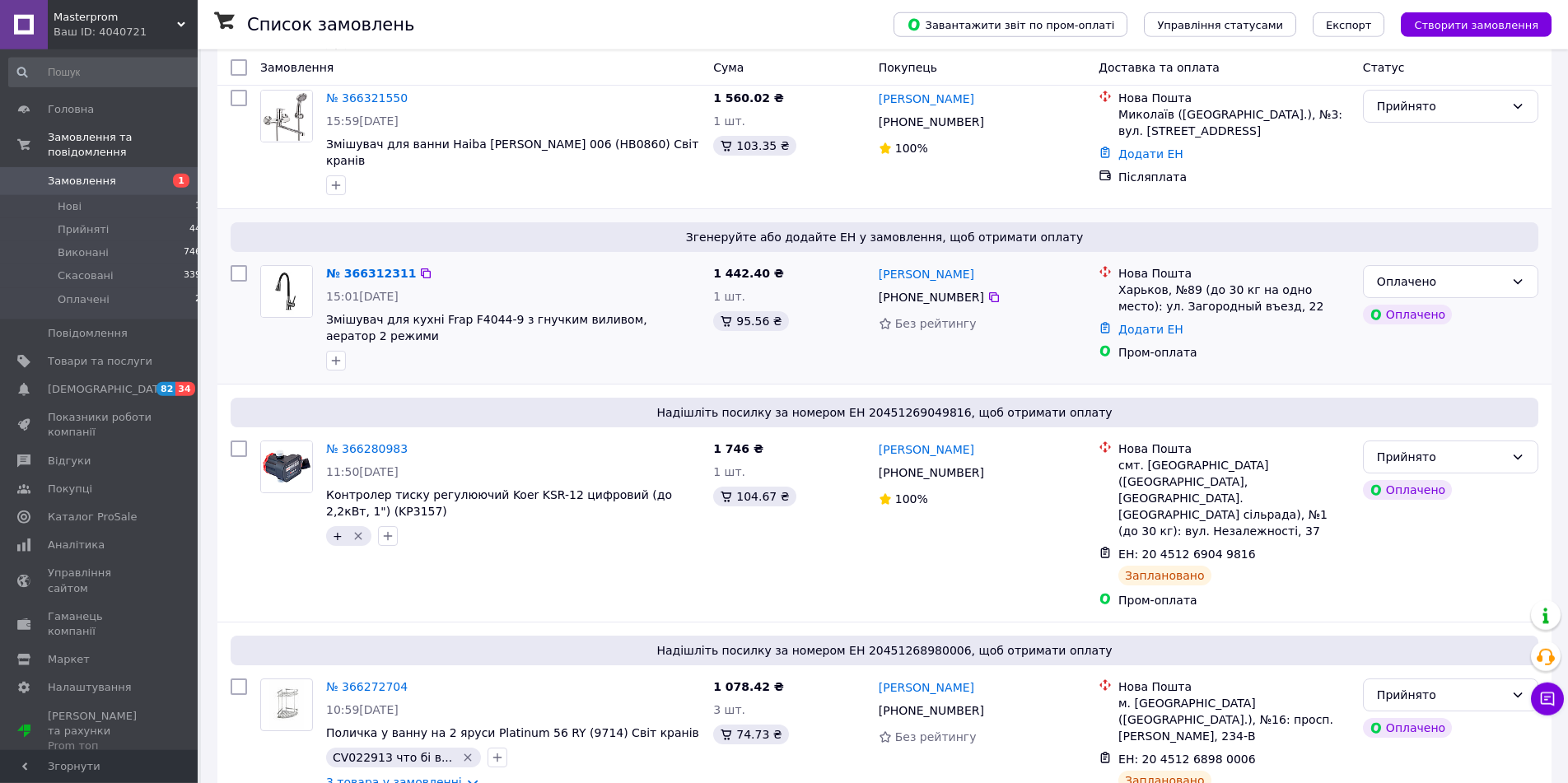
scroll to position [252, 0]
click at [53, 218] on li "Прийняті 44" at bounding box center [105, 229] width 211 height 23
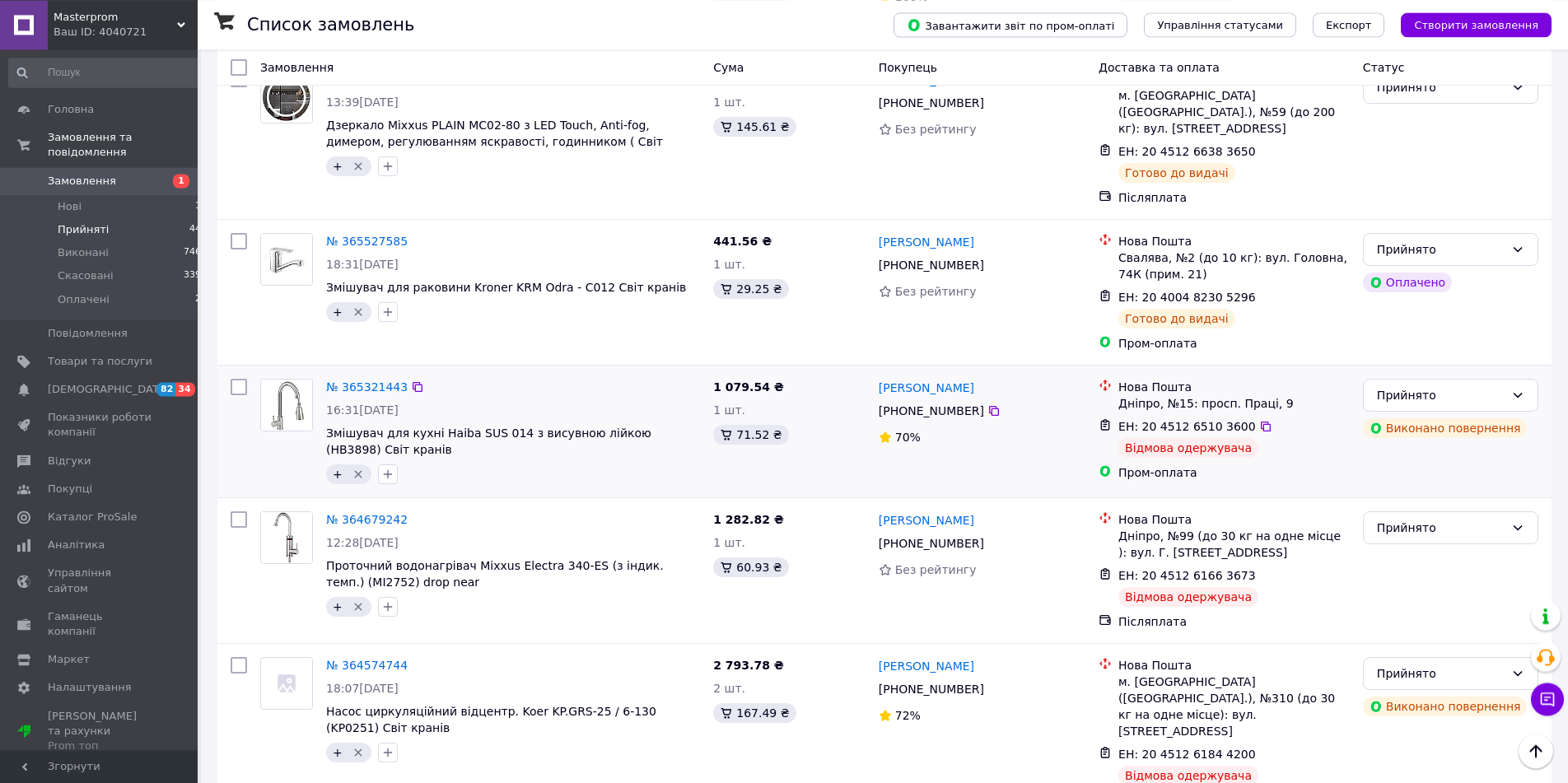
scroll to position [2519, 0]
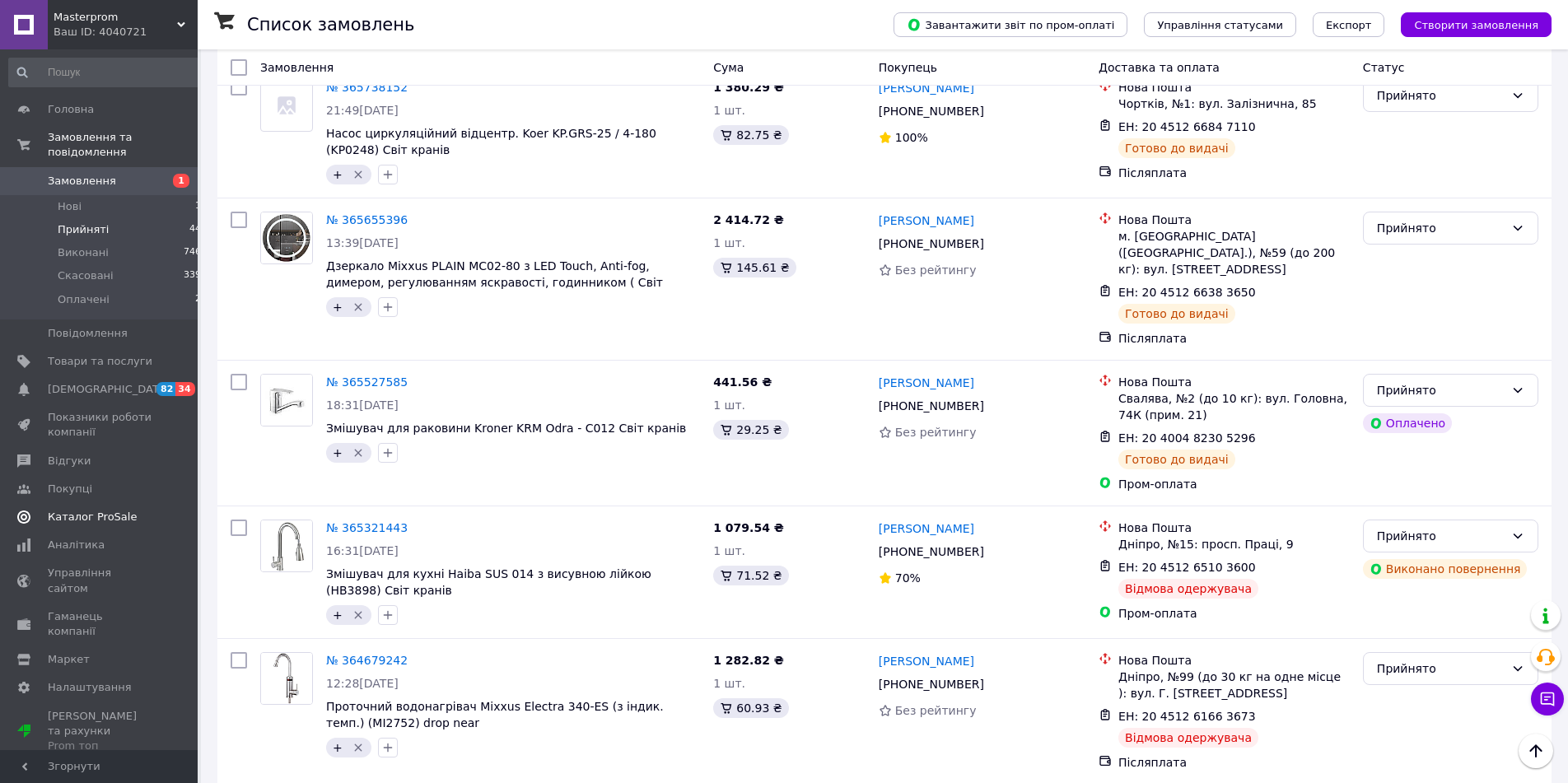
click at [131, 510] on span "Каталог ProSale" at bounding box center [100, 517] width 104 height 15
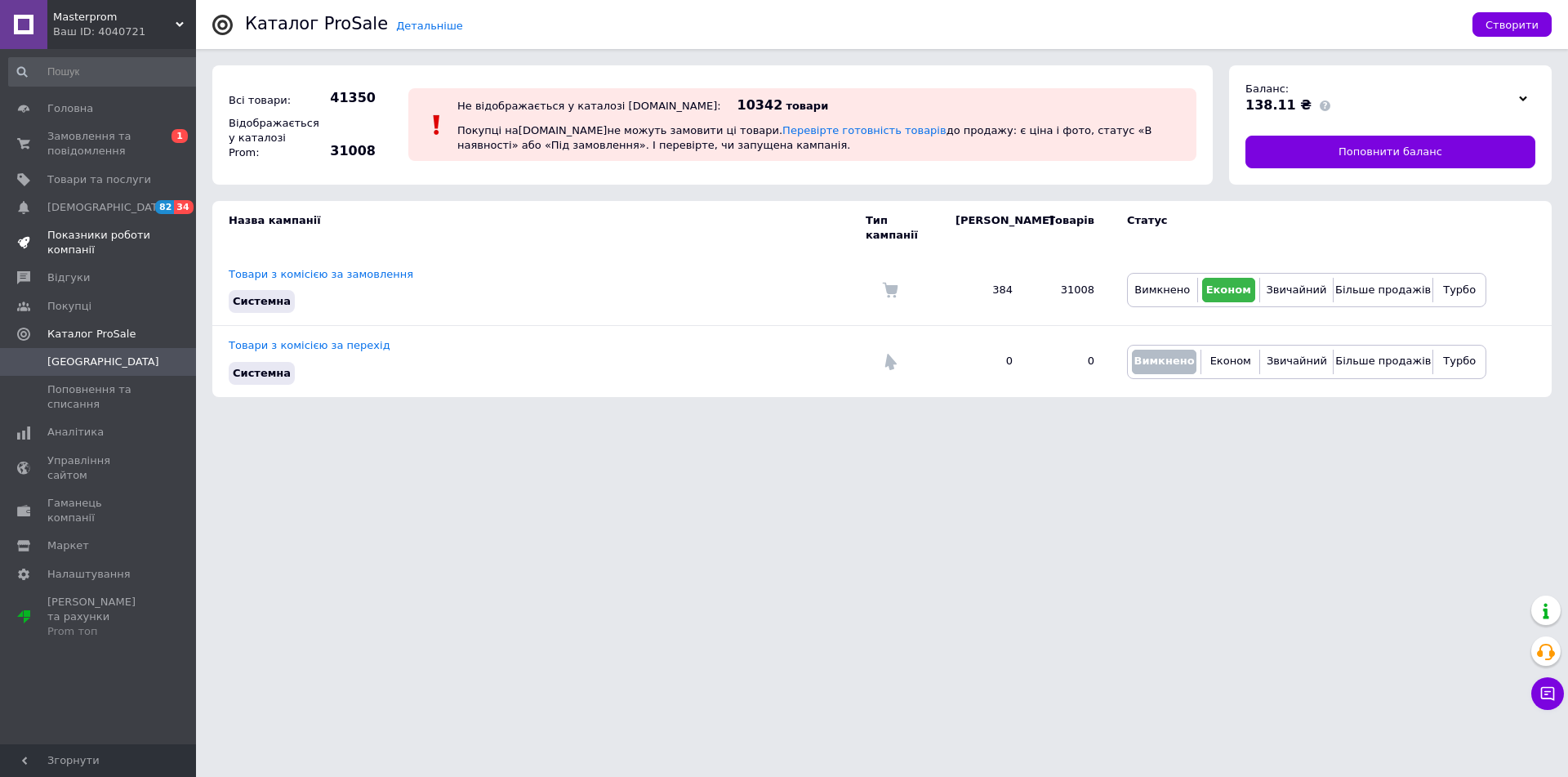
click at [109, 234] on span "Показники роботи компанії" at bounding box center [99, 242] width 103 height 30
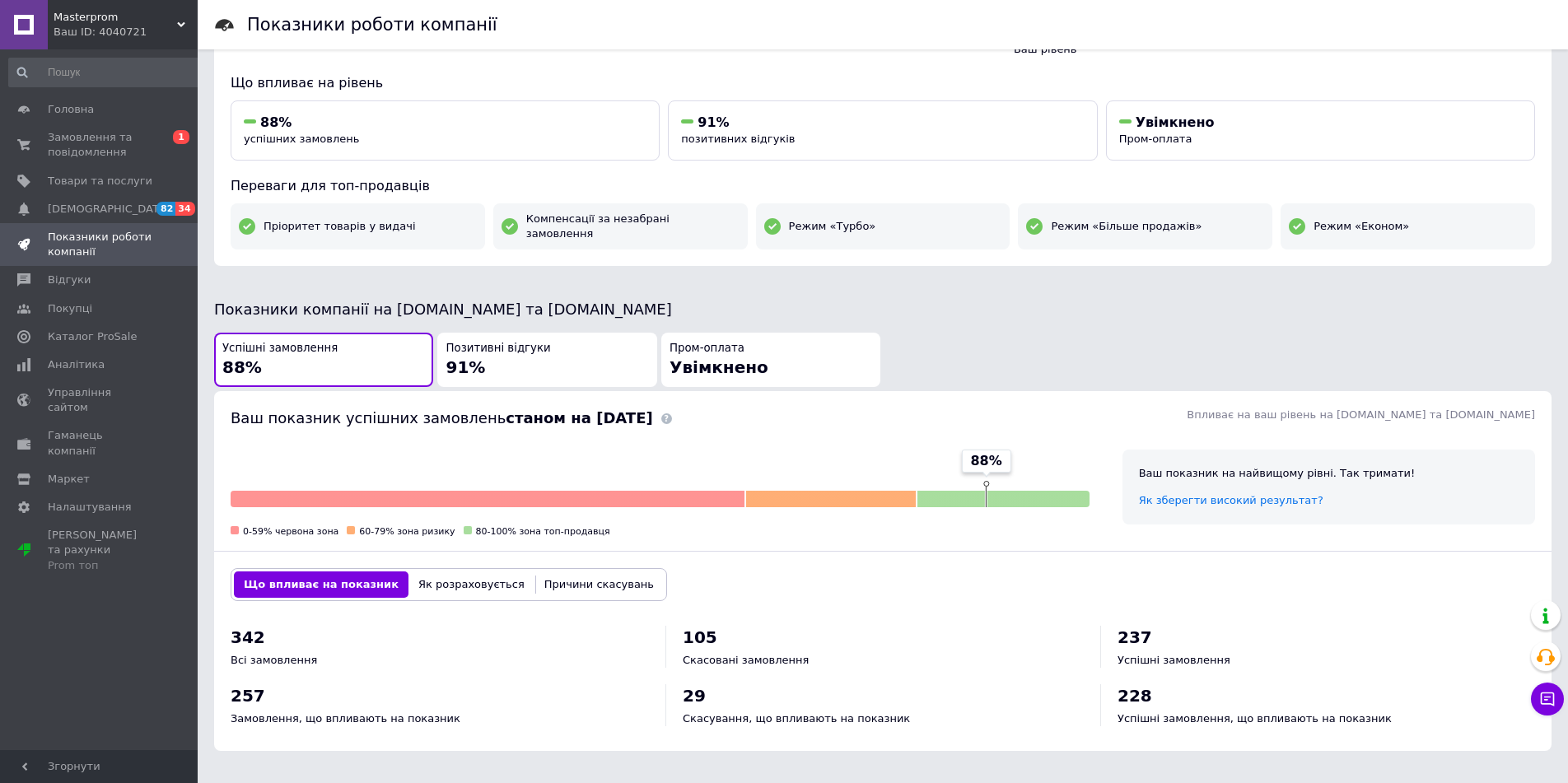
scroll to position [661, 0]
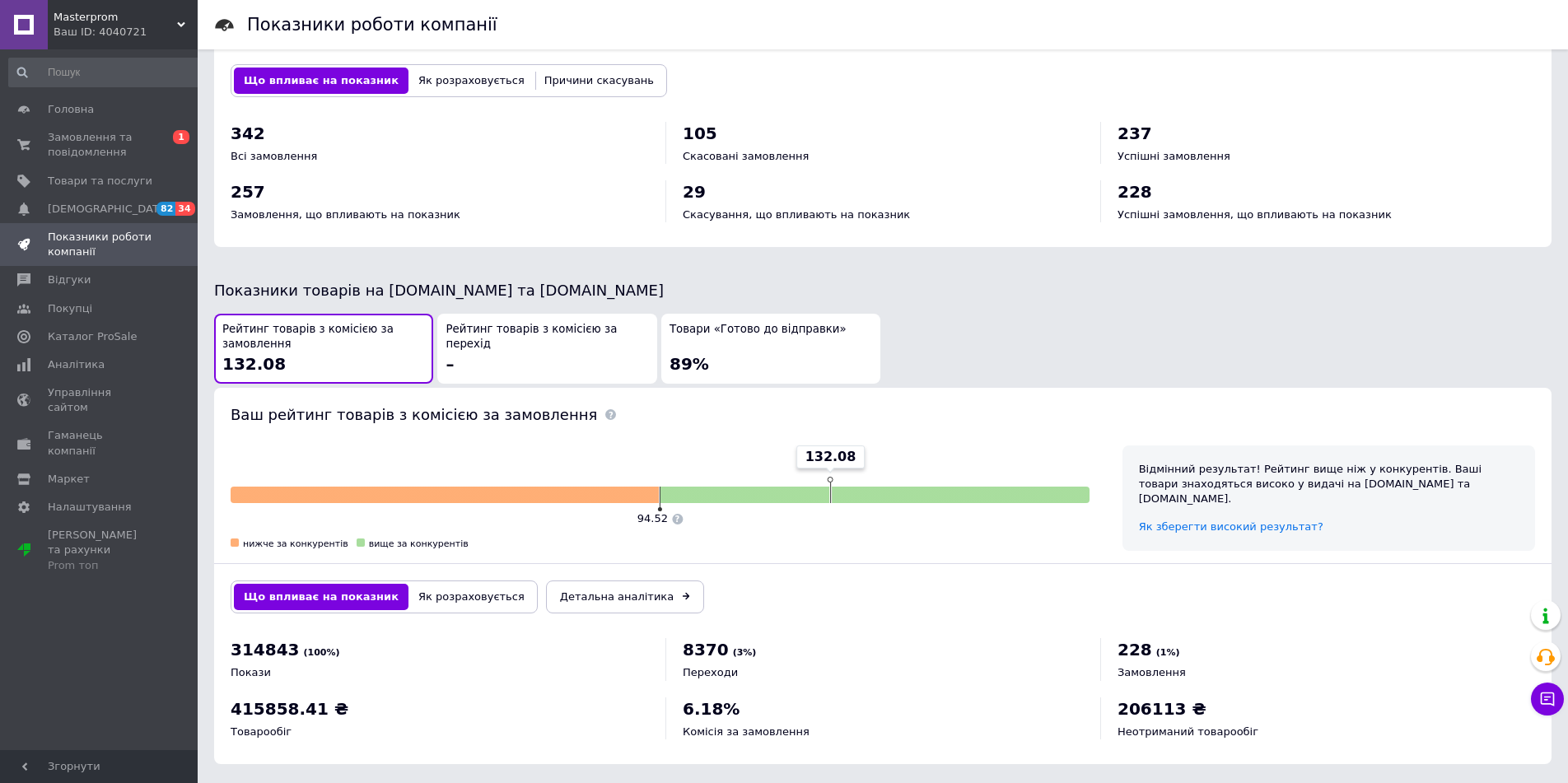
click at [780, 335] on div "Товари «Готово до відправки» 89%" at bounding box center [770, 348] width 202 height 53
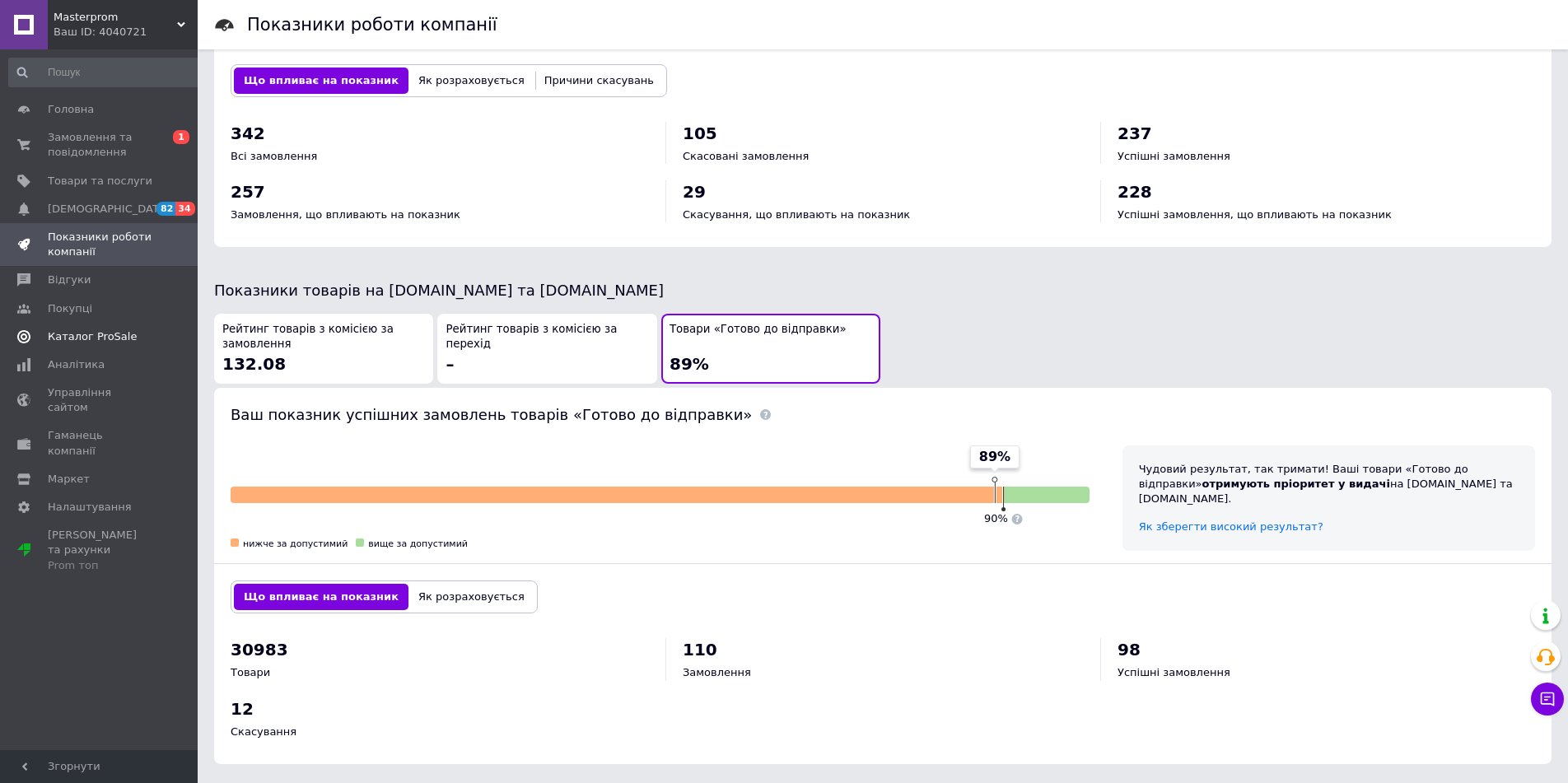
click at [86, 342] on span "Каталог ProSale" at bounding box center [93, 336] width 89 height 15
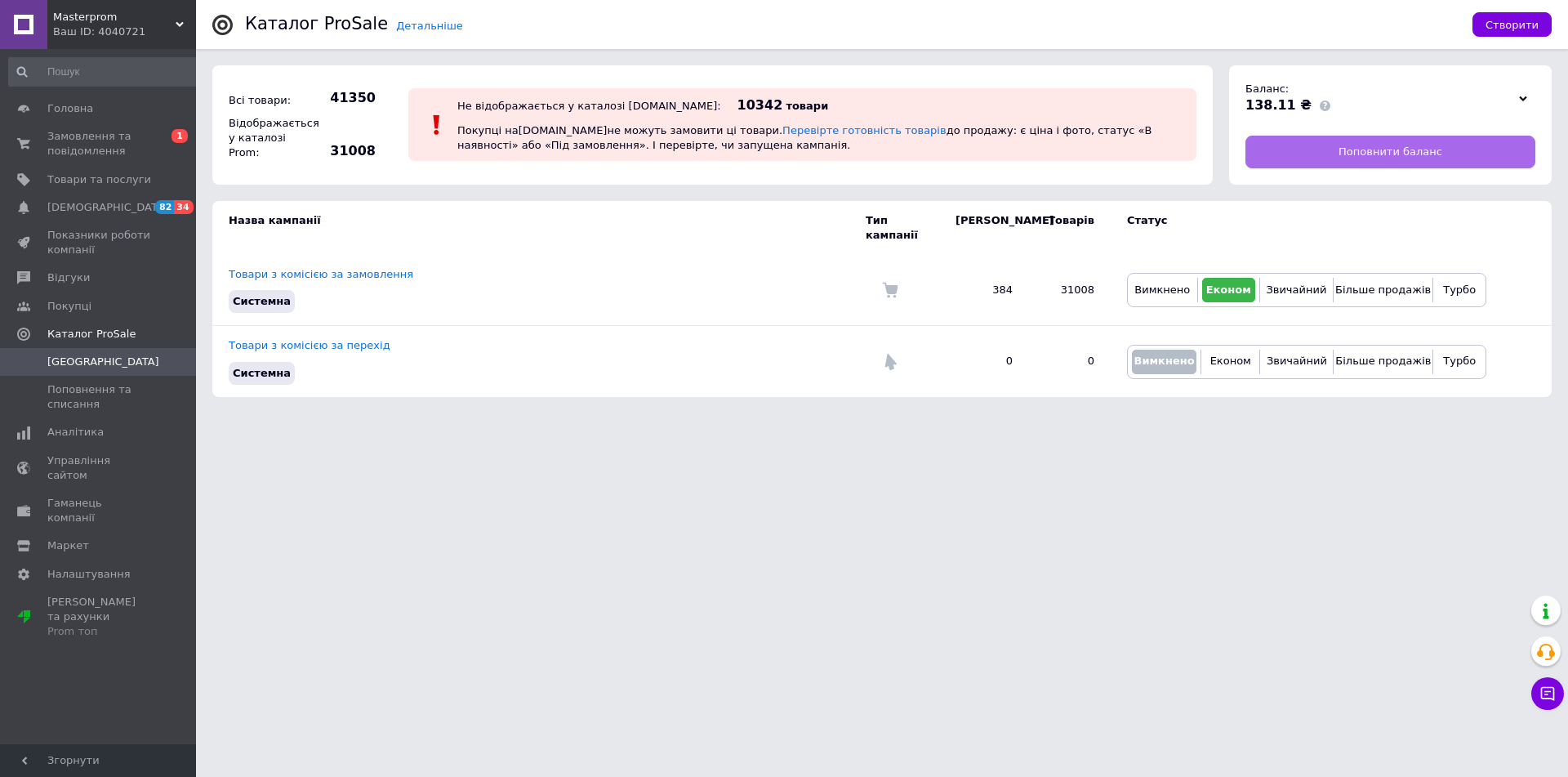
click at [1331, 153] on link "Поповнити баланс" at bounding box center [1390, 152] width 290 height 33
click at [84, 205] on span "[DEMOGRAPHIC_DATA]" at bounding box center [108, 207] width 121 height 15
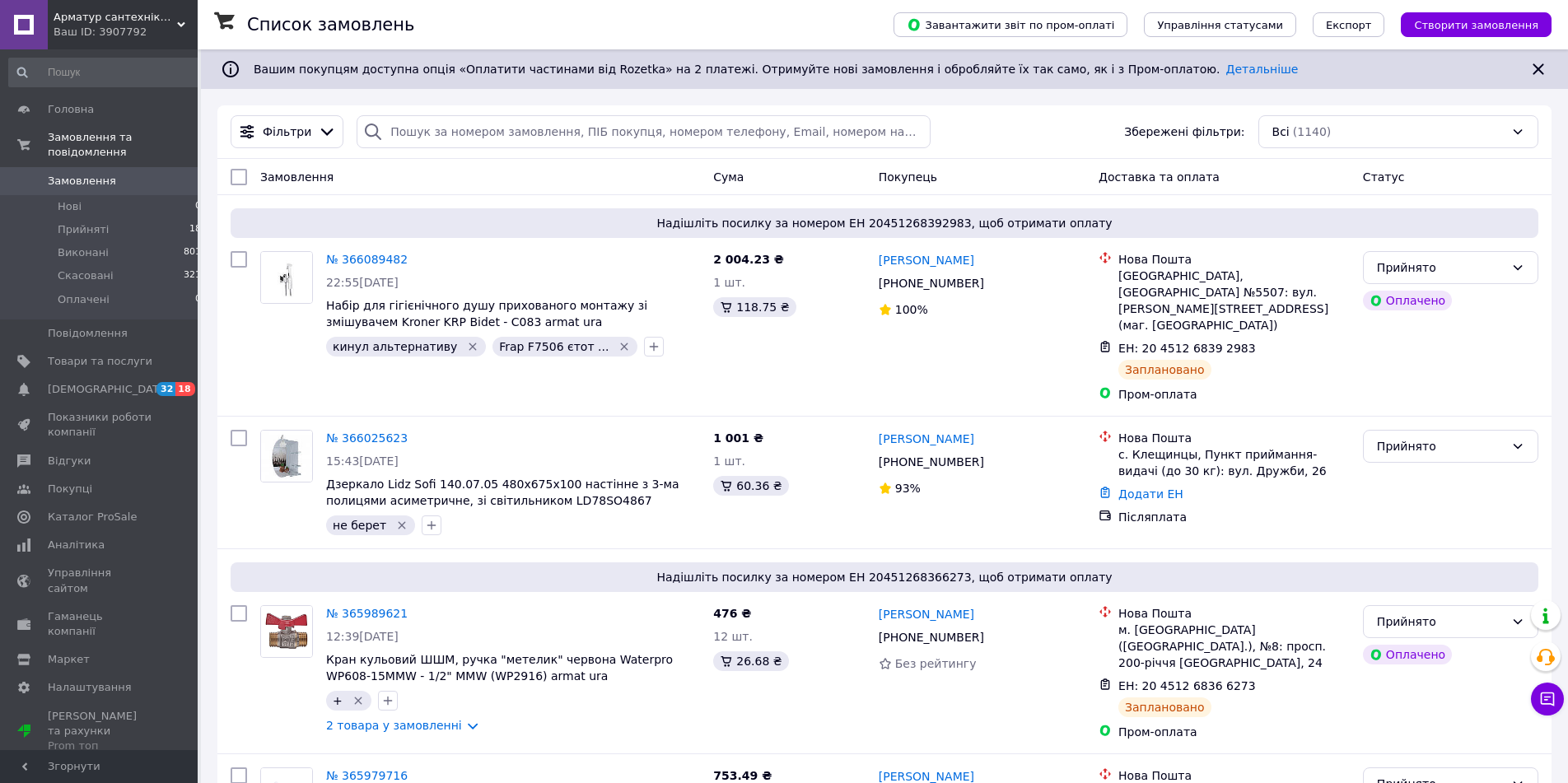
click at [116, 17] on span "Арматур сантехніка та опалення" at bounding box center [115, 17] width 124 height 15
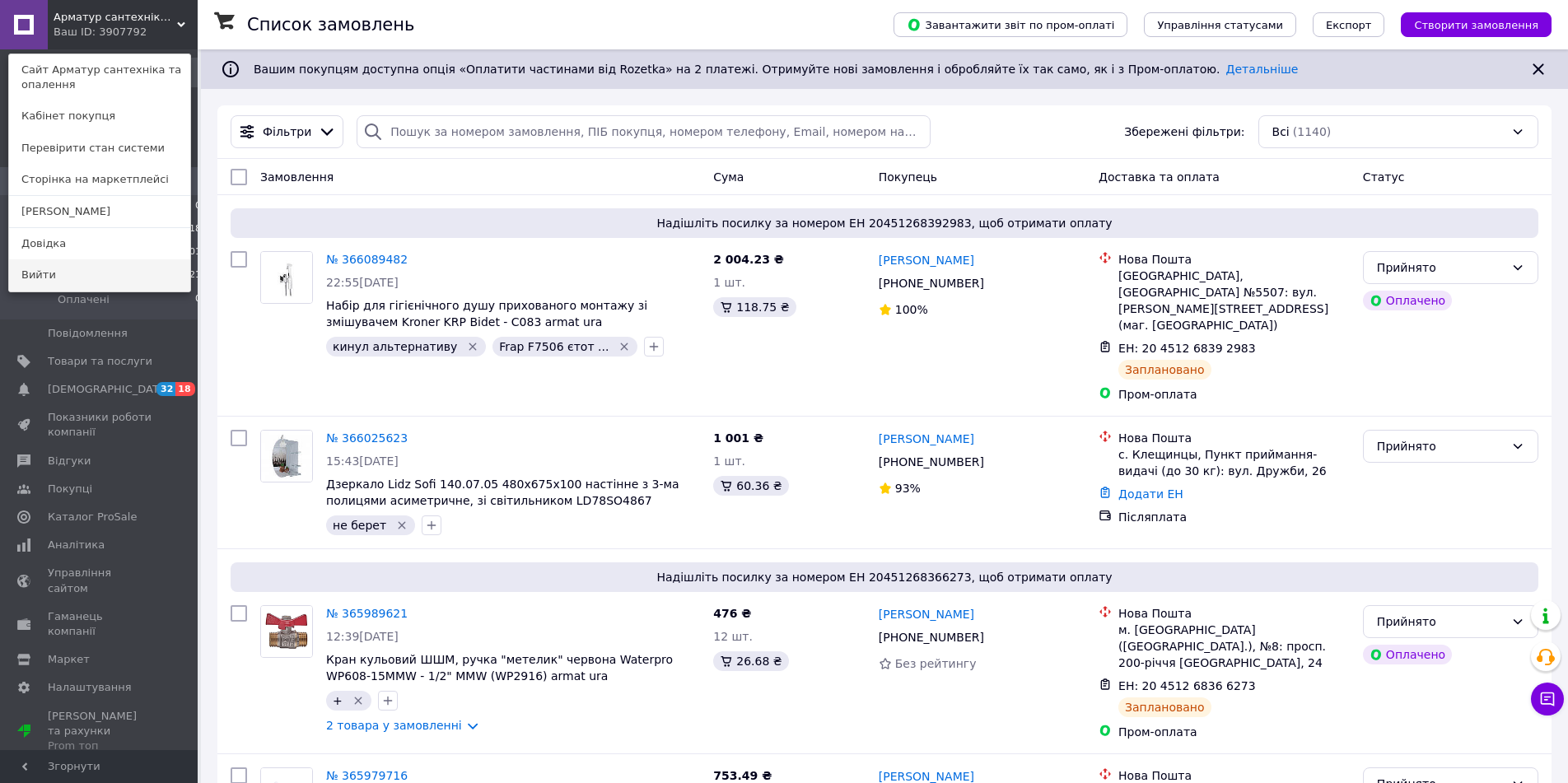
click at [84, 267] on link "Вийти" at bounding box center [99, 275] width 181 height 32
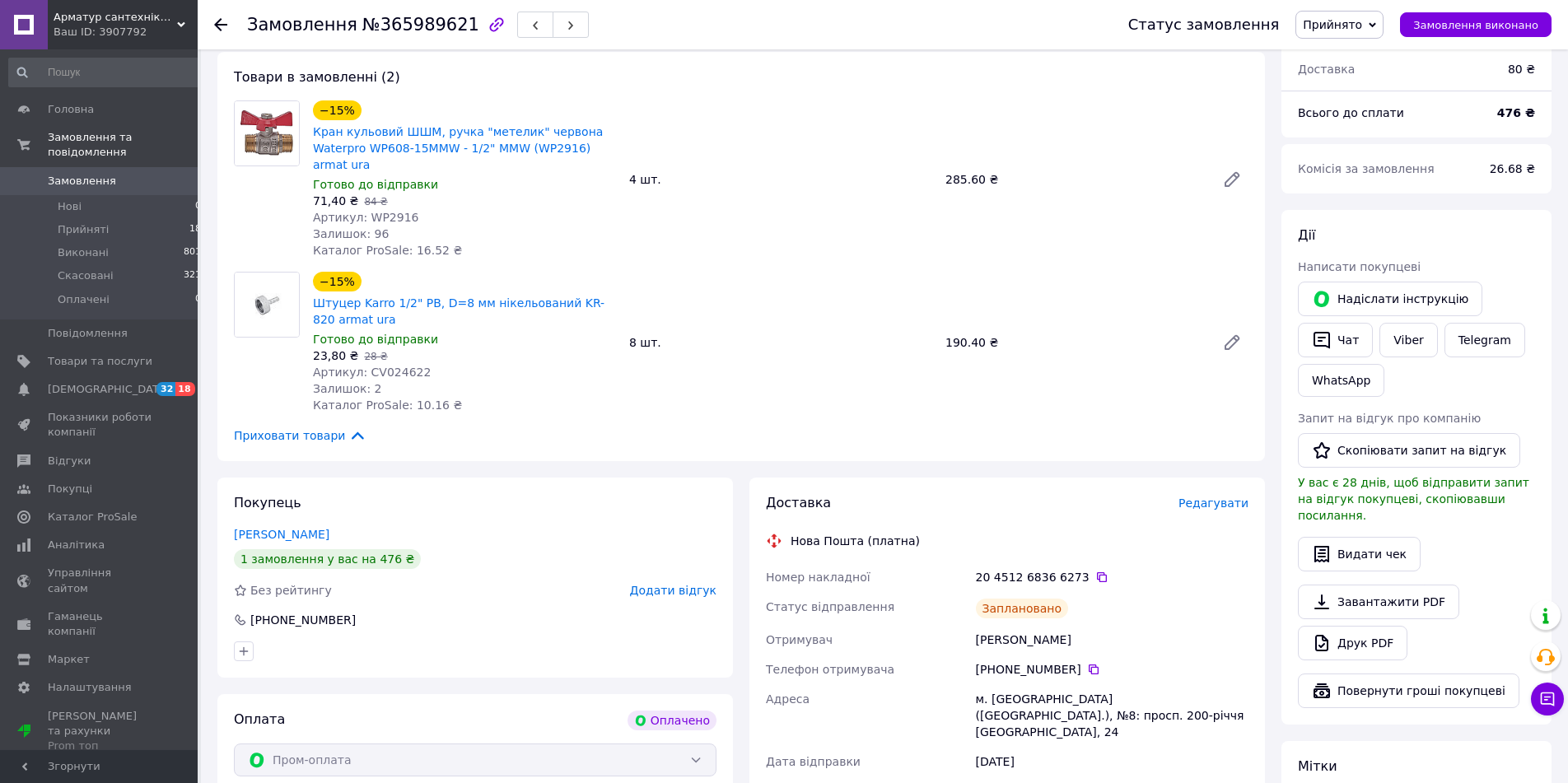
scroll to position [168, 0]
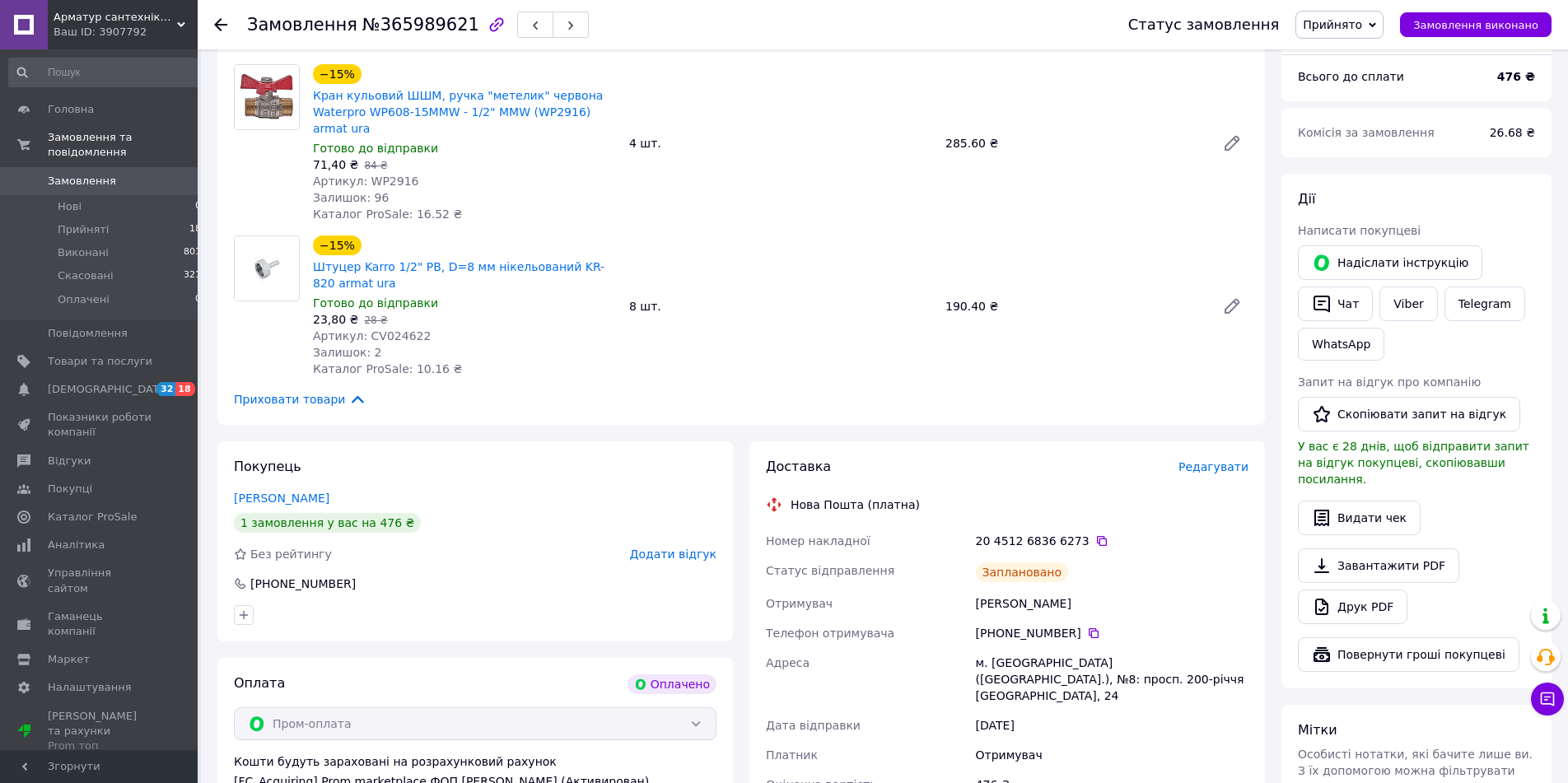
click at [987, 609] on div "Ільченко Дмитро" at bounding box center [1112, 603] width 279 height 30
copy div "Ільченко"
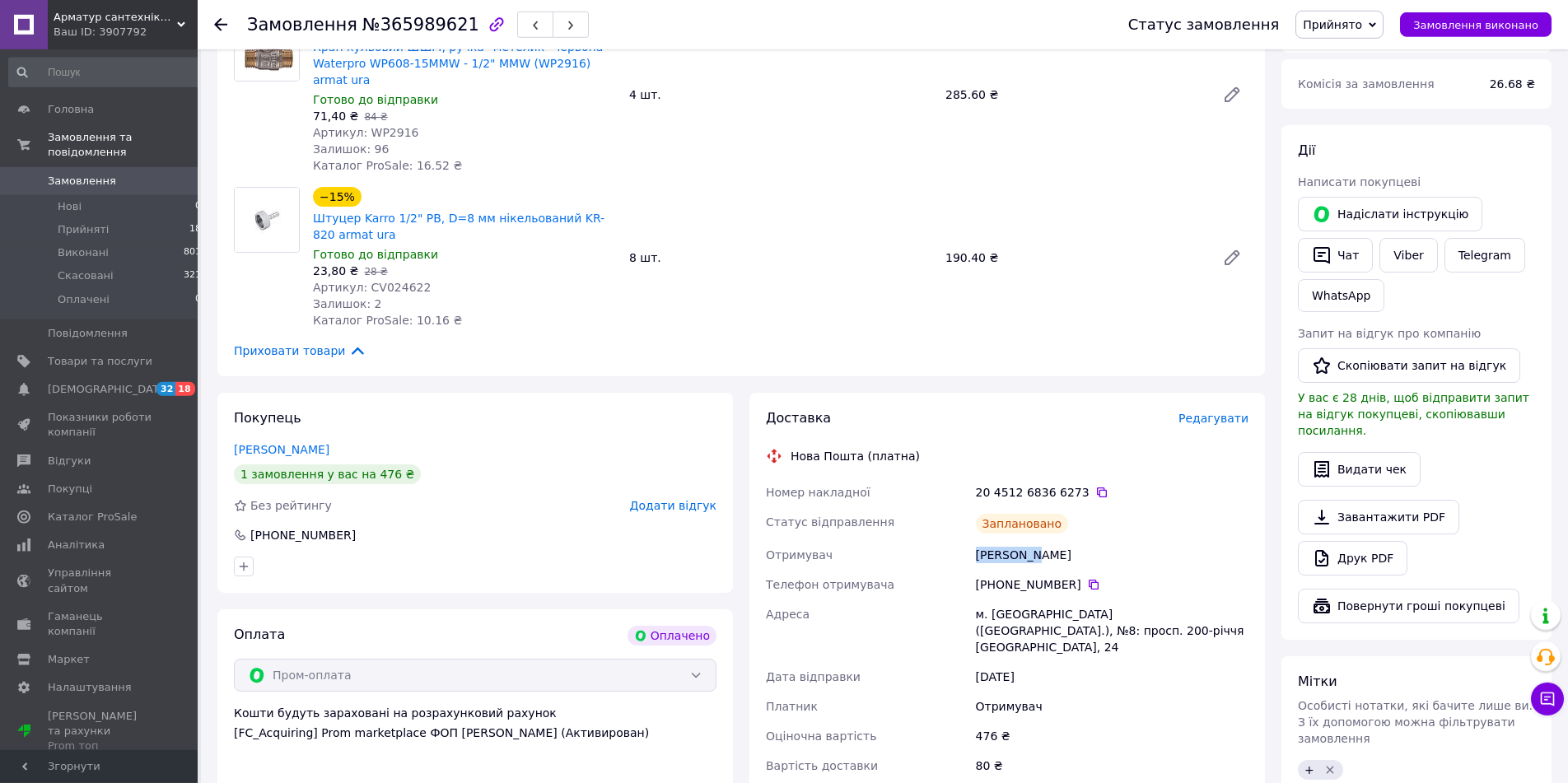
scroll to position [252, 0]
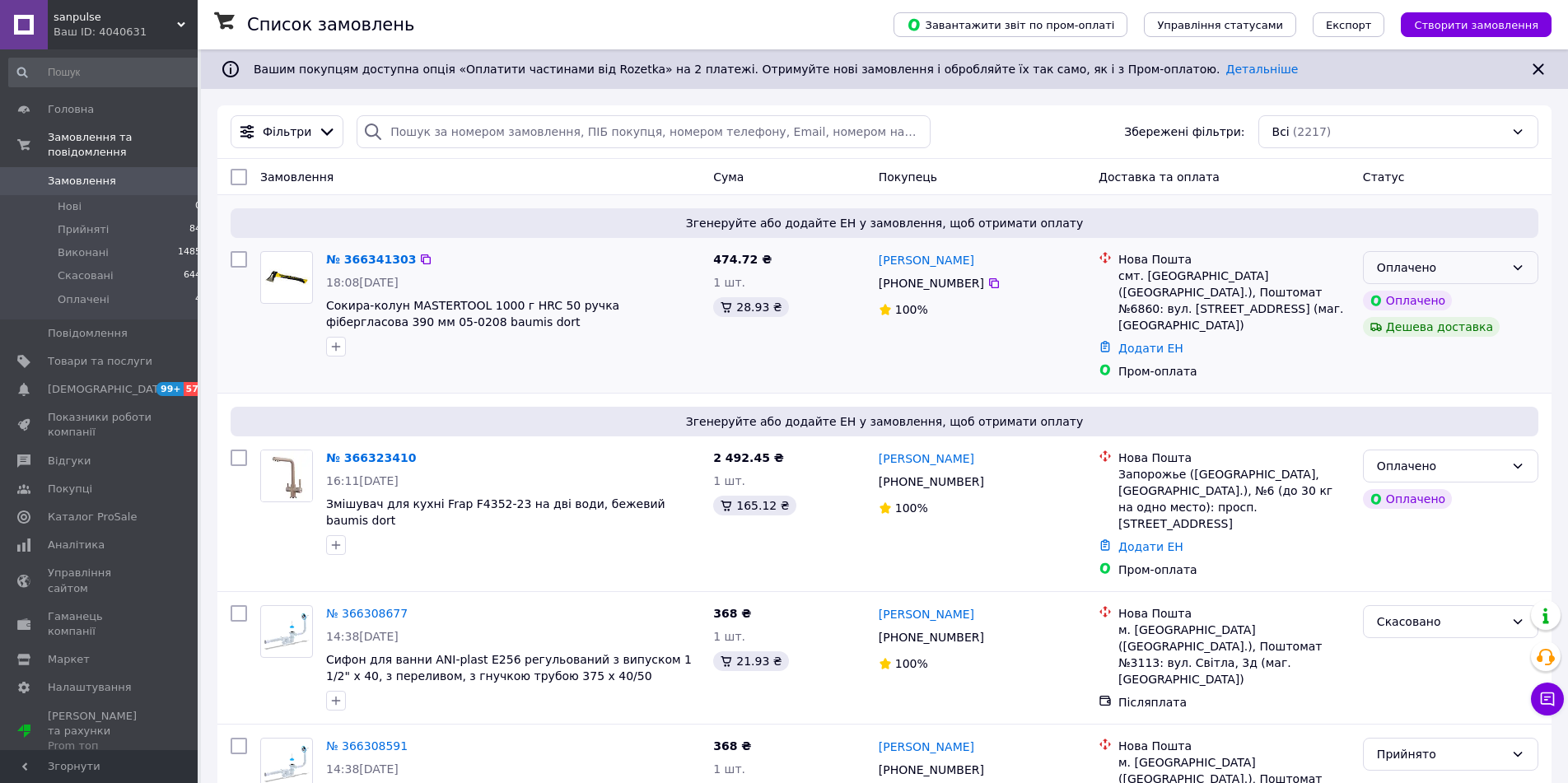
click at [1504, 272] on div "Оплачено" at bounding box center [1450, 268] width 175 height 33
click at [1489, 296] on li "Прийнято" at bounding box center [1450, 304] width 173 height 30
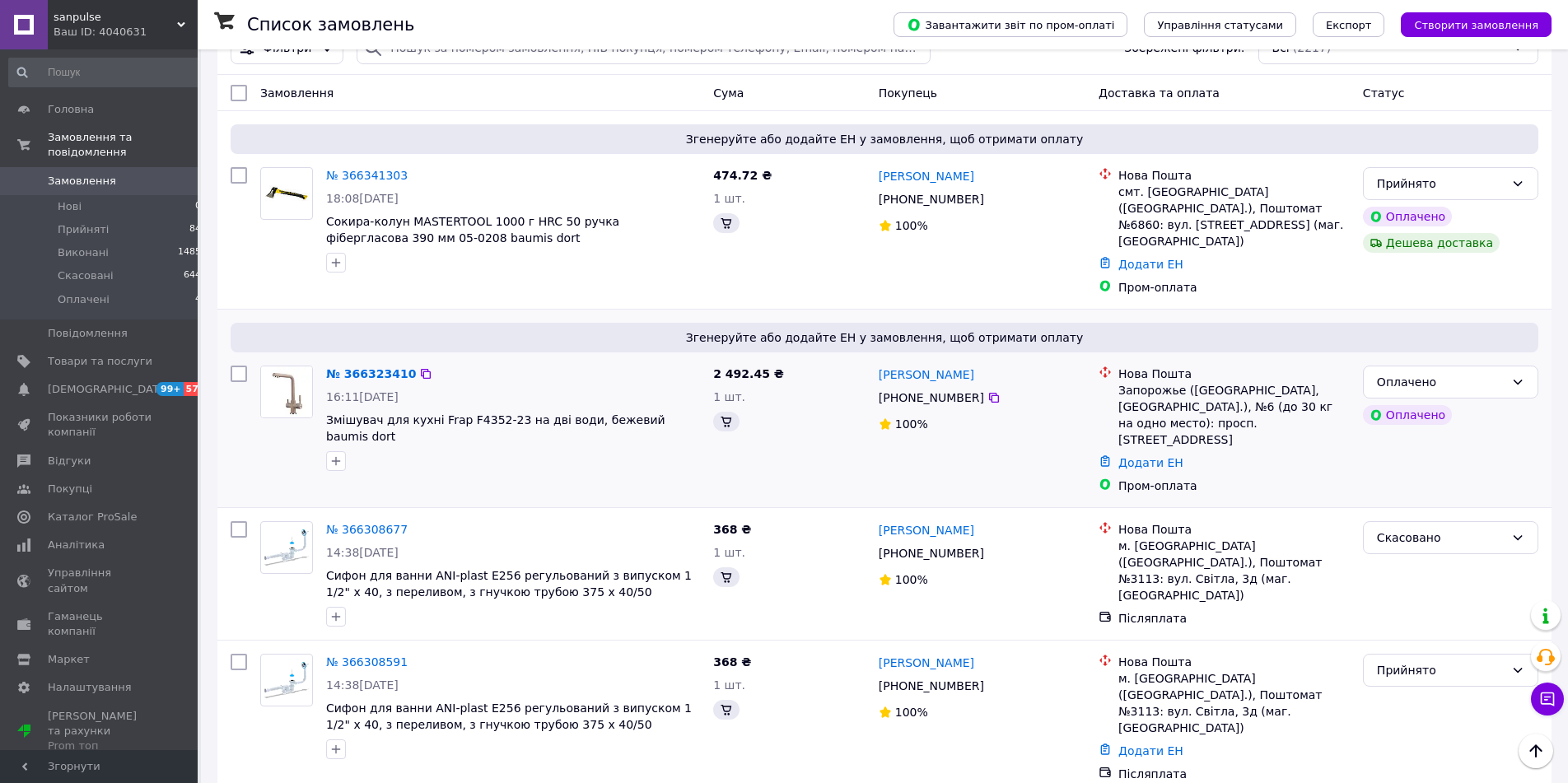
scroll to position [168, 0]
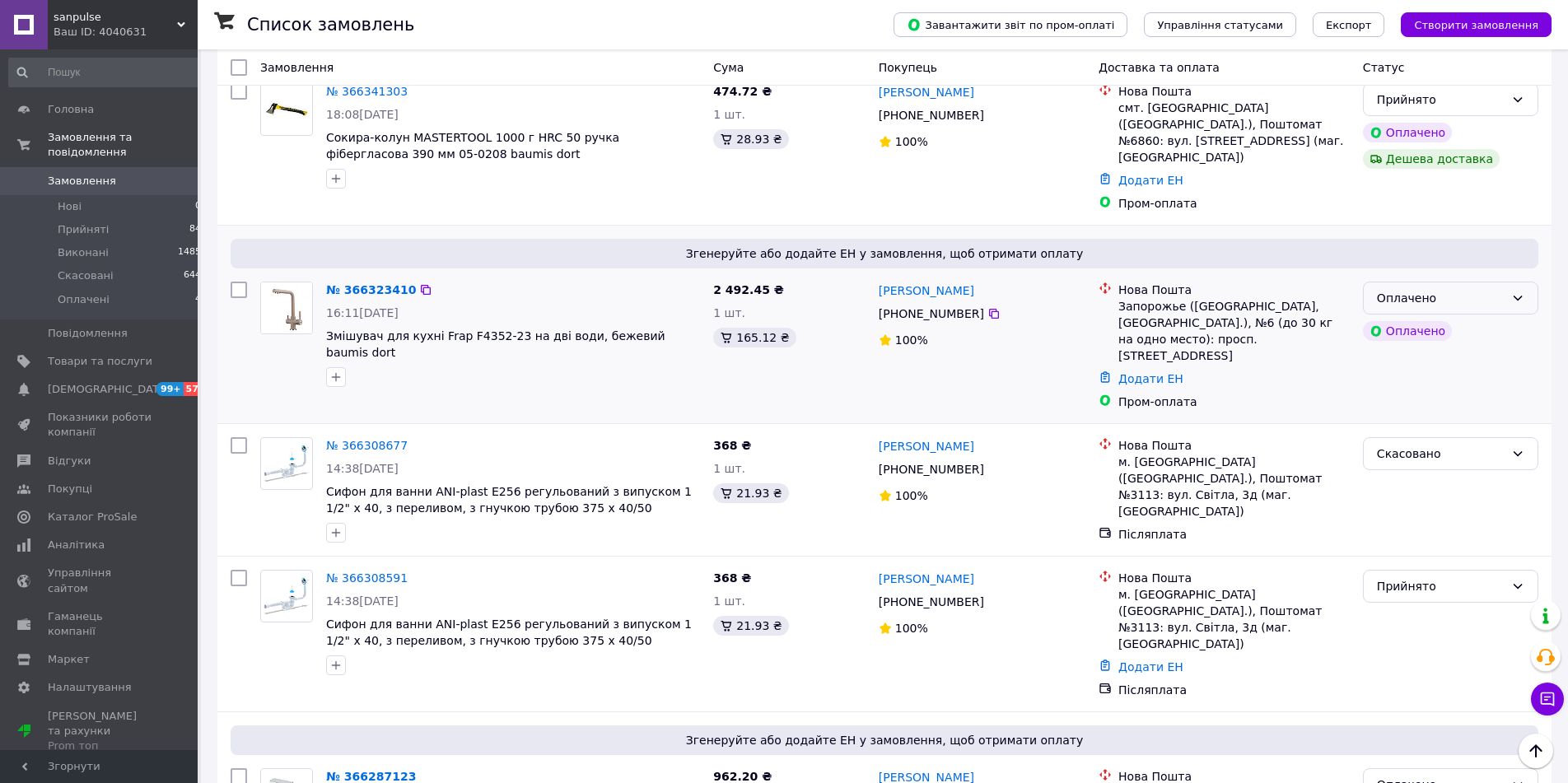
click at [1467, 289] on div "Оплачено" at bounding box center [1440, 298] width 128 height 18
click at [1463, 314] on li "Прийнято" at bounding box center [1450, 318] width 173 height 30
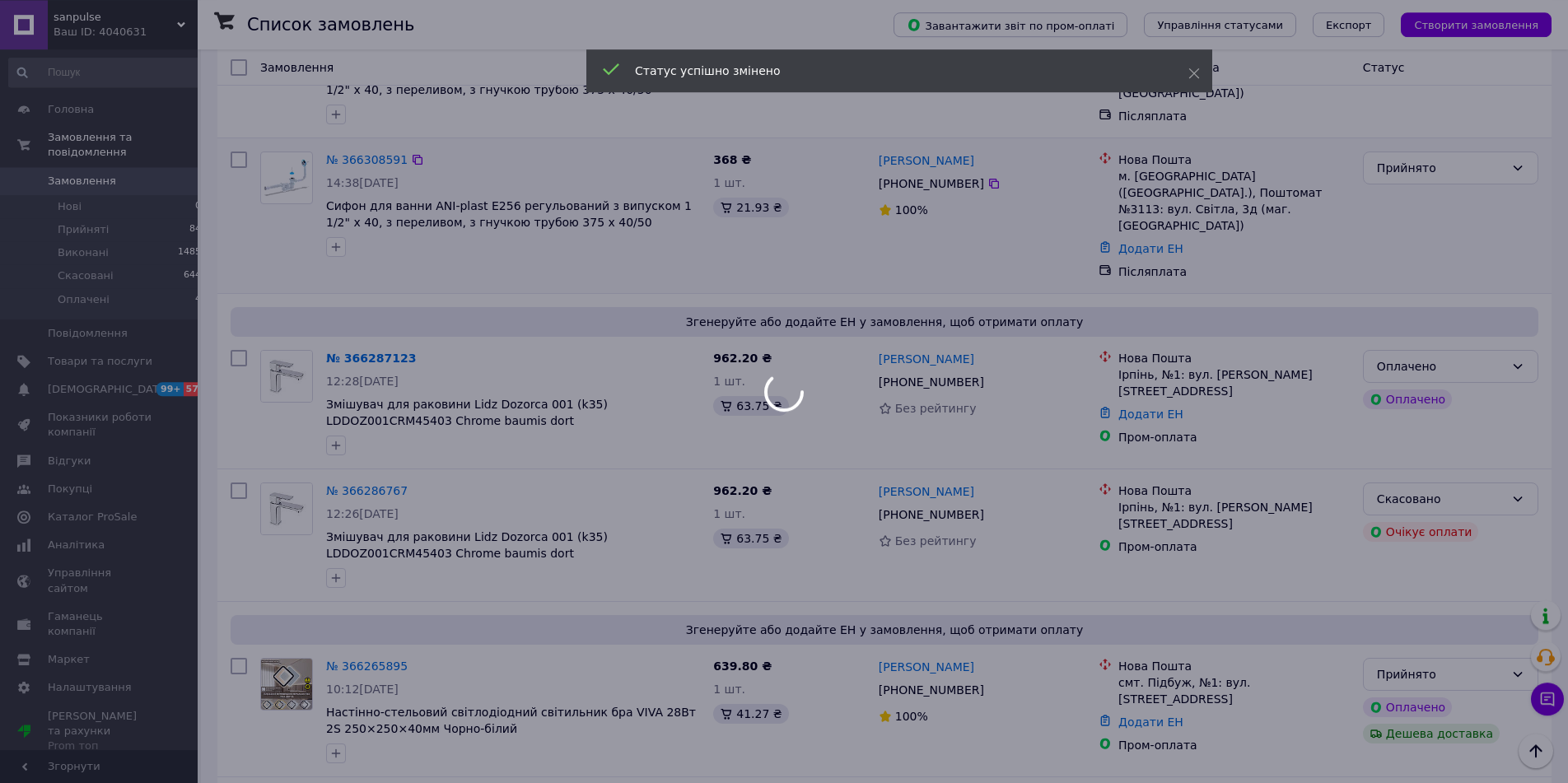
scroll to position [588, 0]
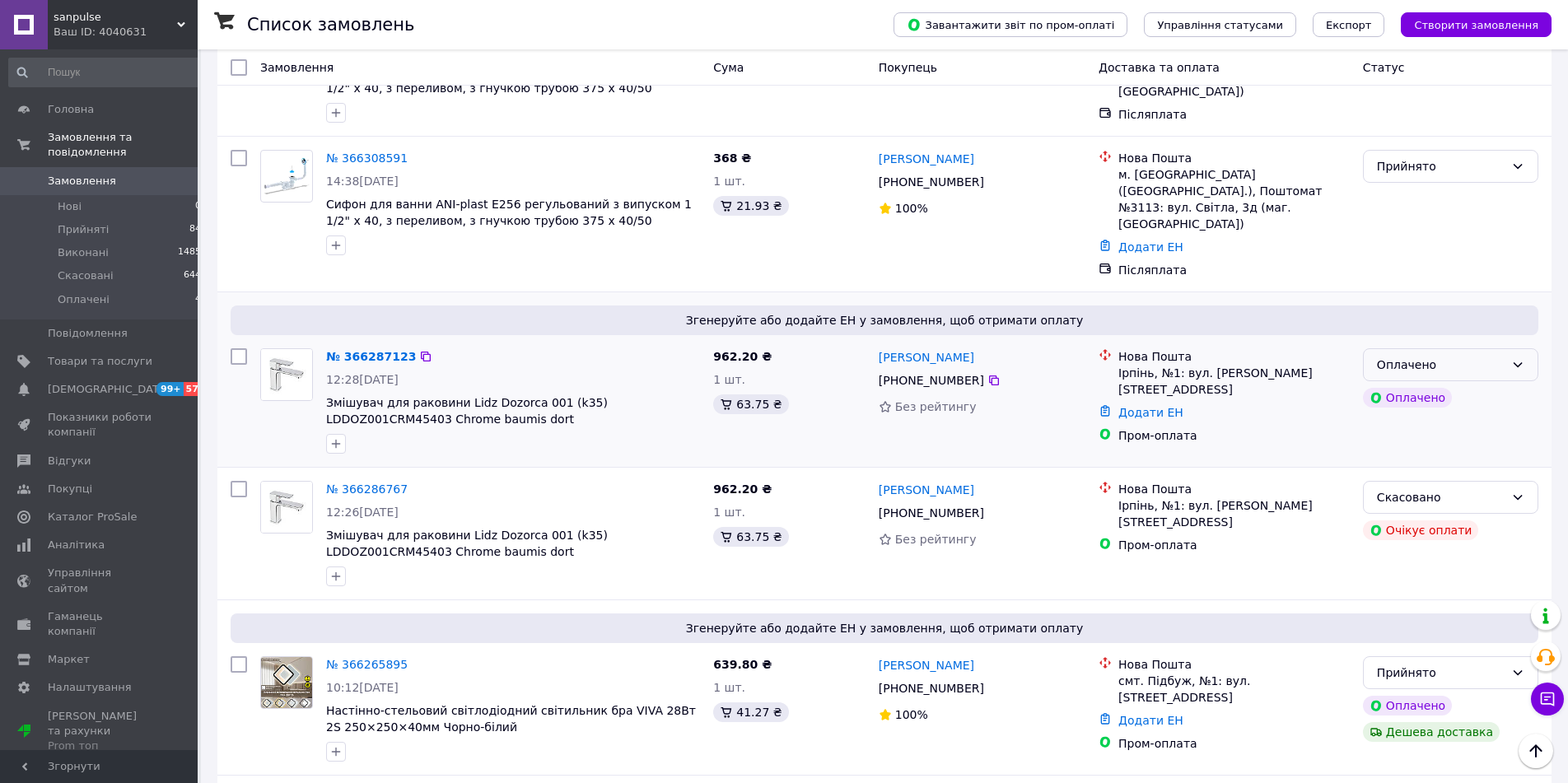
click at [1505, 349] on div "Оплачено" at bounding box center [1450, 365] width 175 height 33
click at [1483, 337] on li "Прийнято" at bounding box center [1450, 345] width 173 height 30
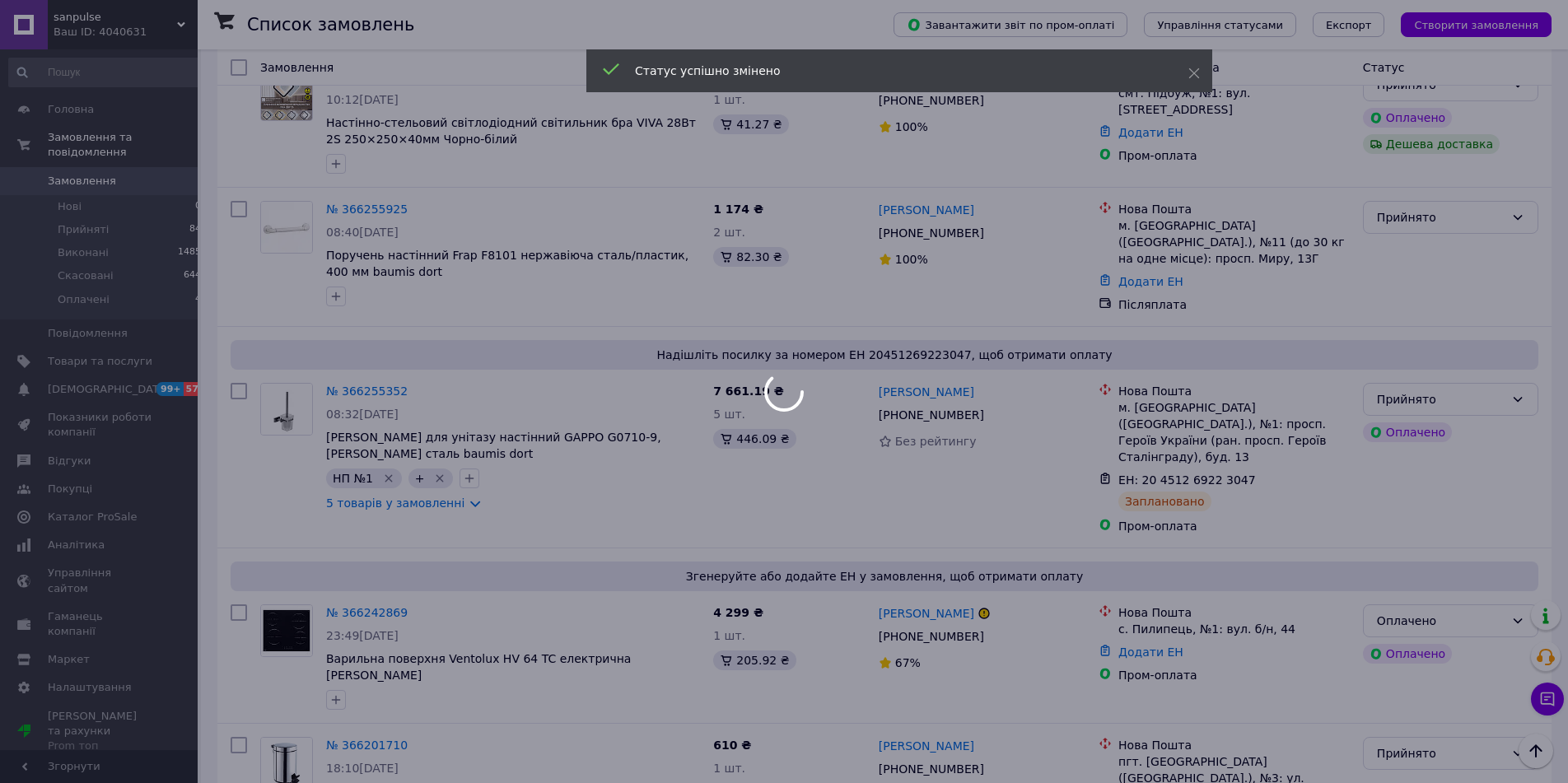
scroll to position [1259, 0]
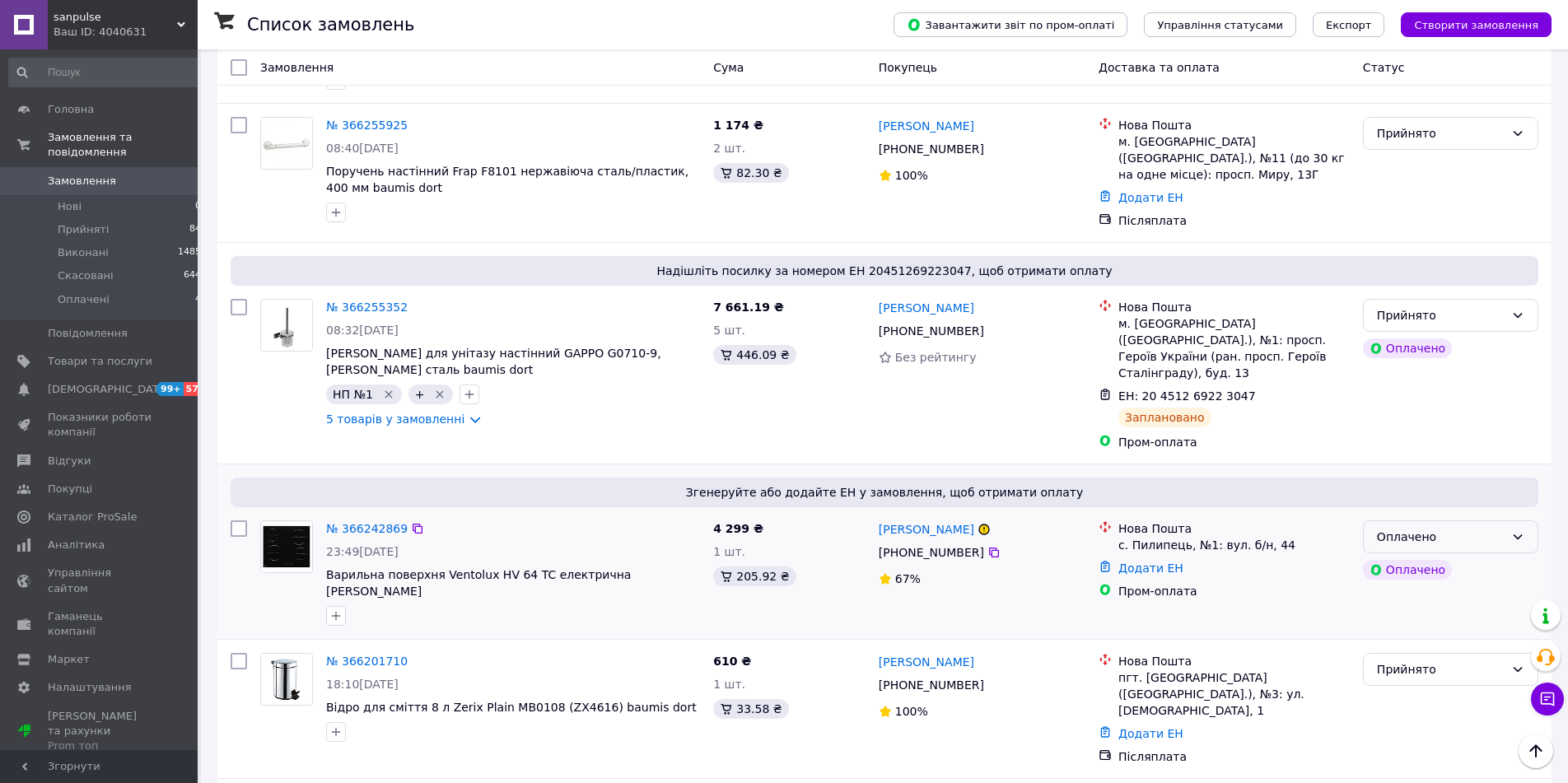
click at [1472, 527] on div "Оплачено" at bounding box center [1440, 536] width 128 height 18
click at [1429, 551] on li "Скасовано" at bounding box center [1450, 554] width 173 height 30
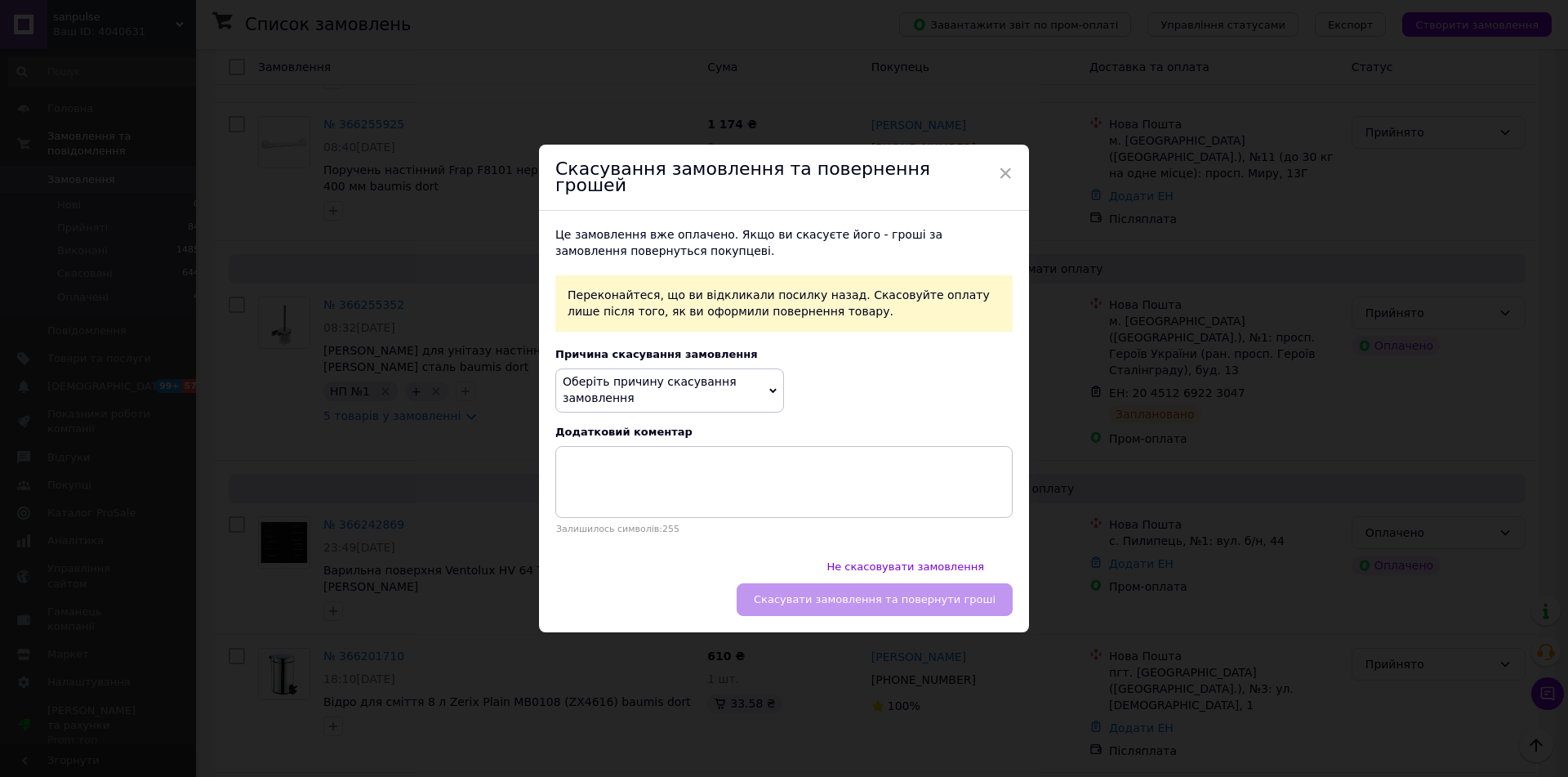
click at [717, 388] on span "Оберіть причину скасування замовлення" at bounding box center [669, 390] width 228 height 43
click at [672, 445] on li "Немає різновиду товару" at bounding box center [669, 453] width 227 height 23
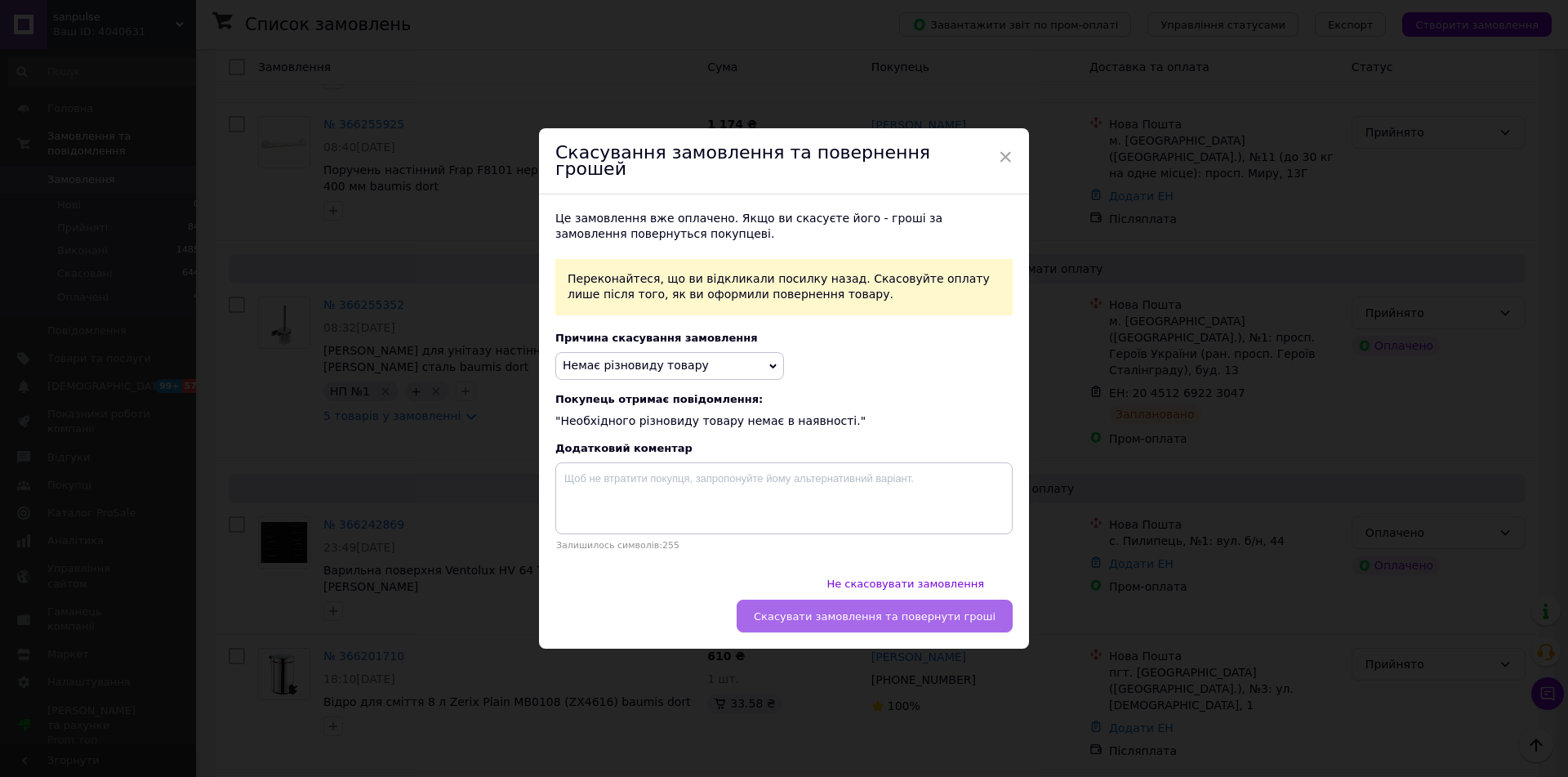
click at [950, 610] on span "Скасувати замовлення та повернути гроші" at bounding box center [874, 616] width 241 height 12
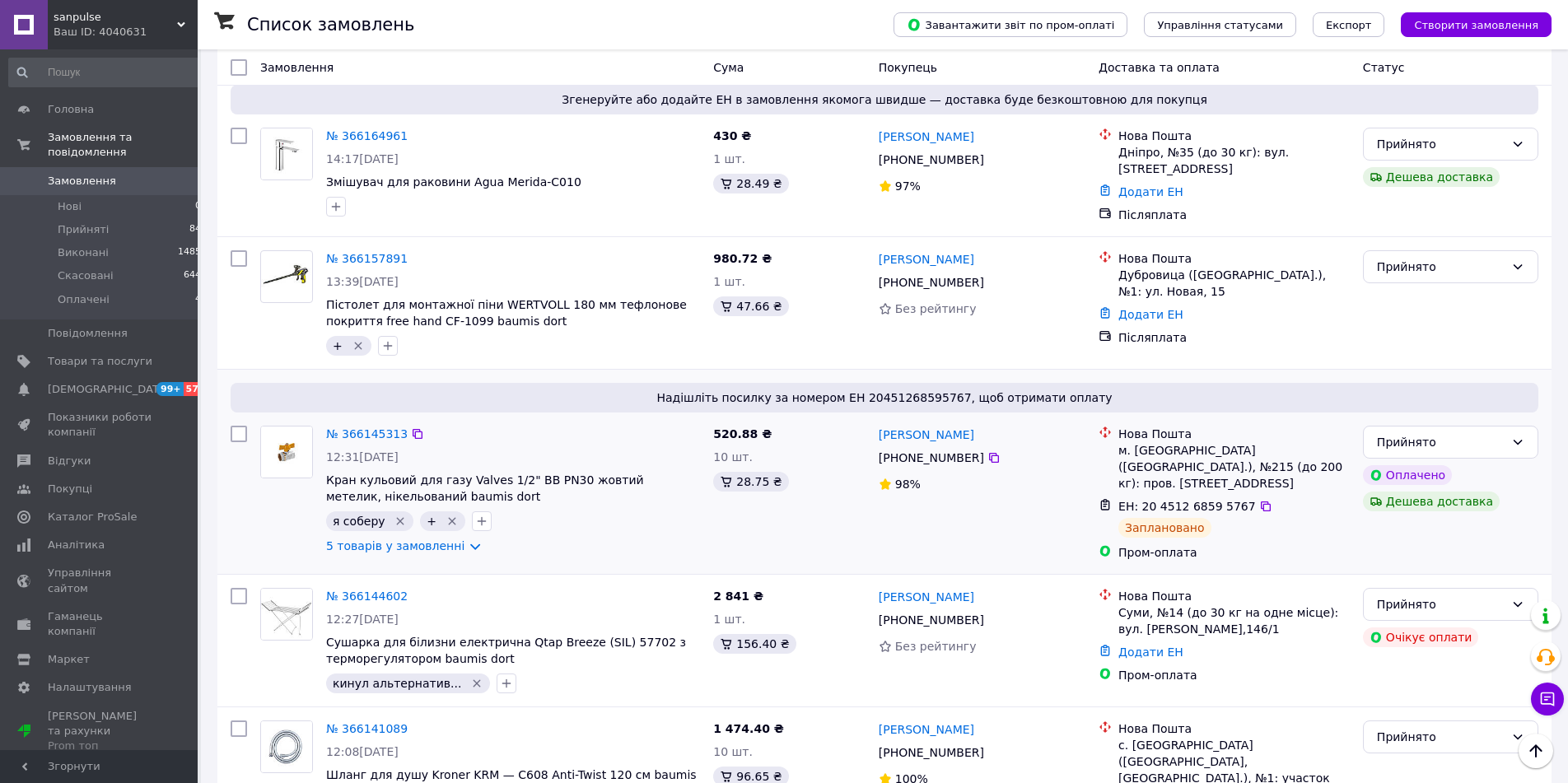
scroll to position [2141, 0]
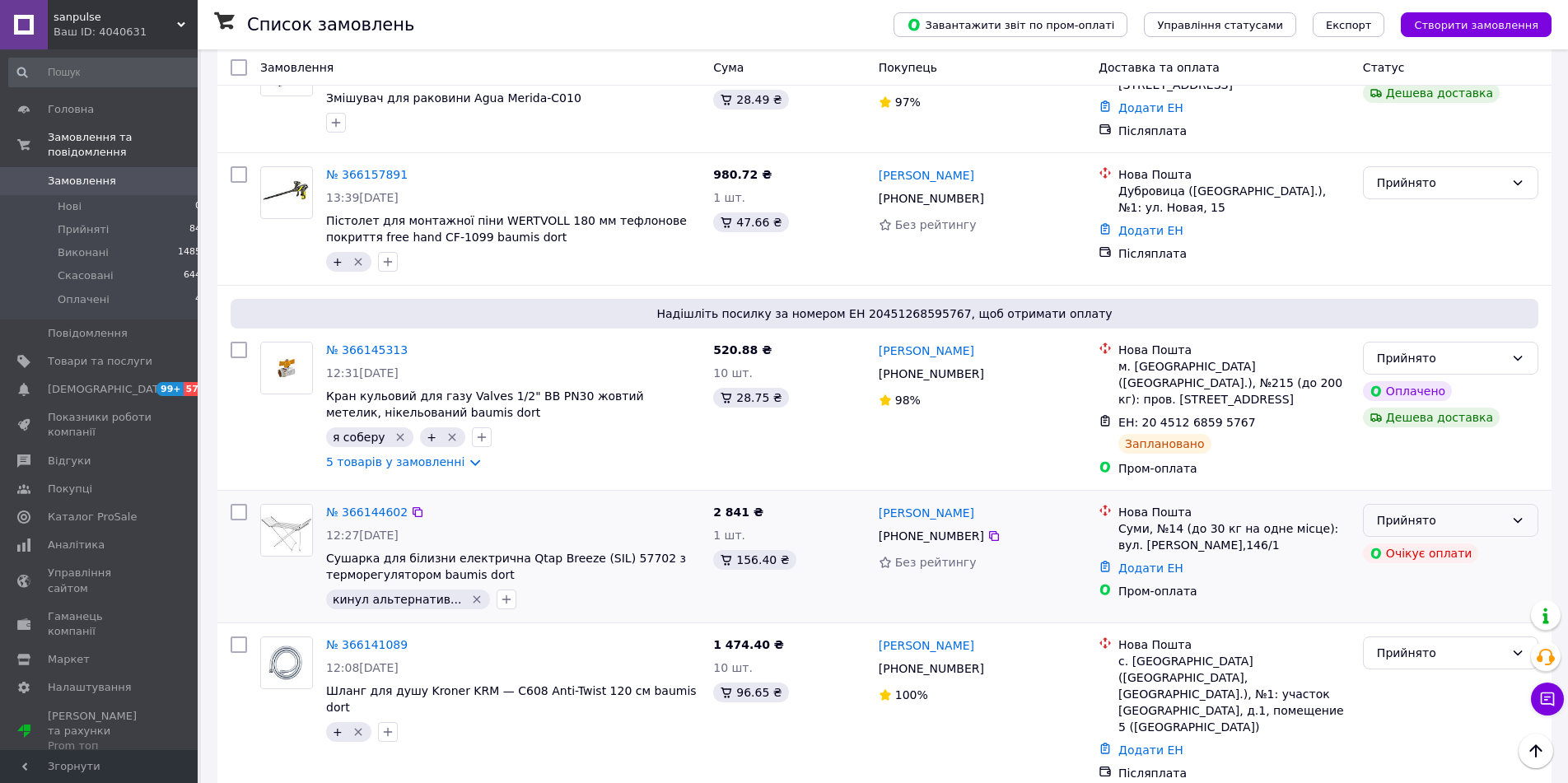
click at [1520, 513] on icon at bounding box center [1517, 519] width 13 height 13
click at [1444, 467] on li "Скасовано" at bounding box center [1450, 468] width 173 height 30
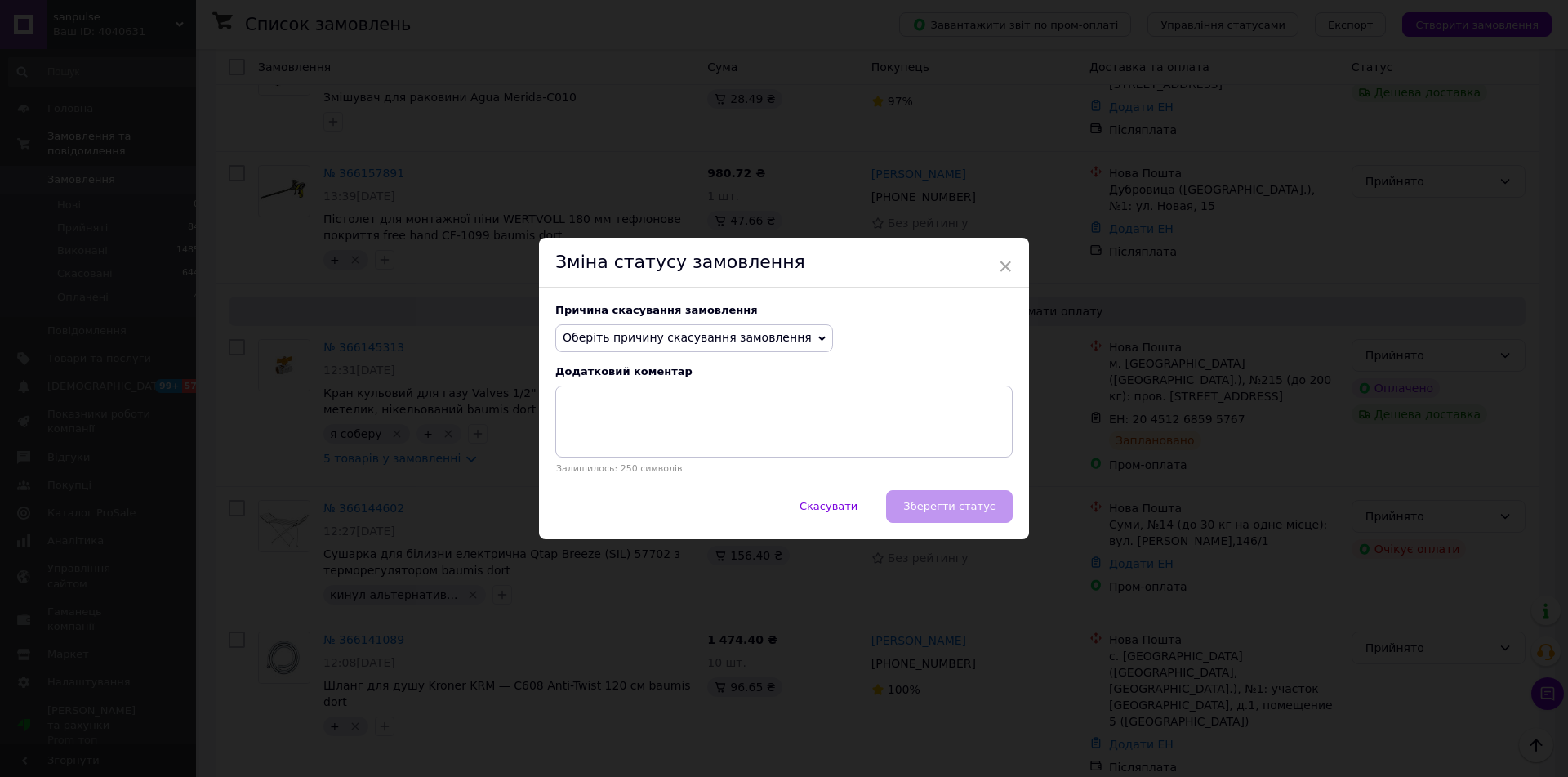
click at [726, 336] on span "Оберіть причину скасування замовлення" at bounding box center [687, 337] width 249 height 13
click at [622, 415] on li "Оплата не надійшла" at bounding box center [694, 415] width 276 height 23
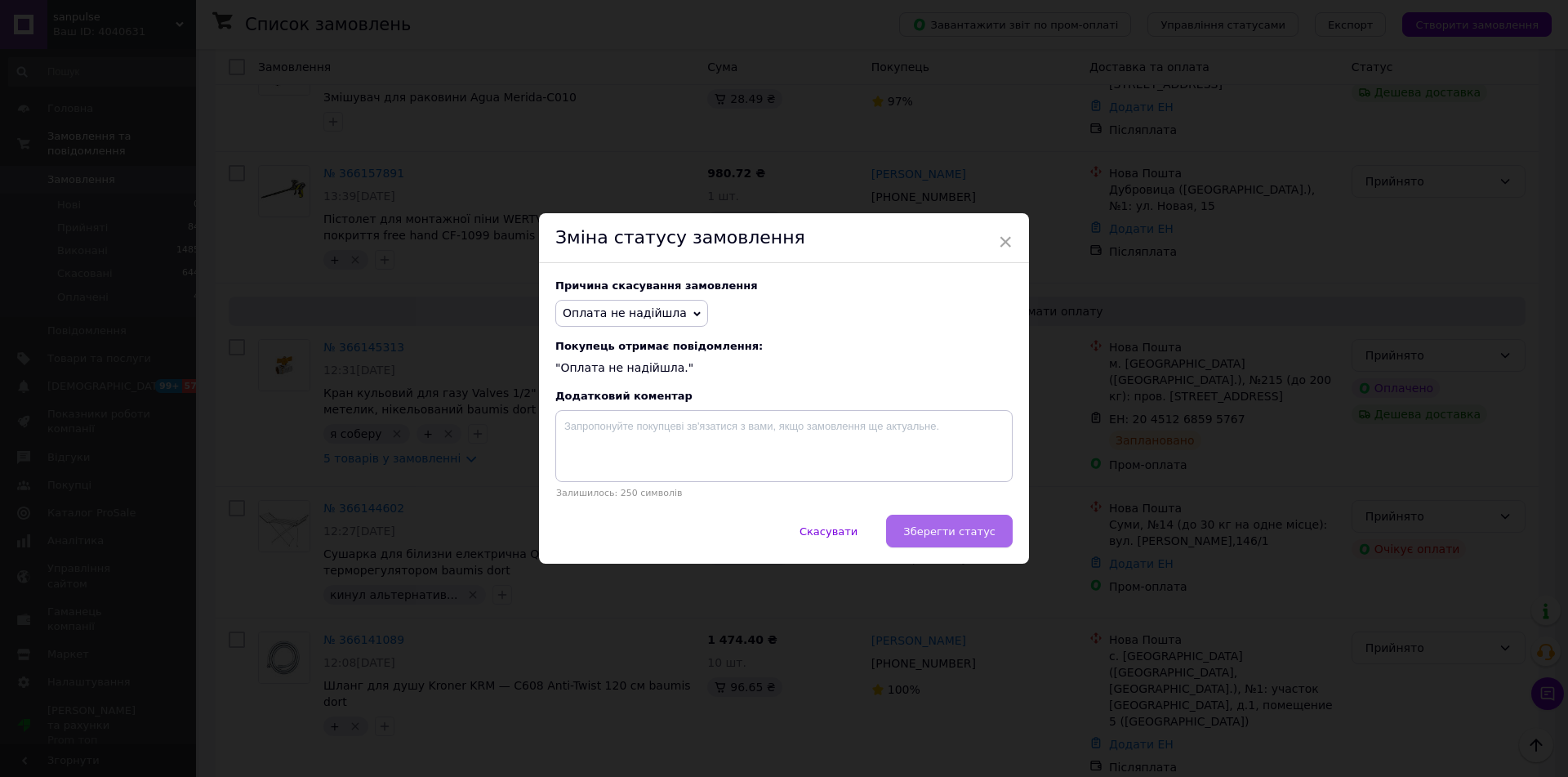
click at [971, 537] on span "Зберегти статус" at bounding box center [949, 531] width 92 height 12
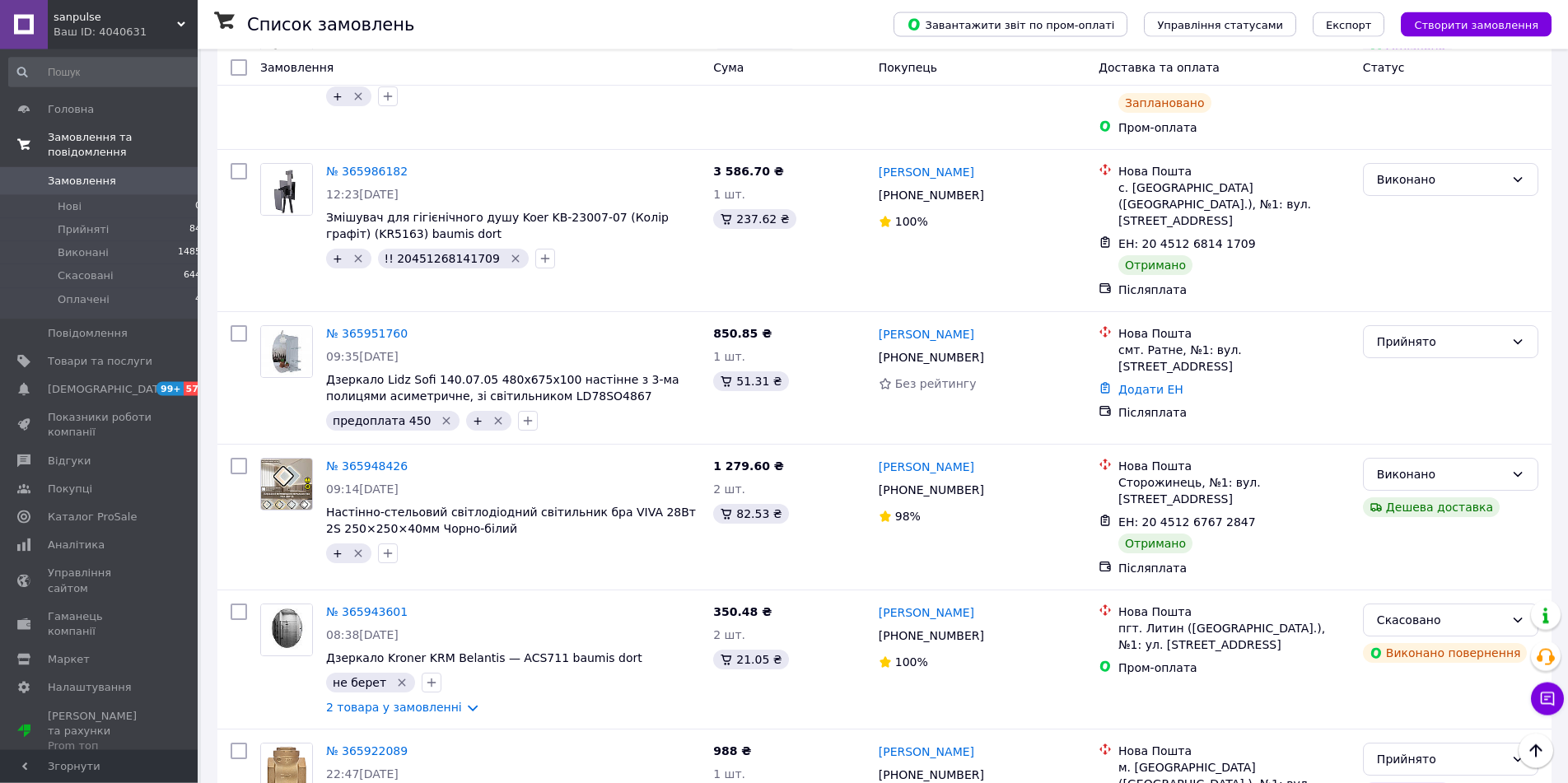
scroll to position [4825, 0]
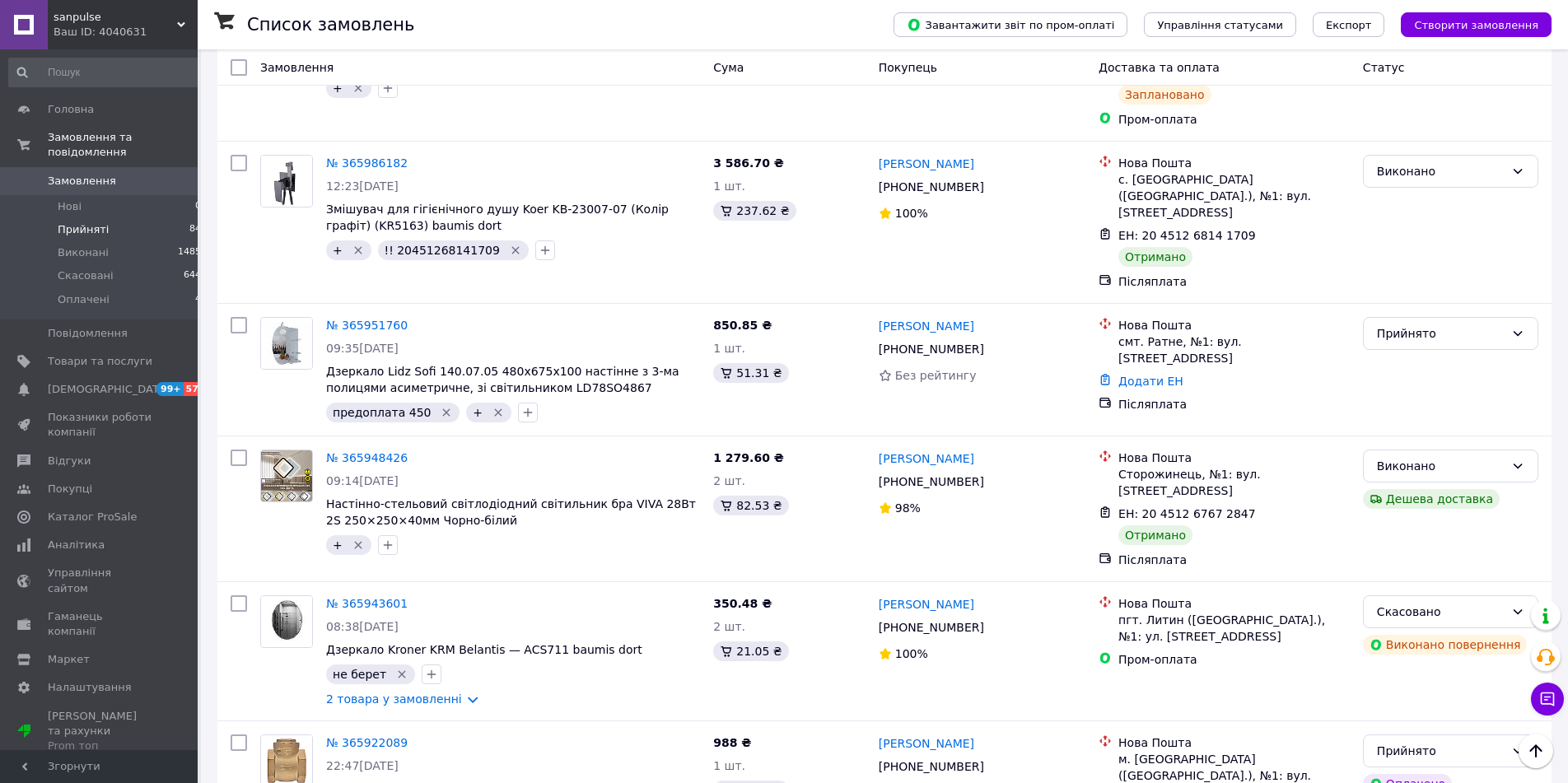
click at [65, 222] on span "Прийняті" at bounding box center [83, 229] width 51 height 15
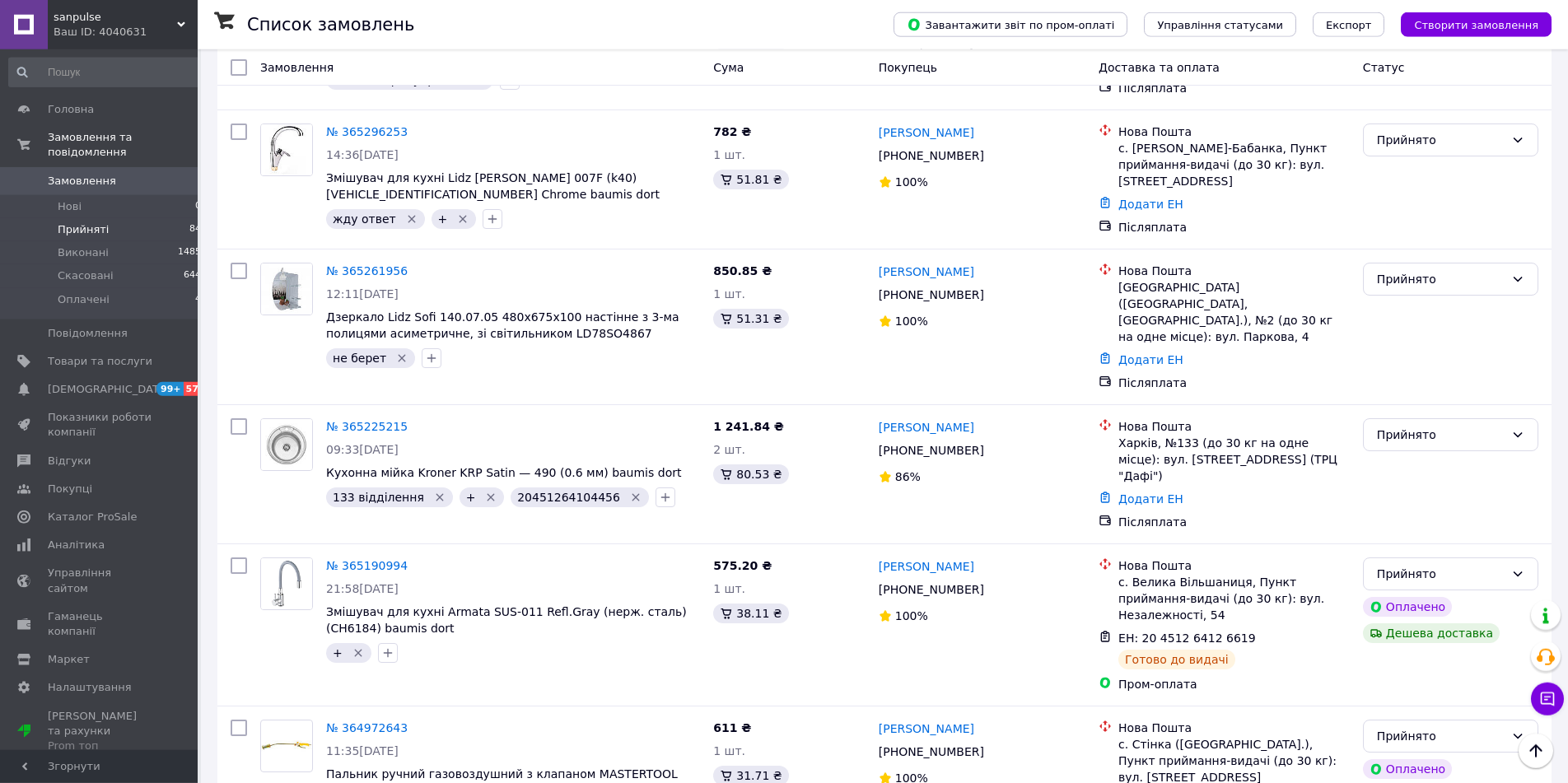
scroll to position [7137, 0]
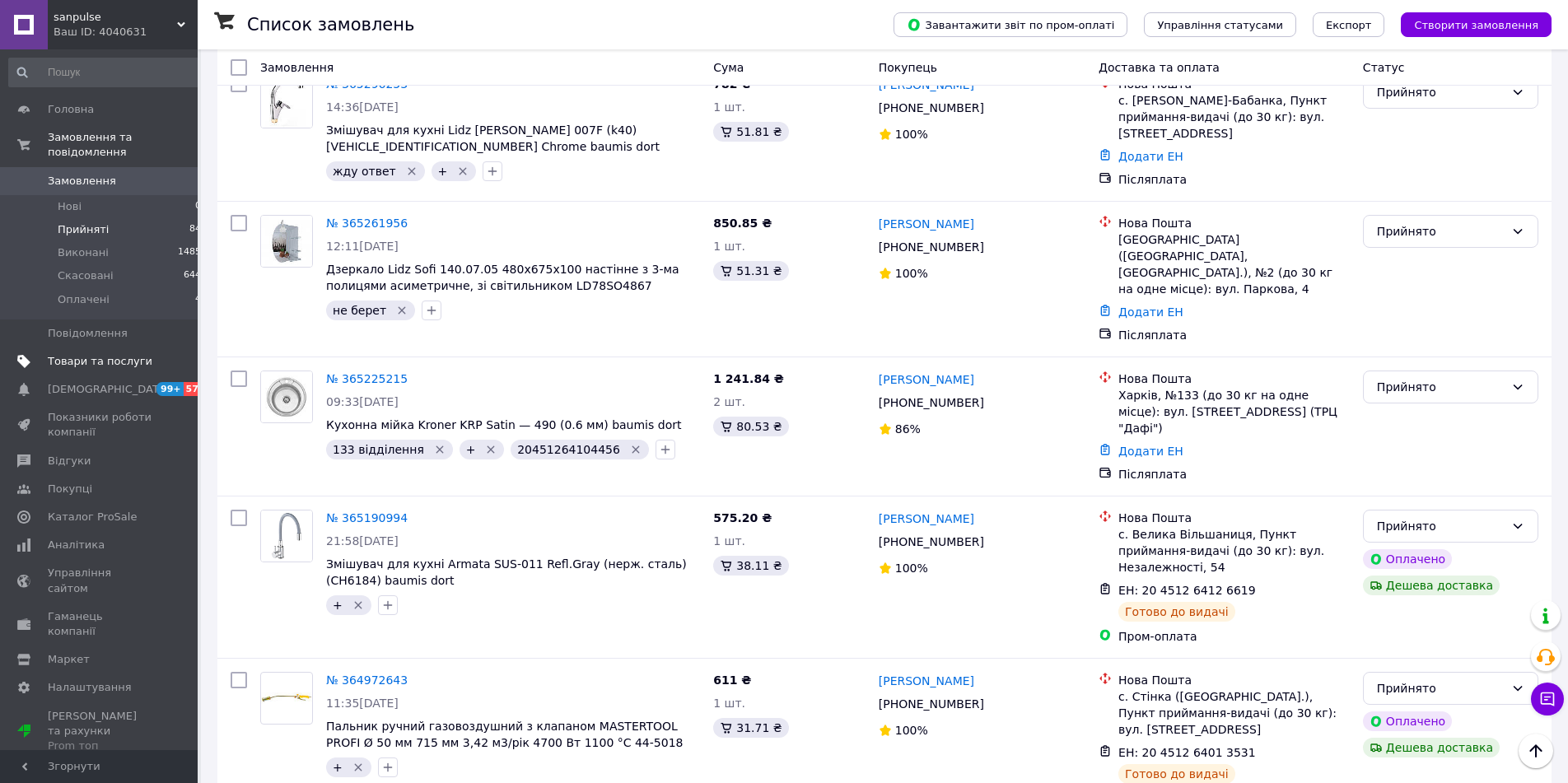
click at [104, 354] on span "Товари та послуги" at bounding box center [100, 361] width 104 height 15
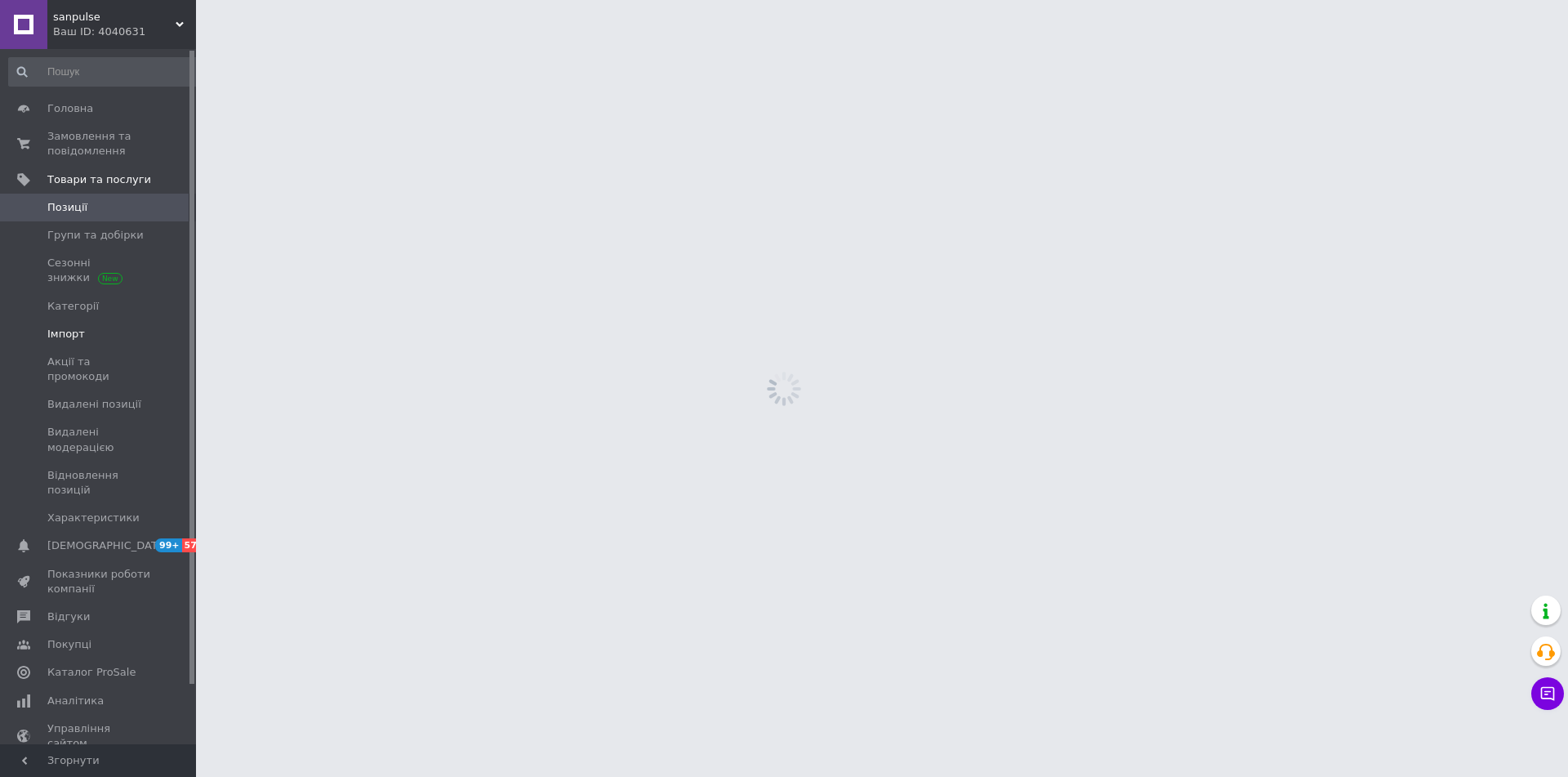
click at [81, 327] on span "Імпорт" at bounding box center [99, 334] width 103 height 15
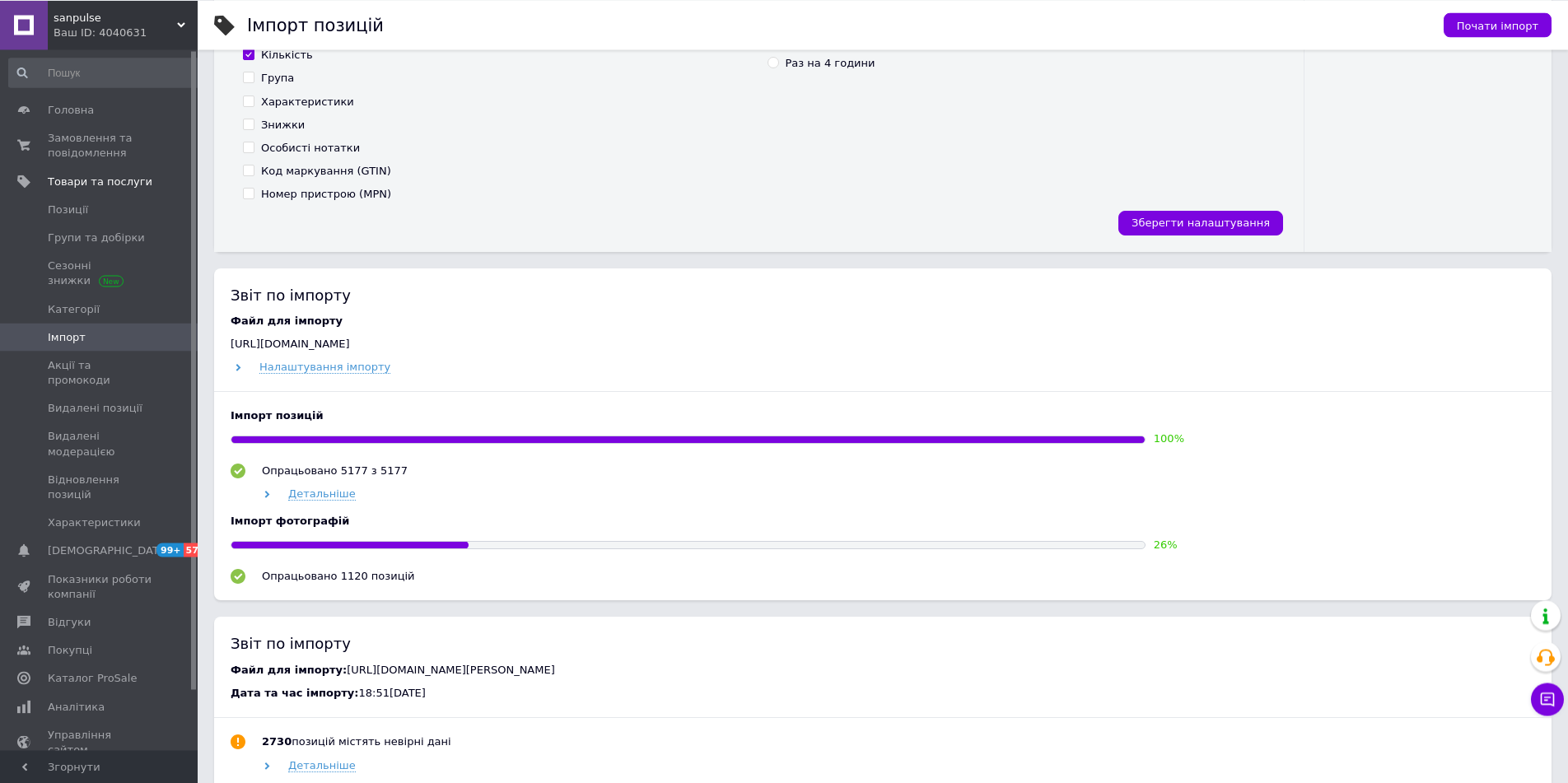
scroll to position [504, 0]
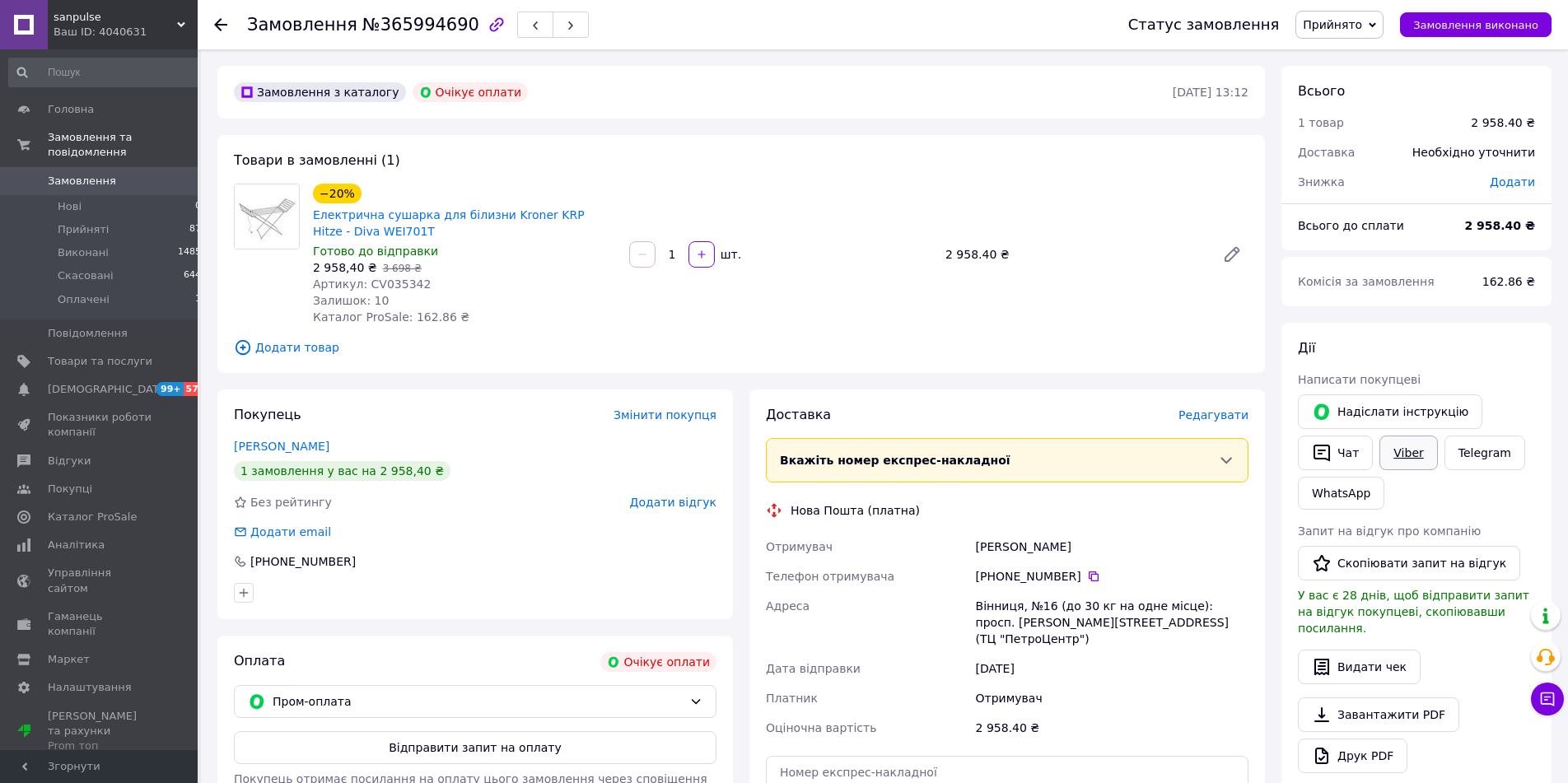
click at [1423, 448] on link "Viber" at bounding box center [1408, 452] width 58 height 34
click at [1362, 28] on span "Прийнято" at bounding box center [1332, 25] width 60 height 13
click at [1343, 81] on li "Скасовано" at bounding box center [1338, 82] width 87 height 25
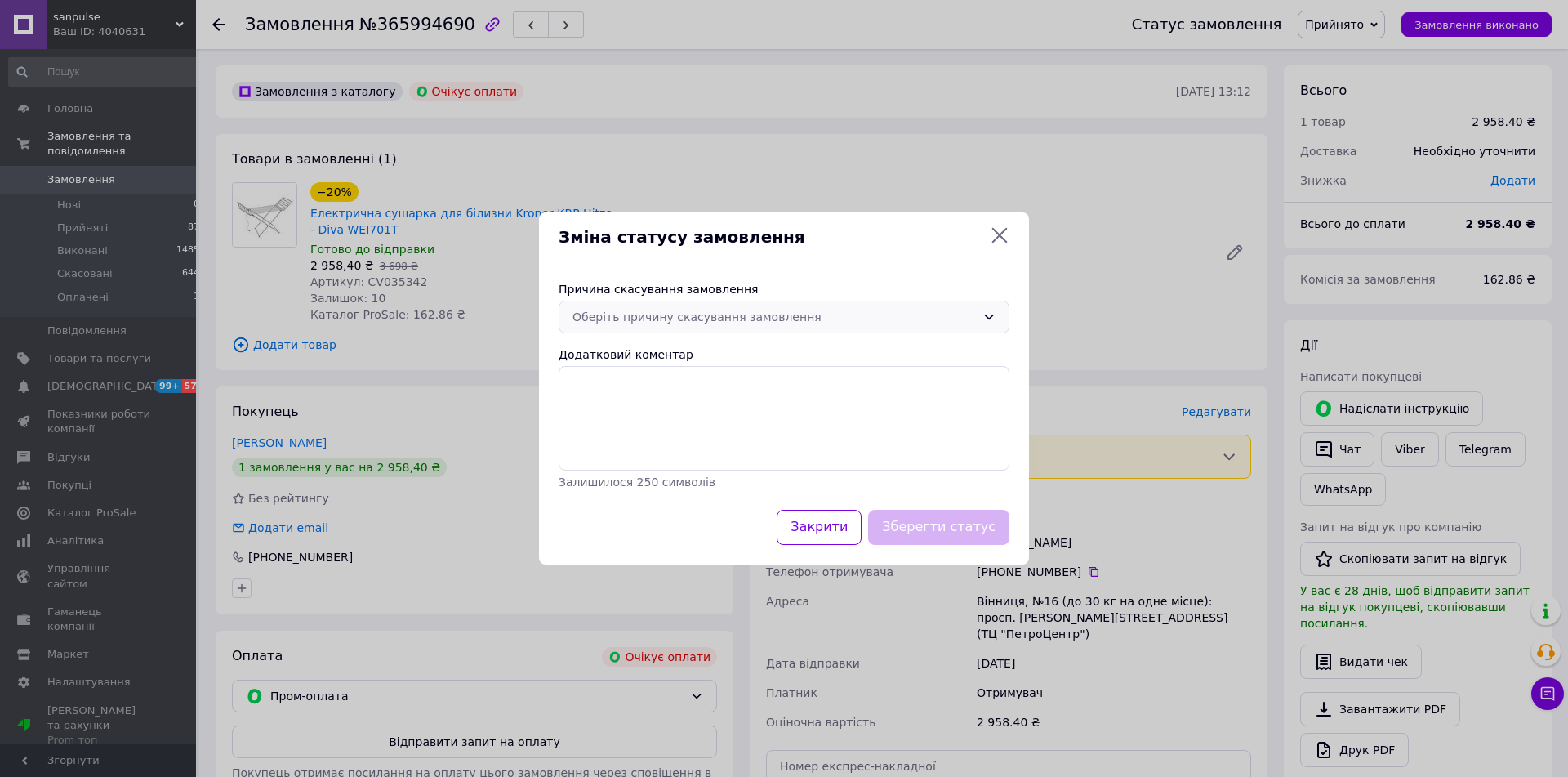
click at [746, 308] on div "Оберіть причину скасування замовлення" at bounding box center [774, 316] width 403 height 18
click at [685, 400] on li "Оплата не надійшла" at bounding box center [784, 404] width 449 height 30
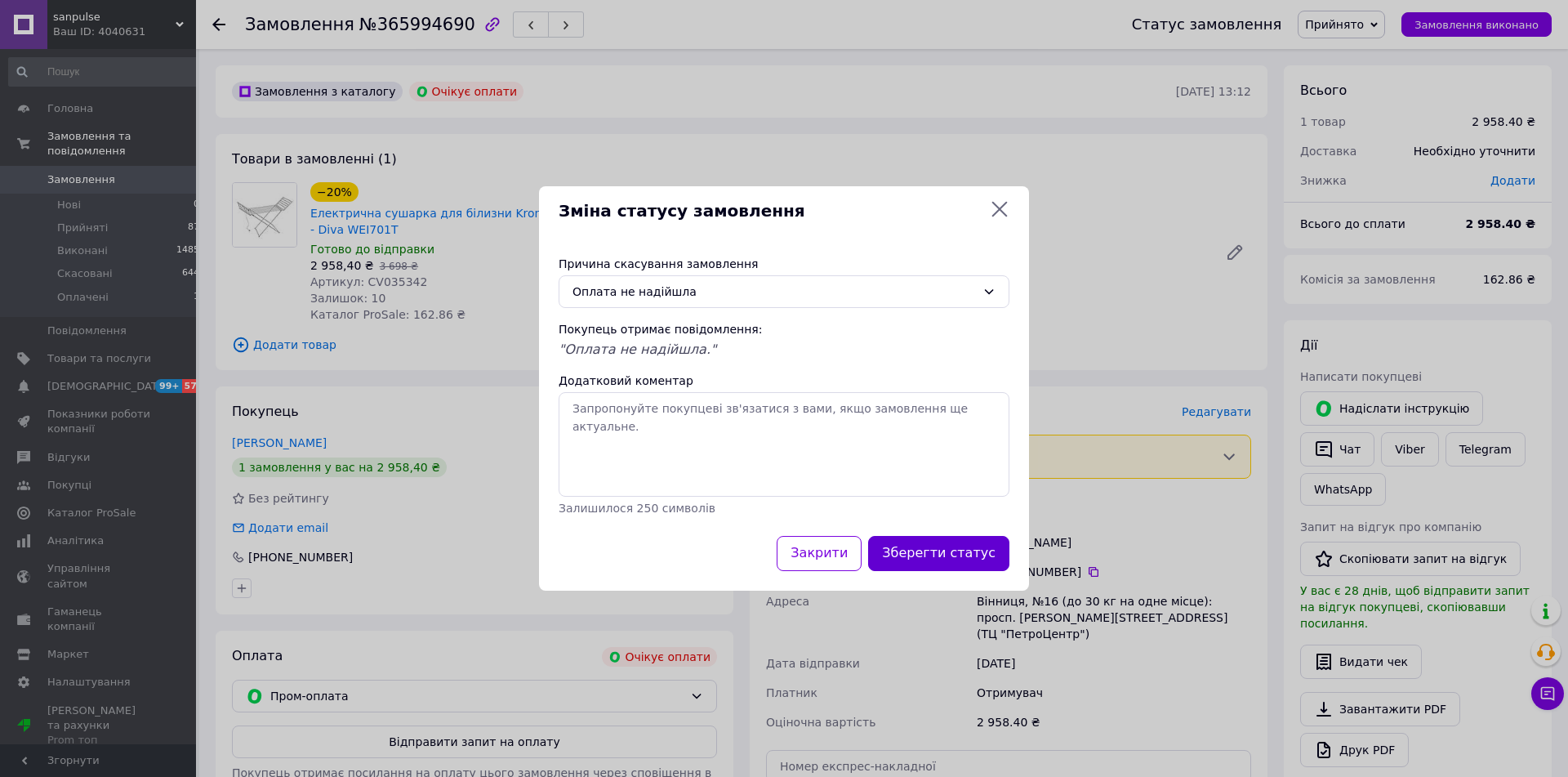
click at [957, 555] on button "Зберегти статус" at bounding box center [938, 554] width 142 height 35
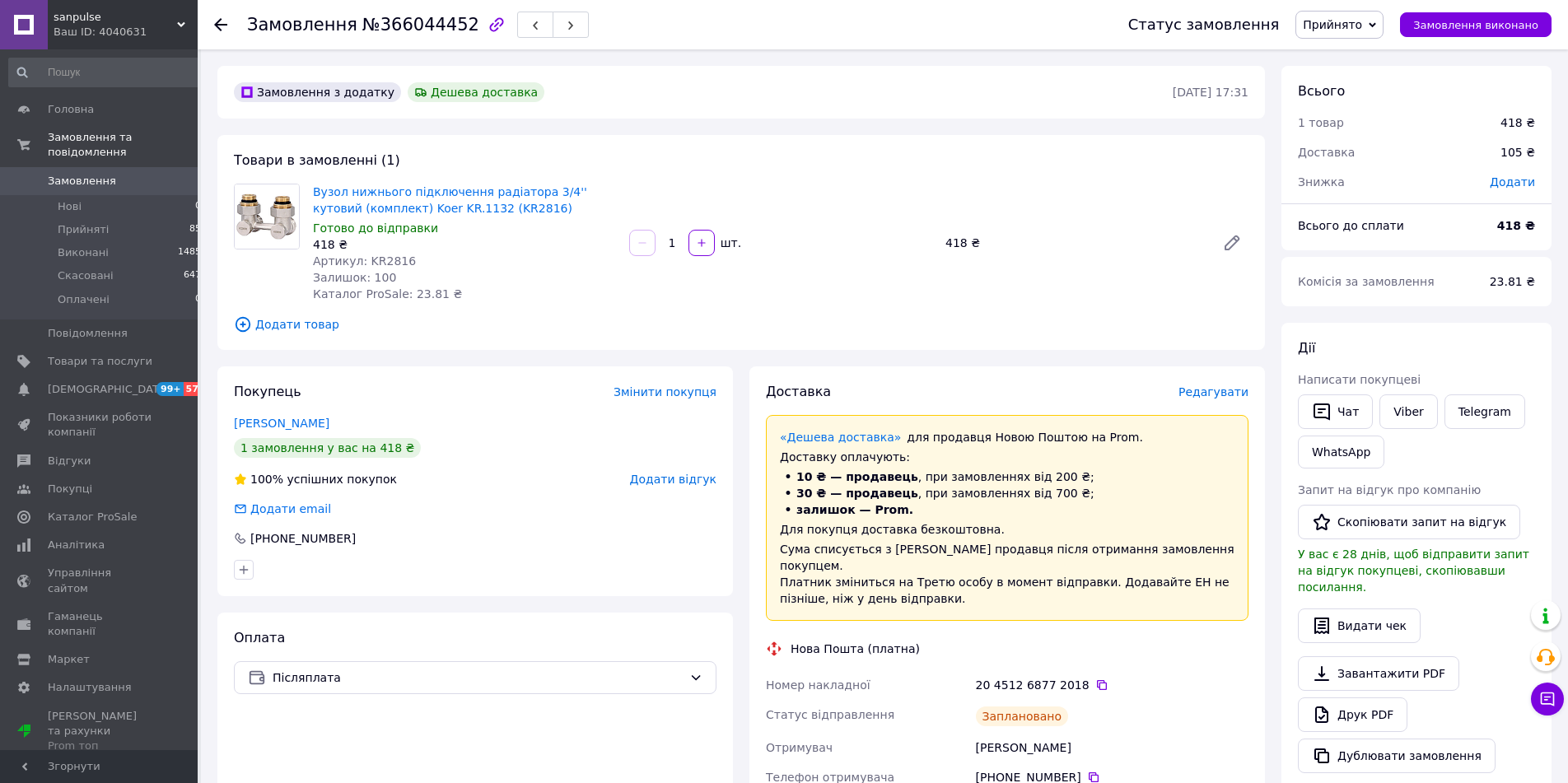
click at [995, 737] on div "[PERSON_NAME]" at bounding box center [1112, 747] width 279 height 30
copy div "[PERSON_NAME]"
